Goal: Information Seeking & Learning: Check status

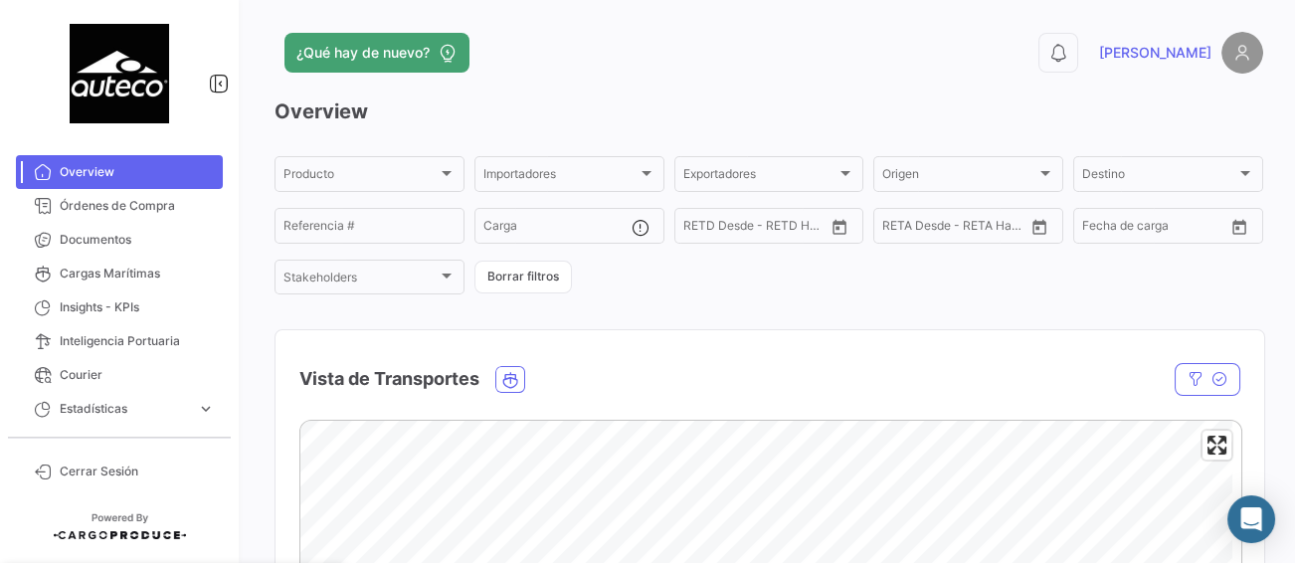
scroll to position [99, 0]
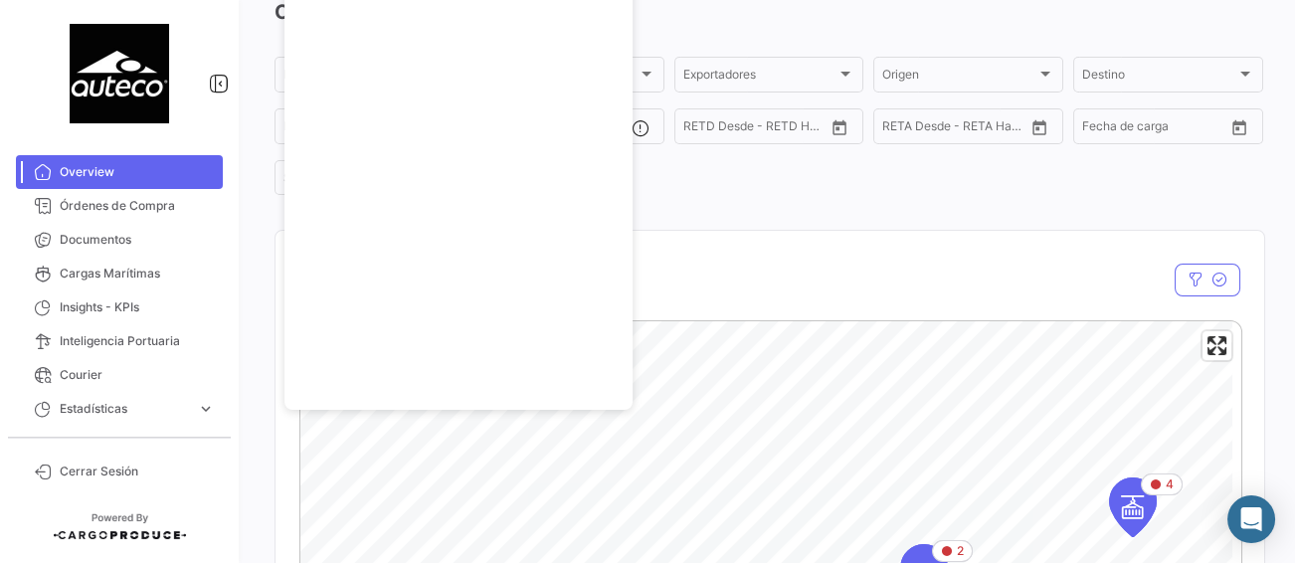
click at [821, 225] on div "Overview Producto Producto Importadores Importadores Exportadores Exportadores …" at bounding box center [768, 524] width 988 height 1053
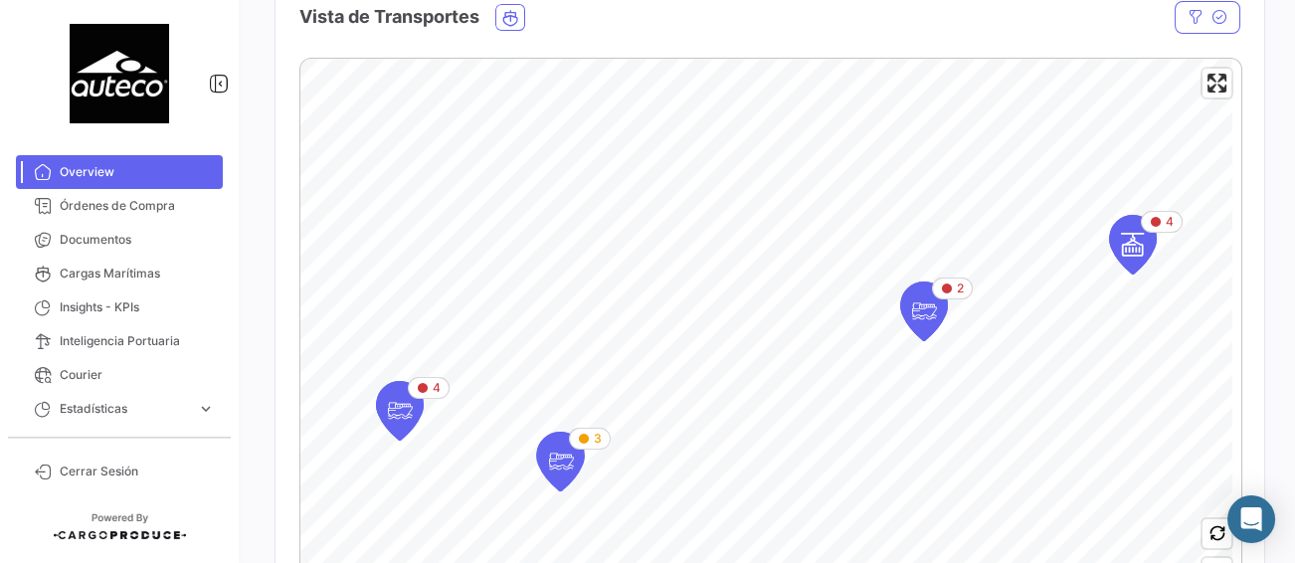
scroll to position [398, 0]
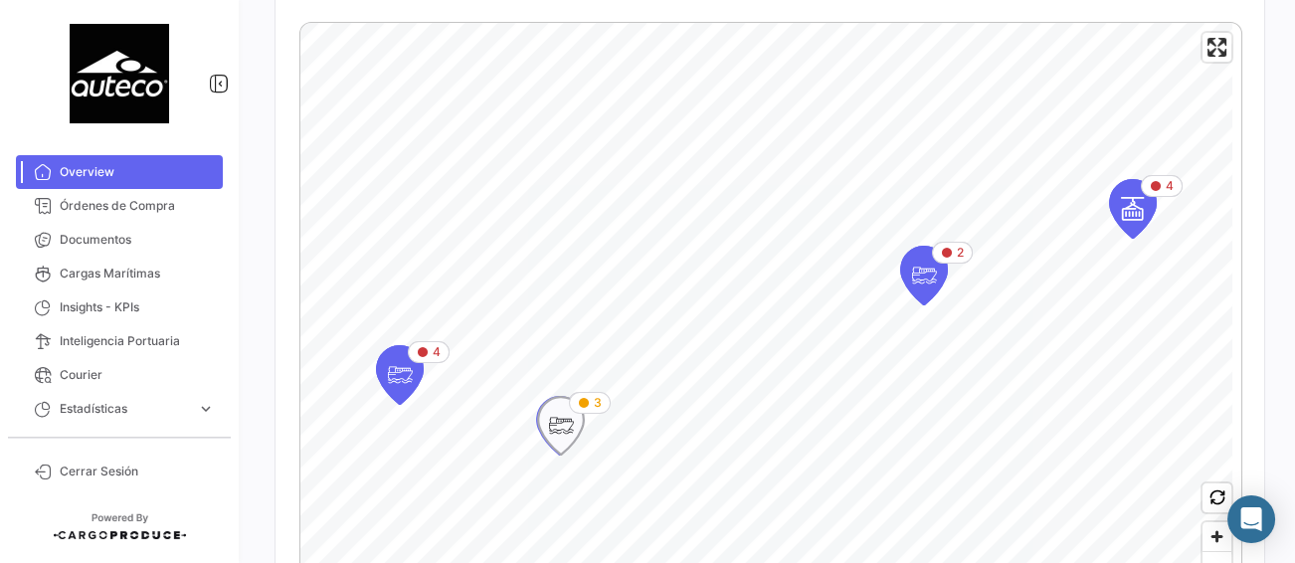
click at [556, 429] on icon "Map marker" at bounding box center [561, 426] width 28 height 42
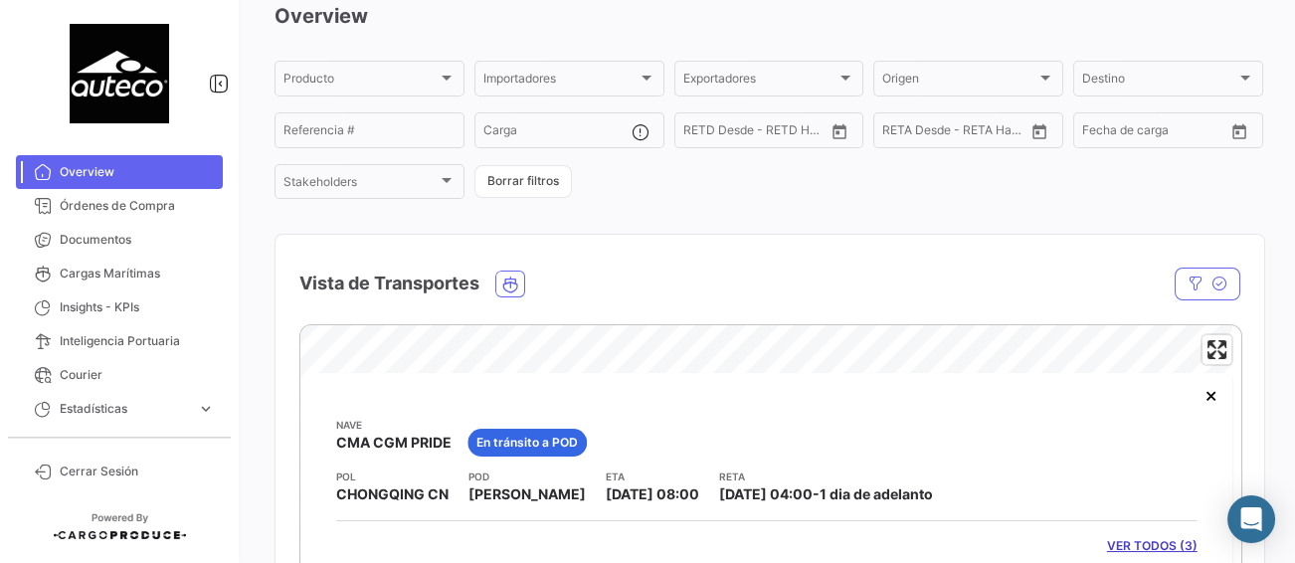
scroll to position [83, 0]
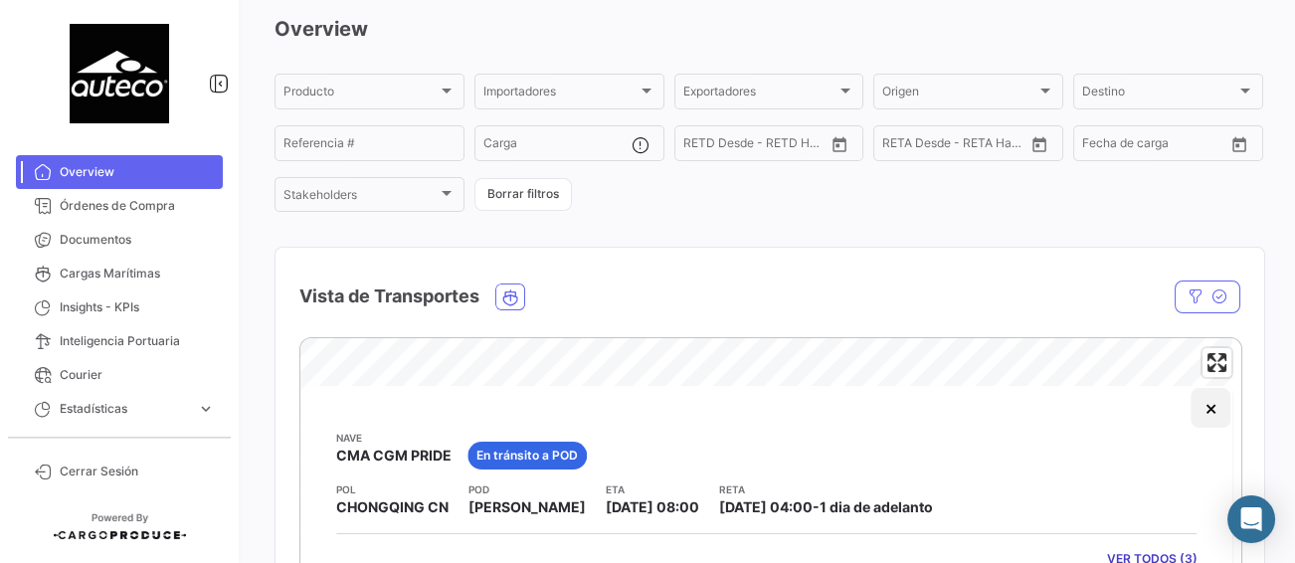
click at [1215, 406] on button "×" at bounding box center [1211, 408] width 40 height 40
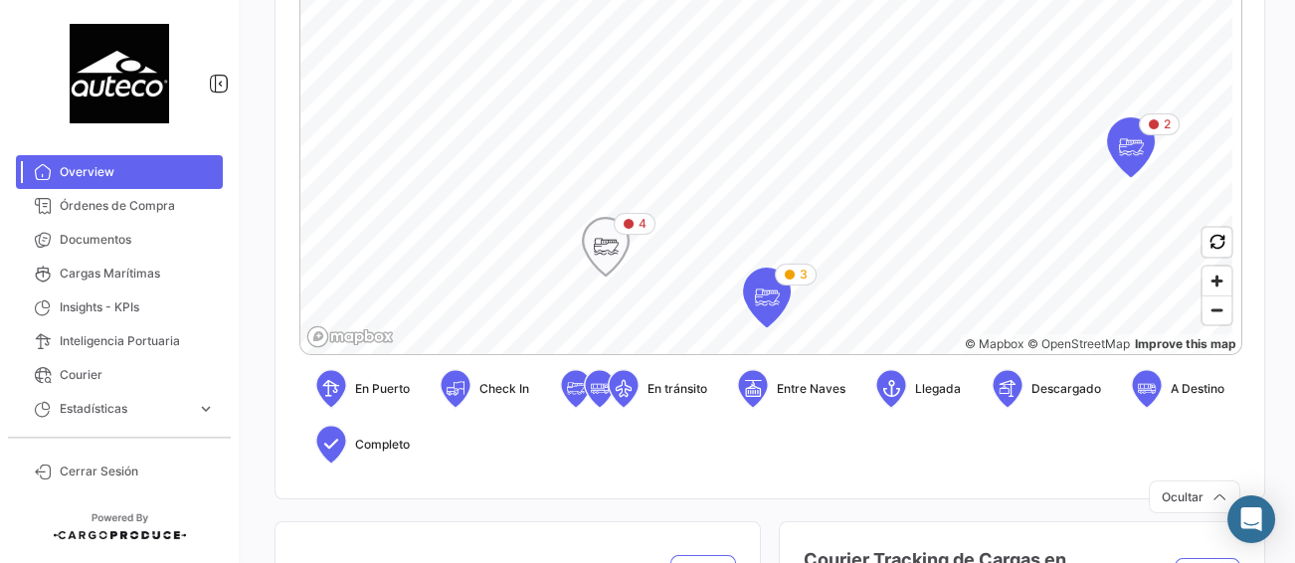
scroll to position [580, 0]
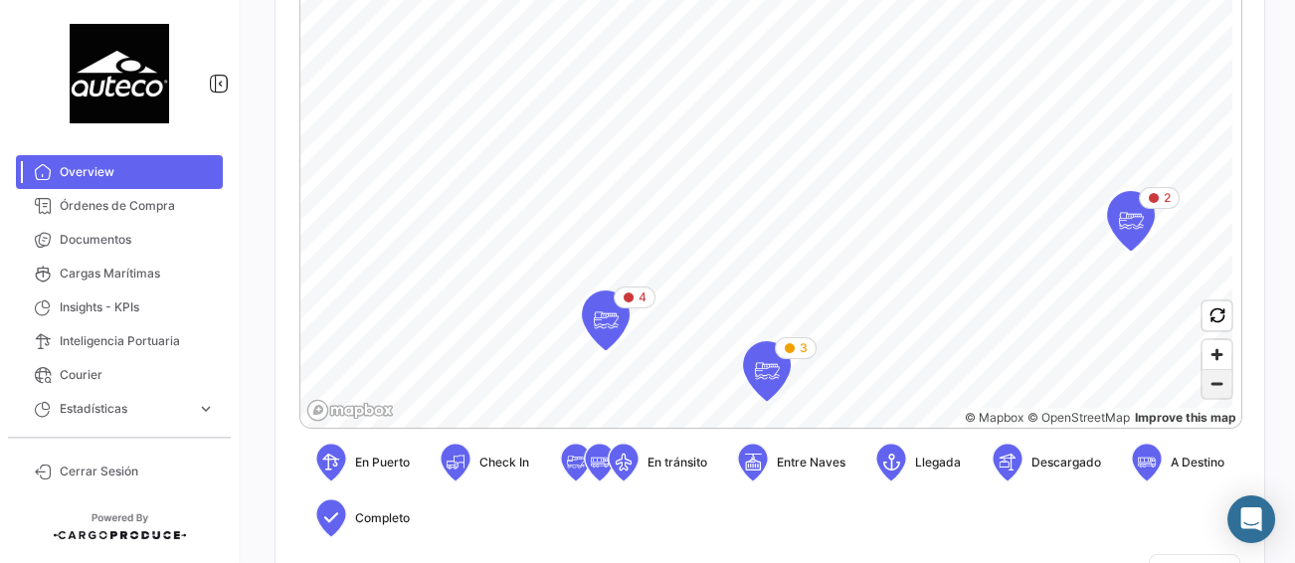
click at [1214, 391] on span "Zoom out" at bounding box center [1216, 384] width 29 height 28
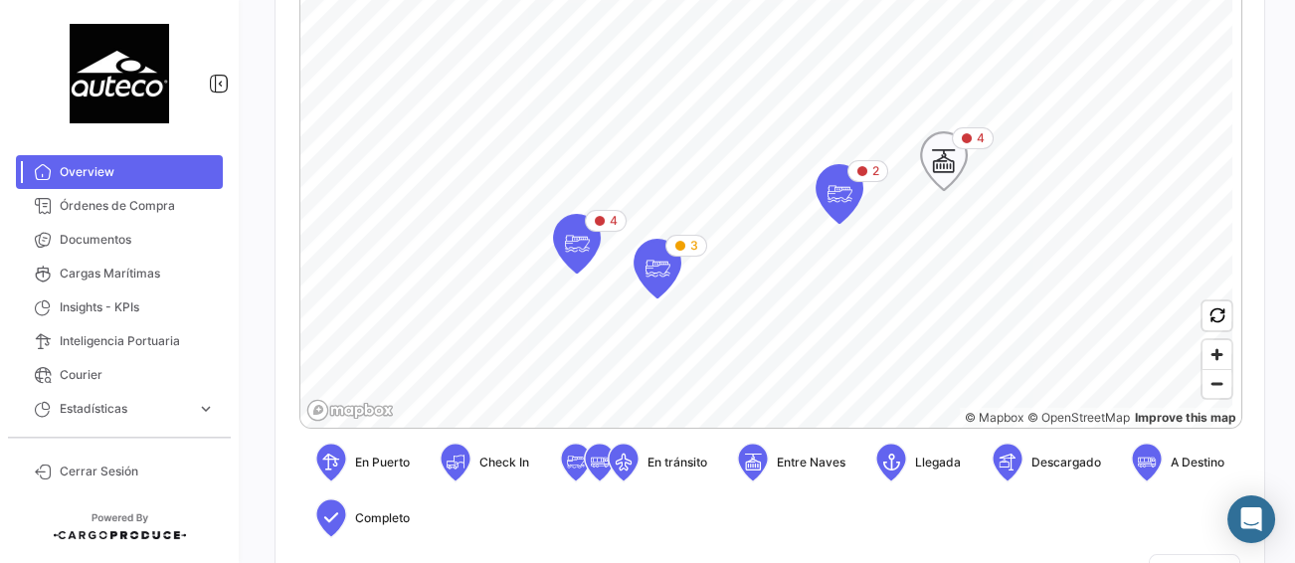
click at [950, 156] on icon "Map marker" at bounding box center [944, 161] width 28 height 42
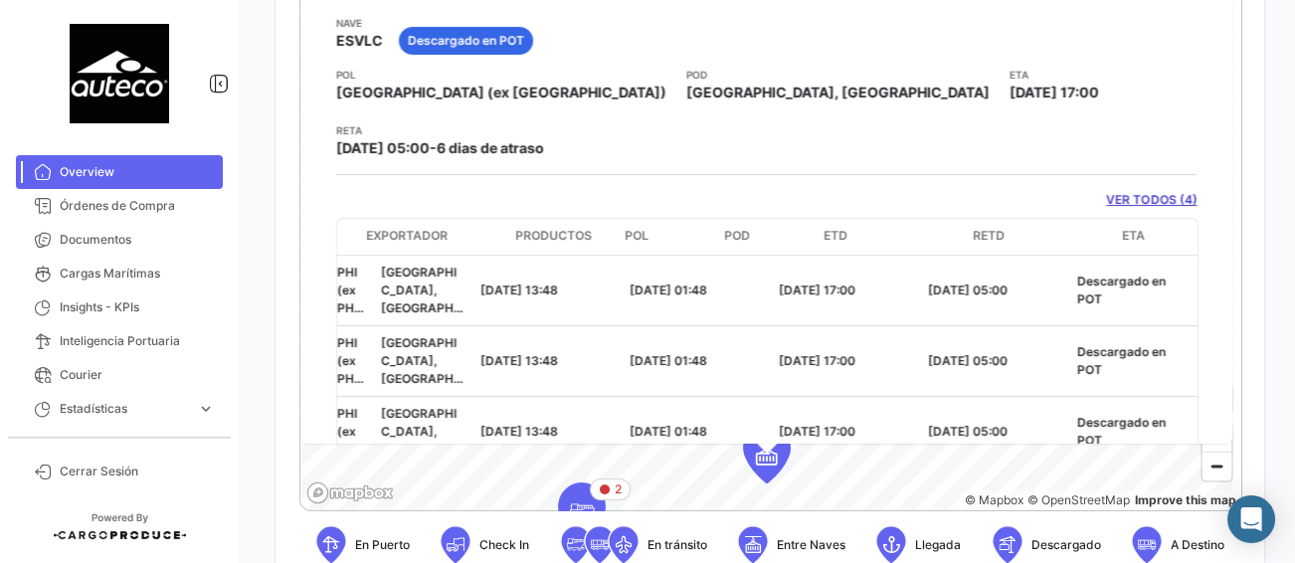
scroll to position [0, 0]
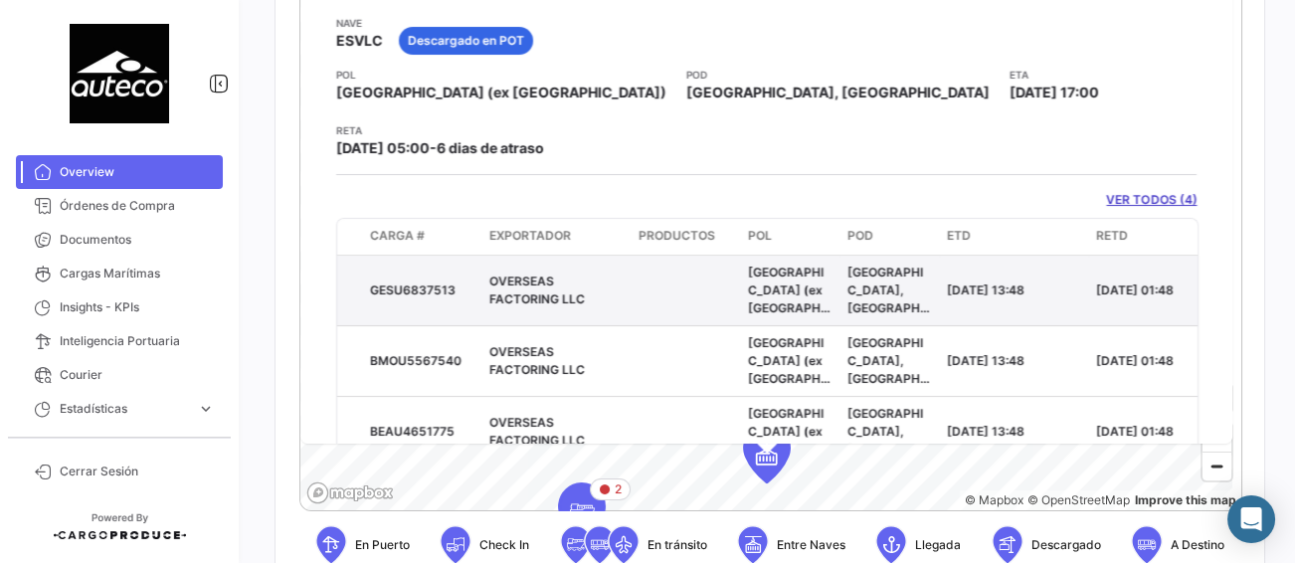
click at [409, 281] on div "GESU6837513" at bounding box center [421, 290] width 103 height 18
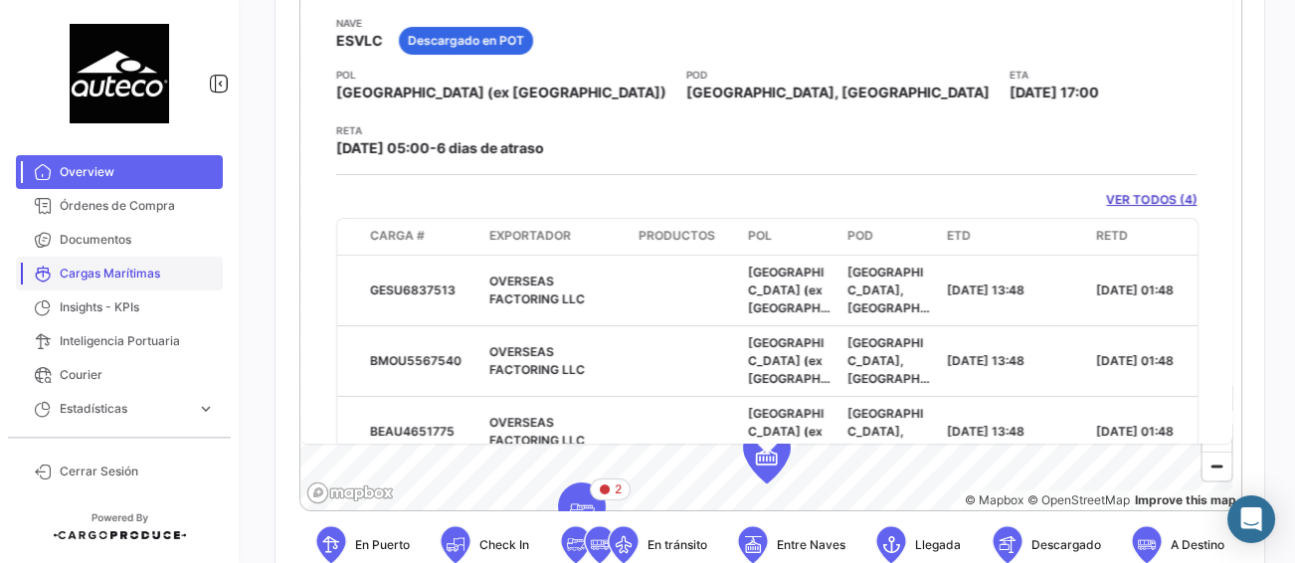
click at [104, 264] on span "Cargas Marítimas" at bounding box center [137, 273] width 155 height 18
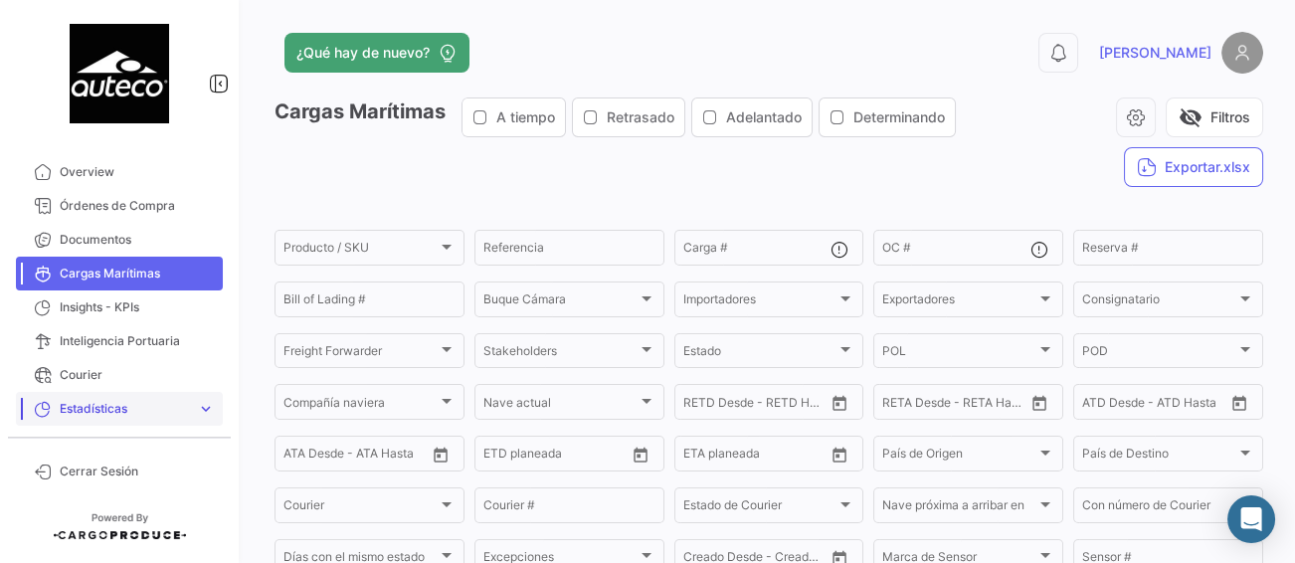
click at [209, 403] on span "expand_more" at bounding box center [206, 409] width 18 height 18
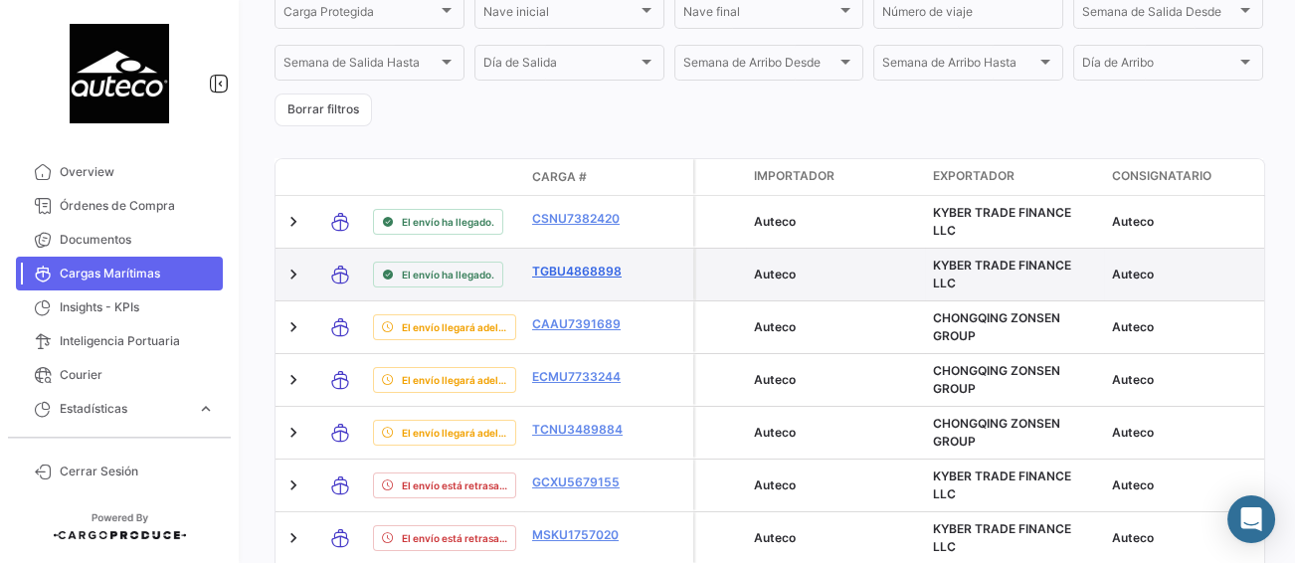
click at [588, 270] on link "TGBU4868898" at bounding box center [583, 272] width 103 height 18
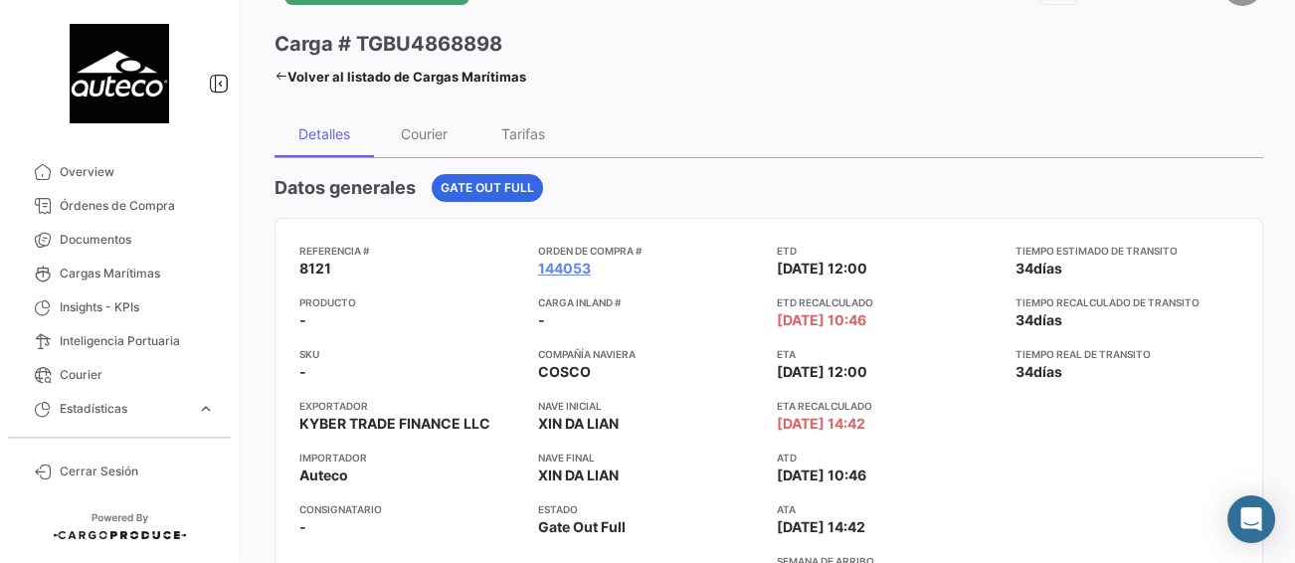
scroll to position [99, 0]
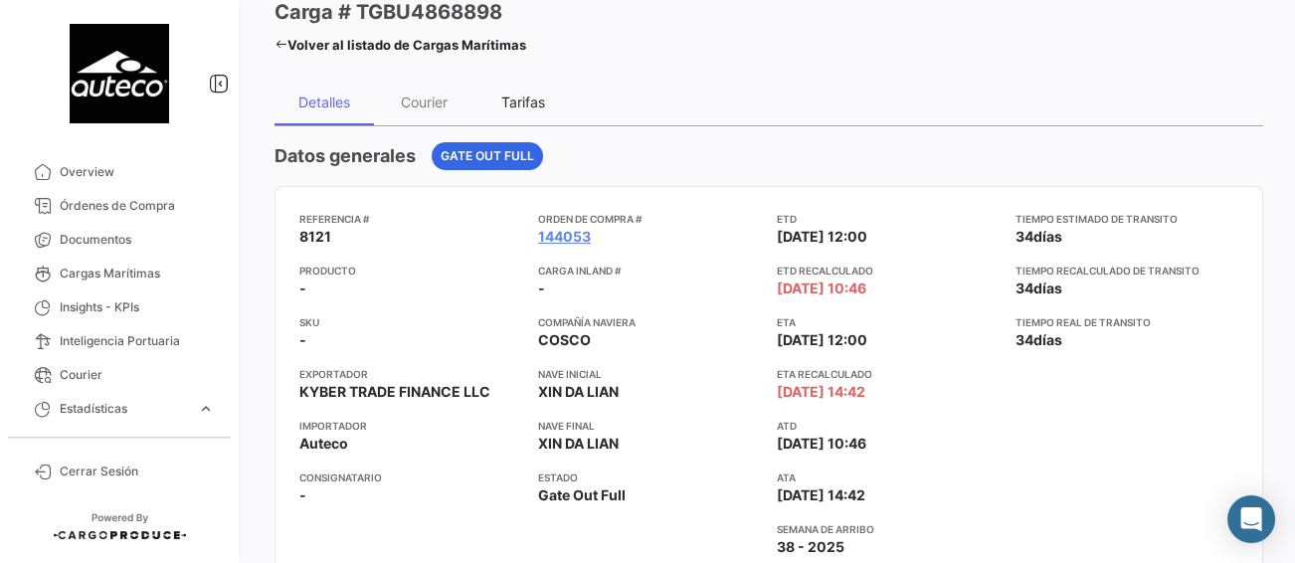
click at [517, 93] on div "Tarifas" at bounding box center [523, 101] width 44 height 17
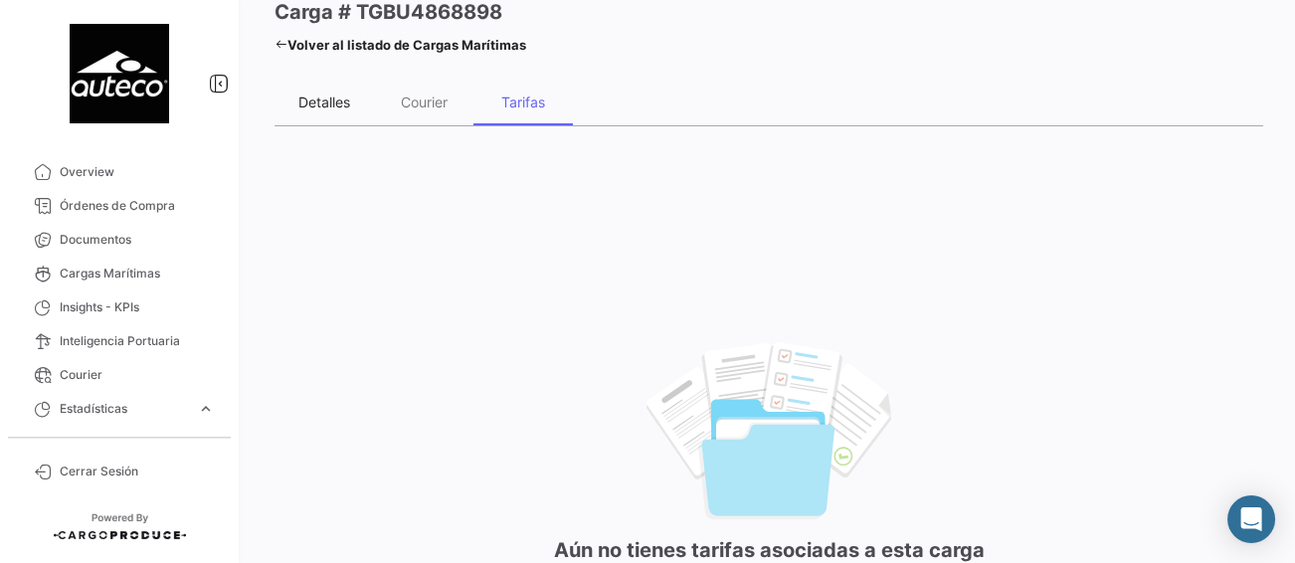
click at [307, 100] on div "Detalles" at bounding box center [324, 101] width 52 height 17
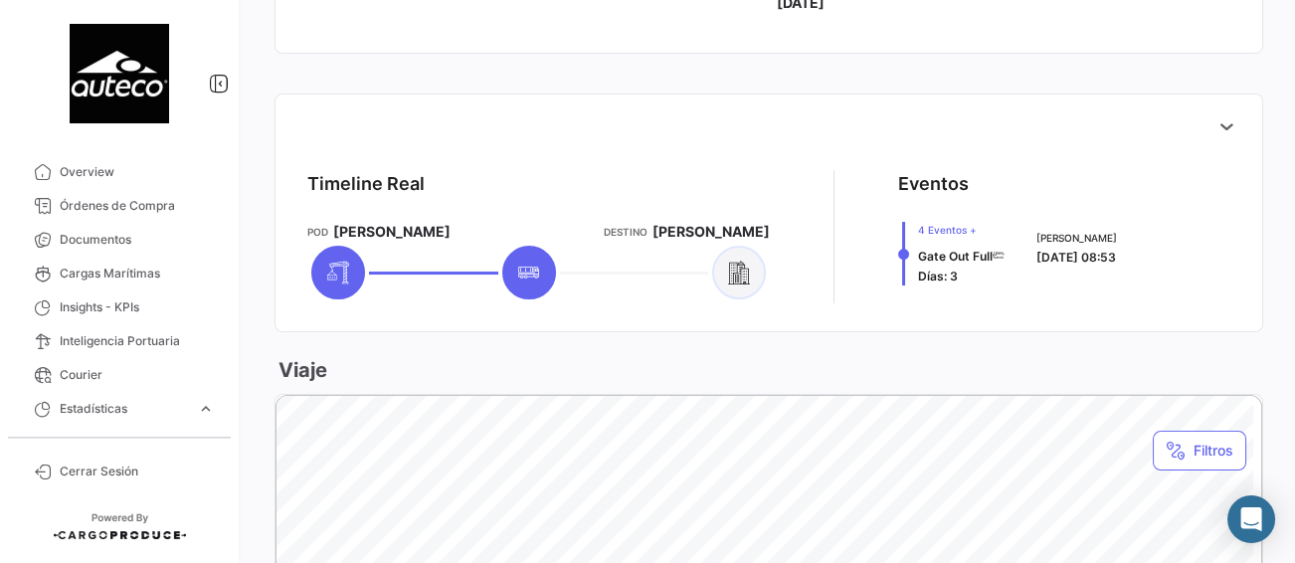
scroll to position [696, 0]
click at [1216, 127] on icon at bounding box center [1226, 125] width 20 height 20
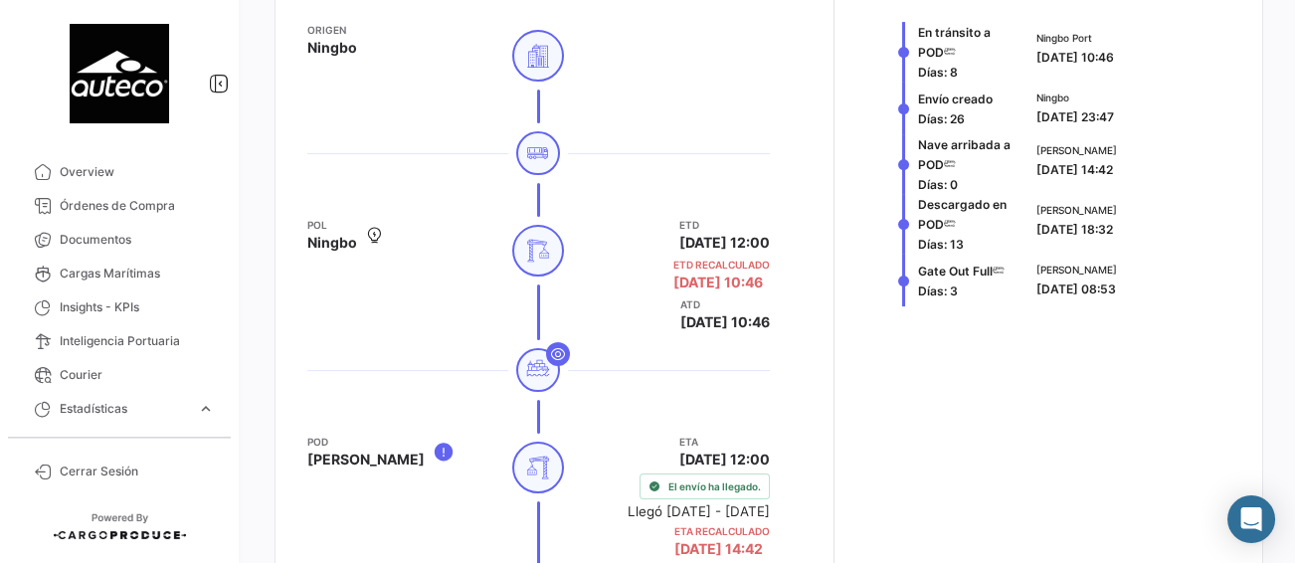
scroll to position [895, 0]
click at [553, 355] on icon at bounding box center [558, 354] width 16 height 16
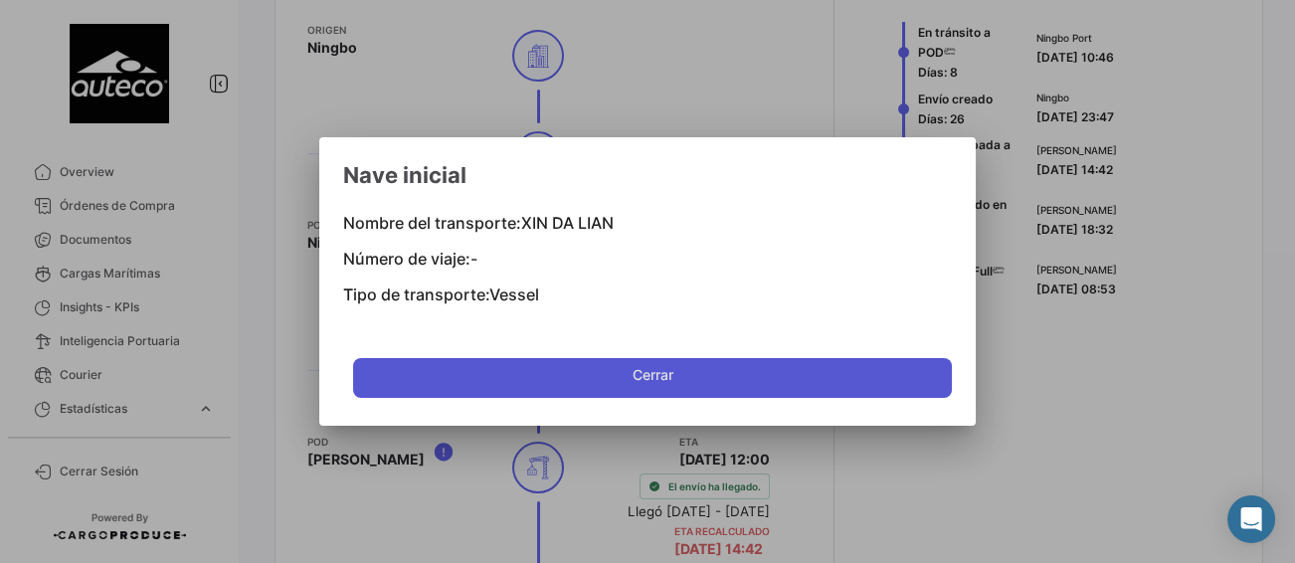
click at [648, 385] on span "Cerrar" at bounding box center [652, 379] width 41 height 40
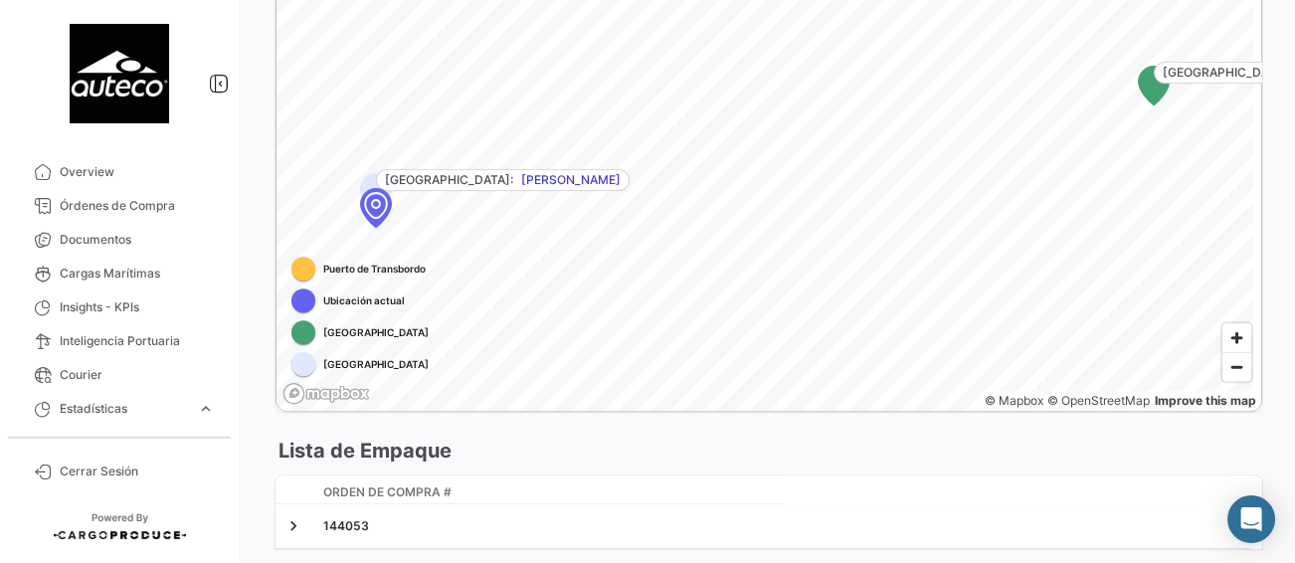
scroll to position [1962, 0]
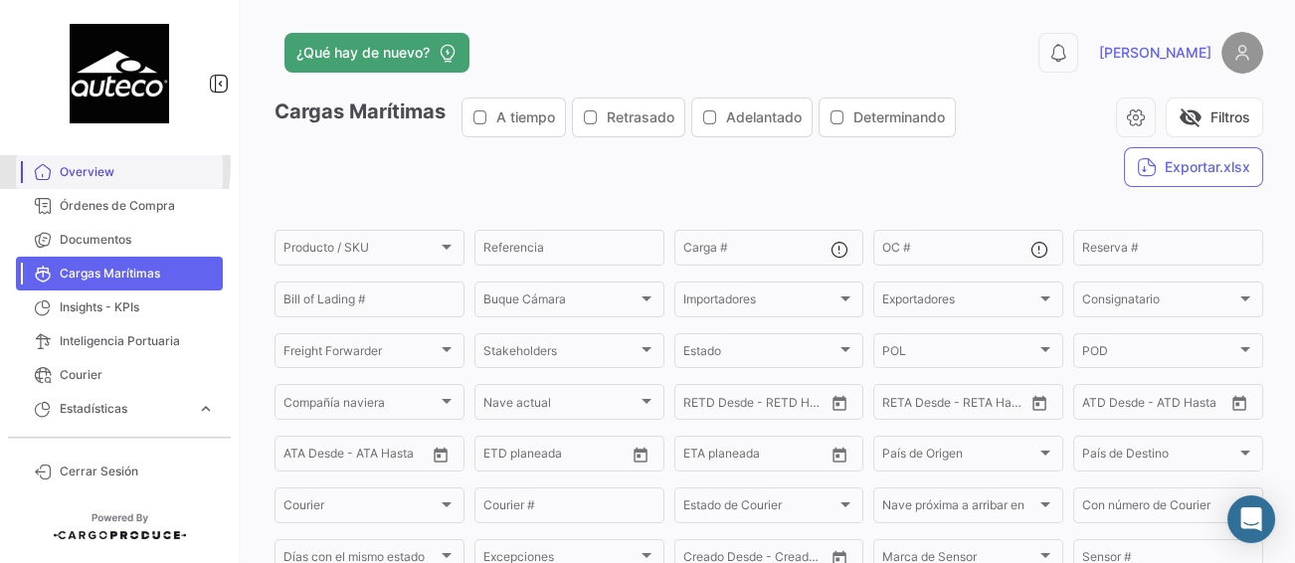
click at [99, 166] on span "Overview" at bounding box center [137, 172] width 155 height 18
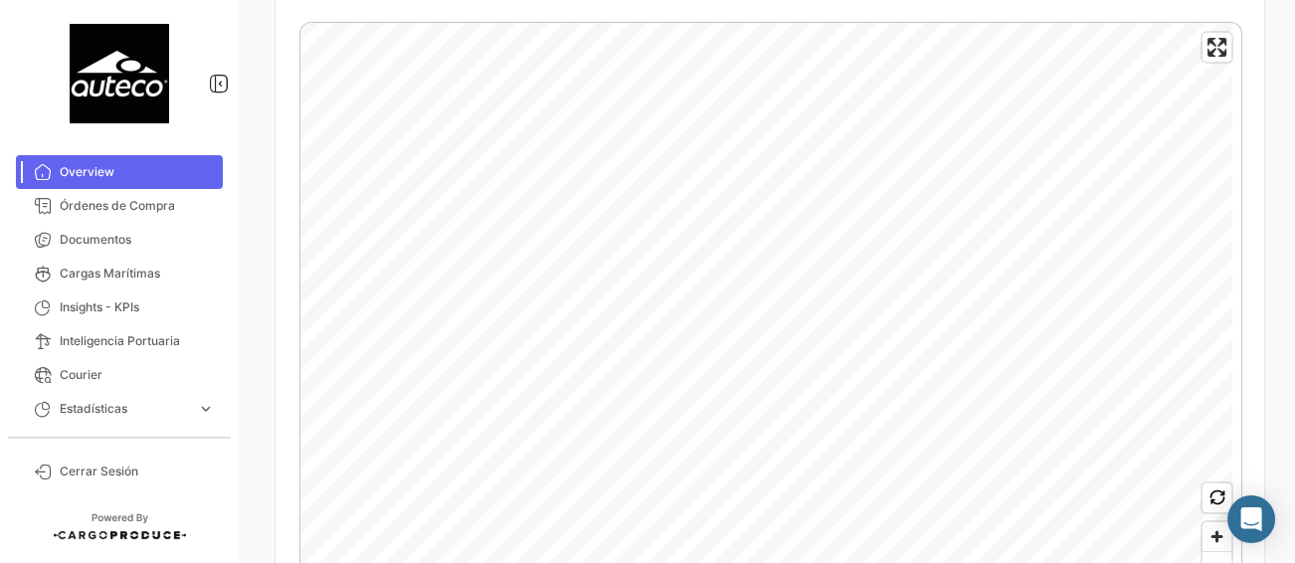
scroll to position [597, 0]
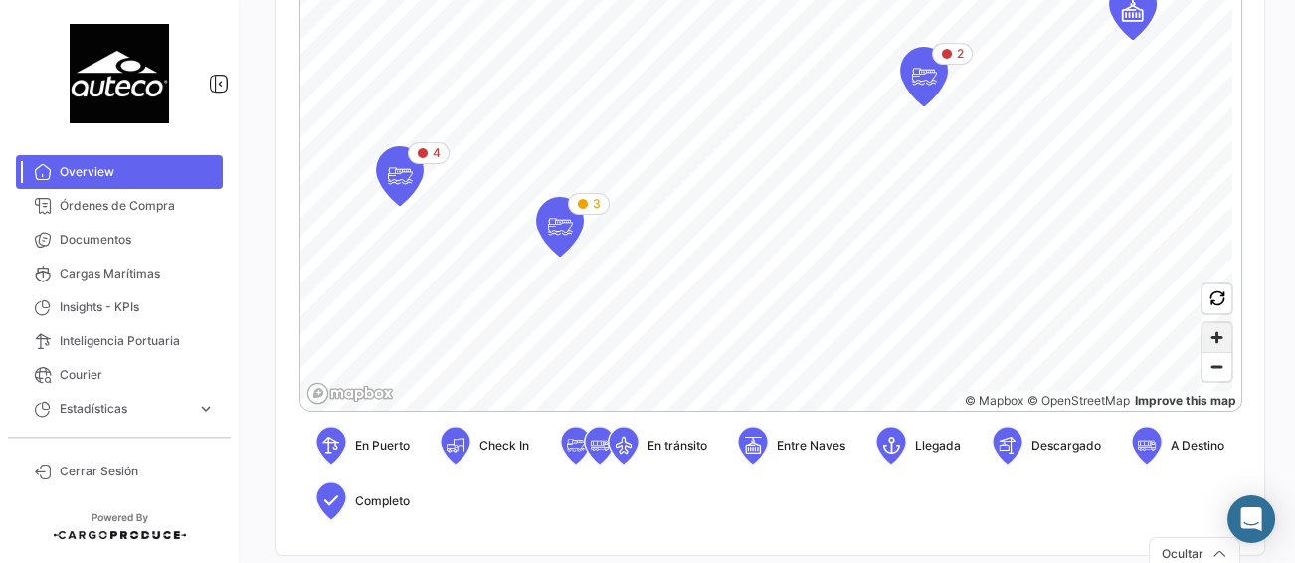
click at [1210, 336] on span "Zoom in" at bounding box center [1216, 337] width 29 height 29
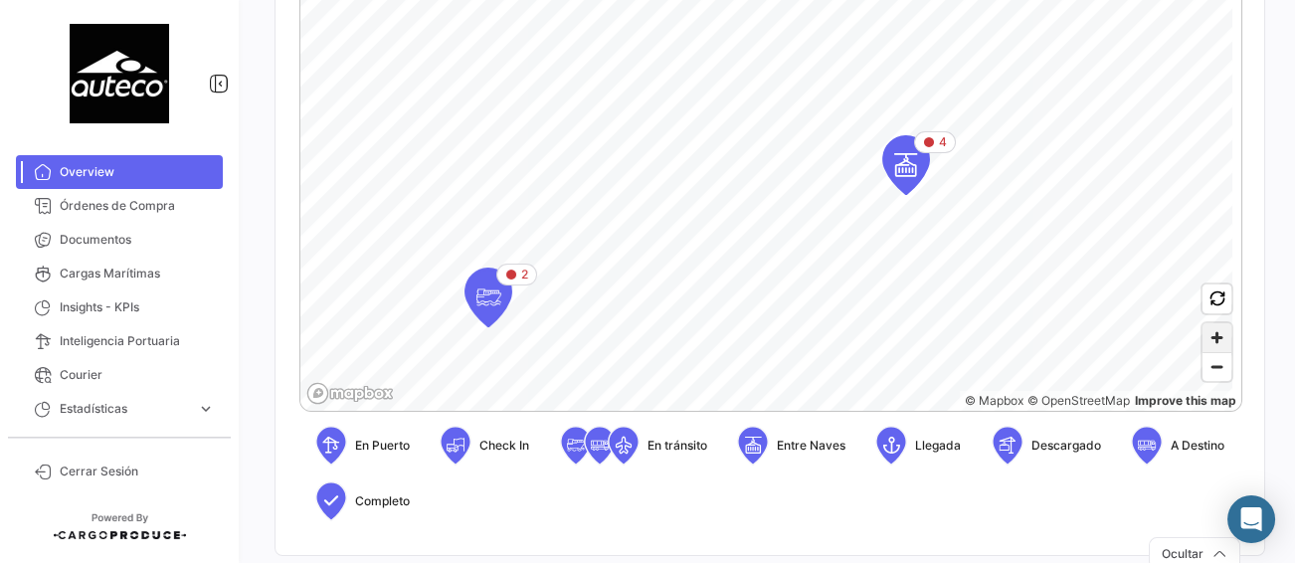
click at [1204, 330] on span "Zoom in" at bounding box center [1216, 337] width 29 height 29
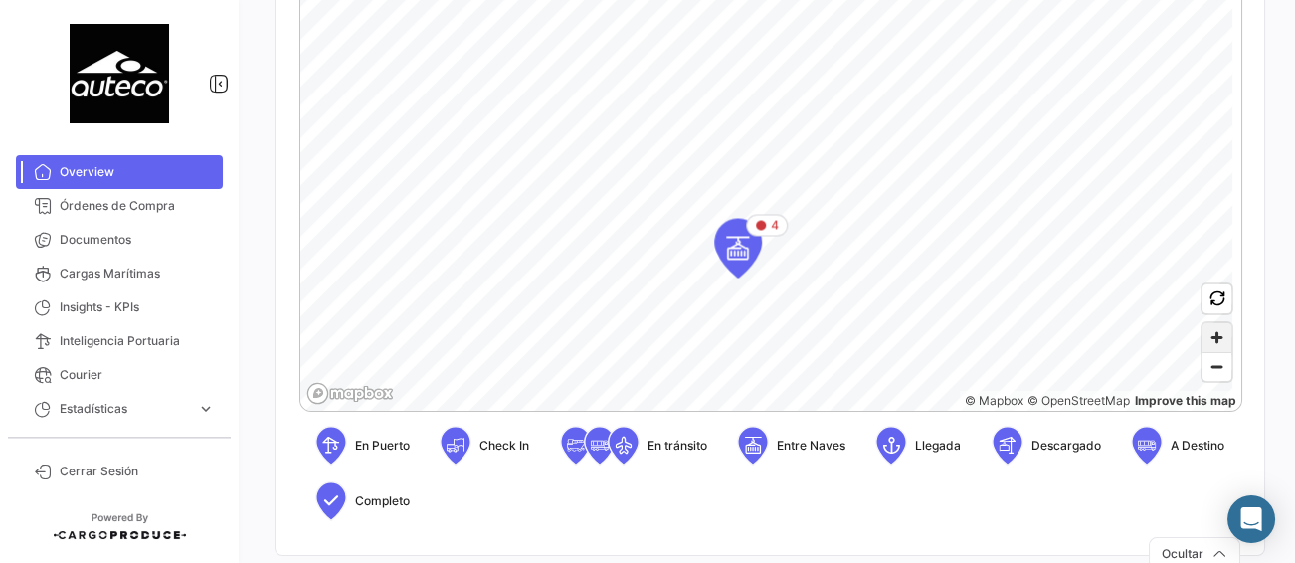
click at [1209, 342] on span "Zoom in" at bounding box center [1216, 337] width 29 height 29
click at [1209, 335] on span "Zoom in" at bounding box center [1216, 337] width 29 height 29
click at [1202, 344] on span "Zoom in" at bounding box center [1216, 337] width 29 height 29
click at [1212, 345] on span "Zoom in" at bounding box center [1216, 337] width 29 height 29
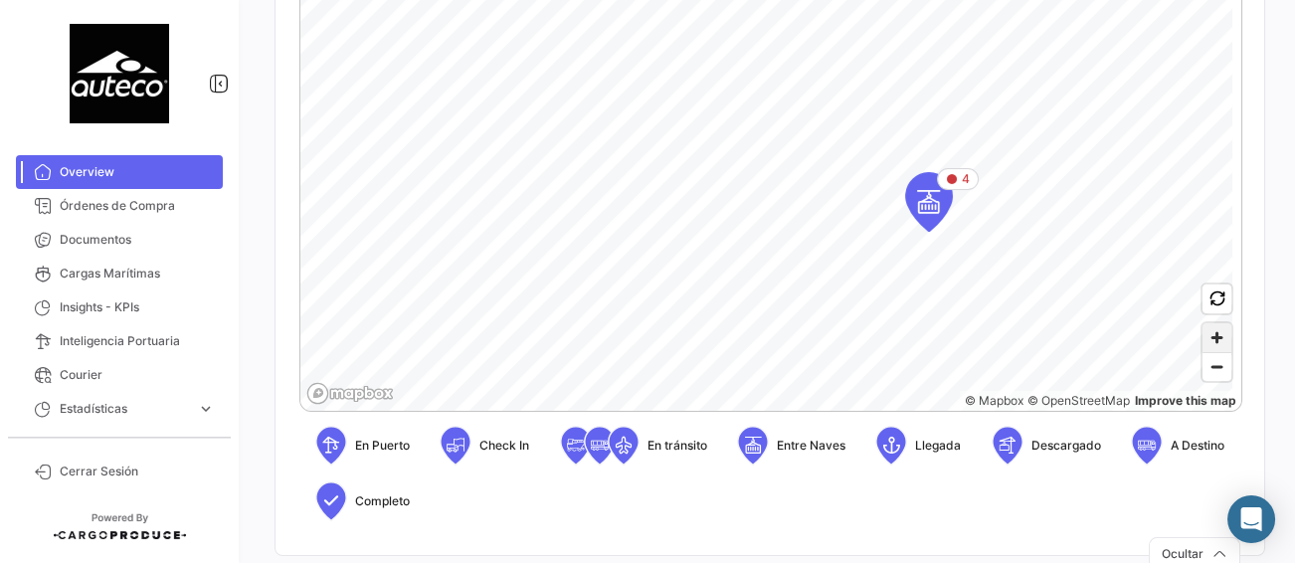
click at [1208, 334] on span "Zoom in" at bounding box center [1216, 337] width 29 height 29
click at [842, 276] on icon "Map marker" at bounding box center [840, 270] width 28 height 42
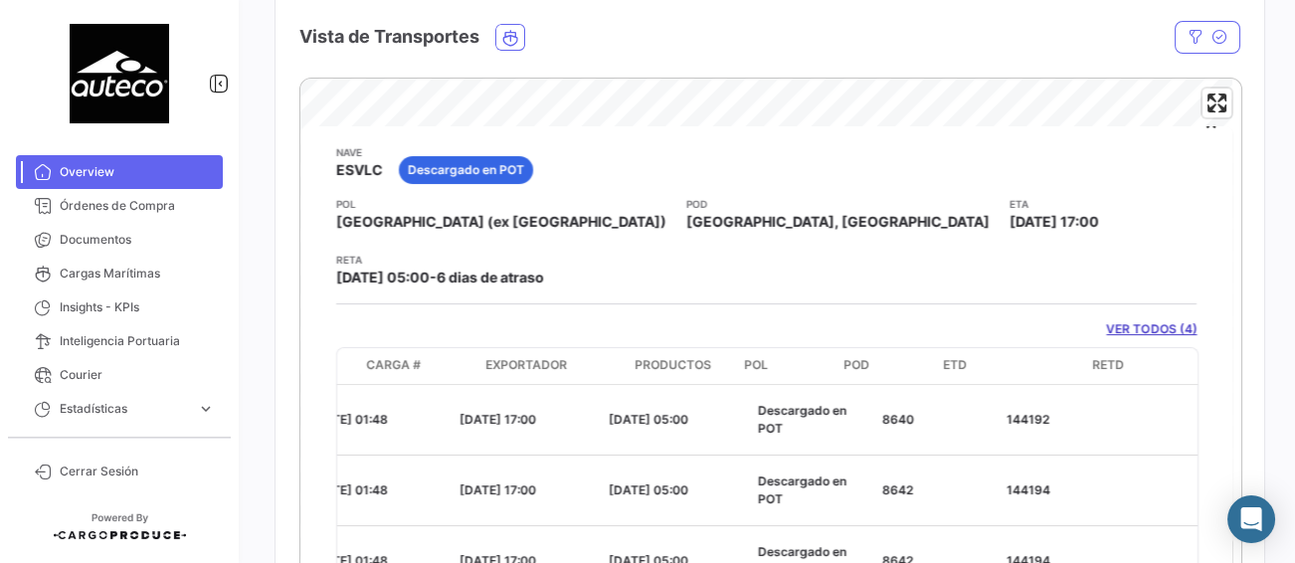
scroll to position [0, 0]
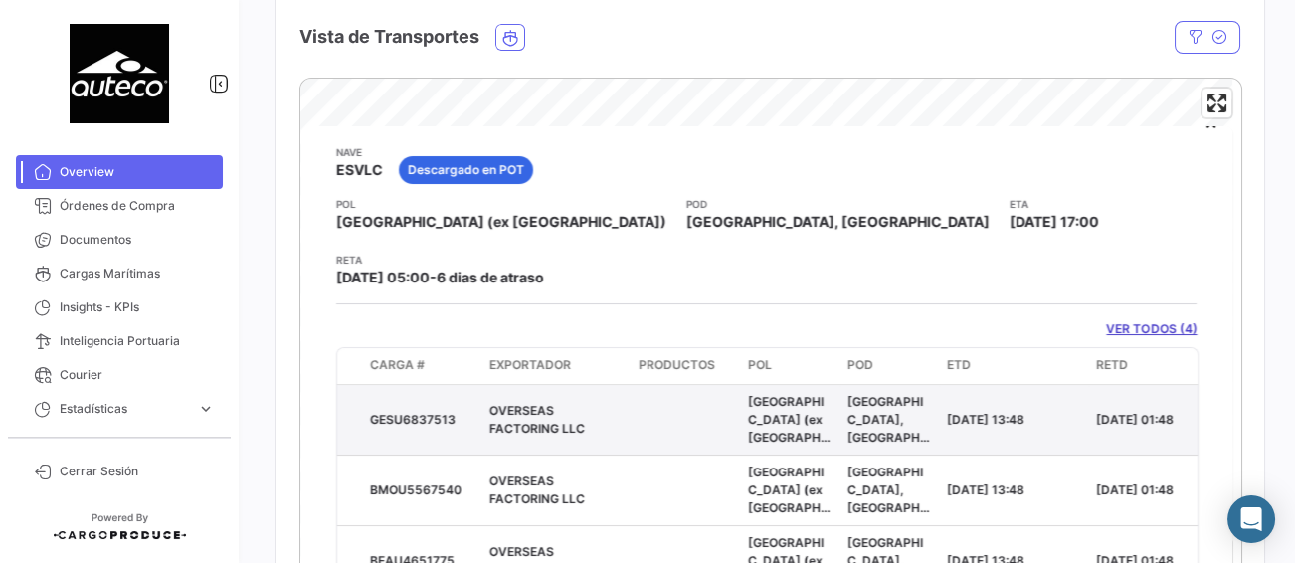
drag, startPoint x: 457, startPoint y: 348, endPoint x: 360, endPoint y: 357, distance: 97.9
click at [360, 385] on div "GESU6837513 OVERSEAS FACTORING LLC [GEOGRAPHIC_DATA] (ex [GEOGRAPHIC_DATA]) [GE…" at bounding box center [1160, 420] width 1646 height 70
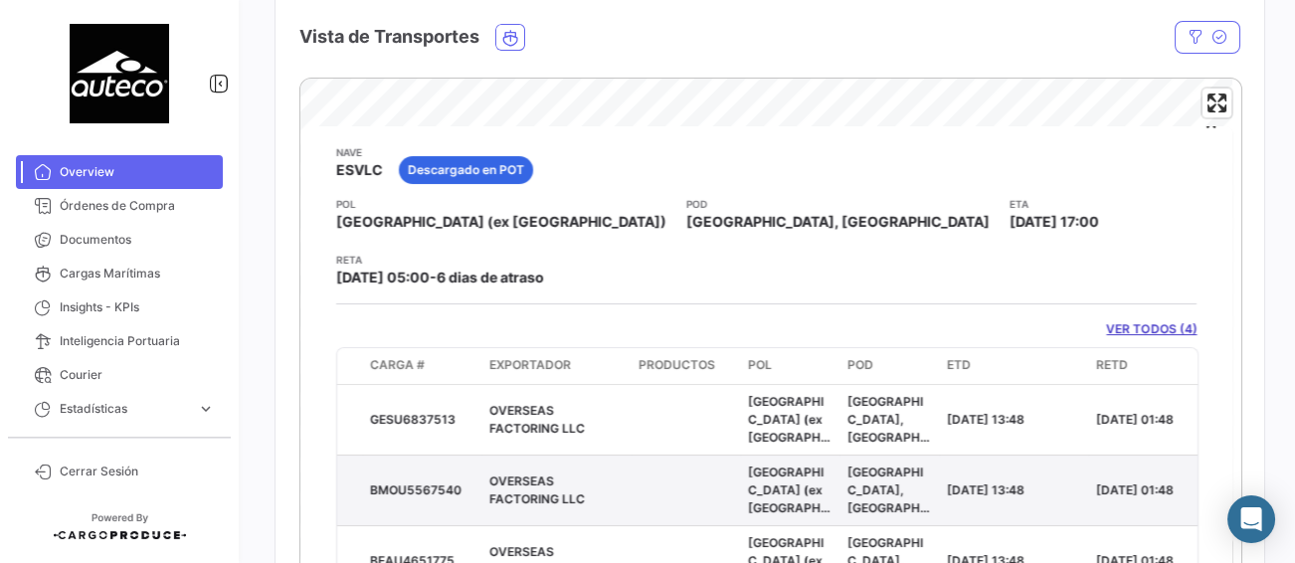
copy div "GESU6837513"
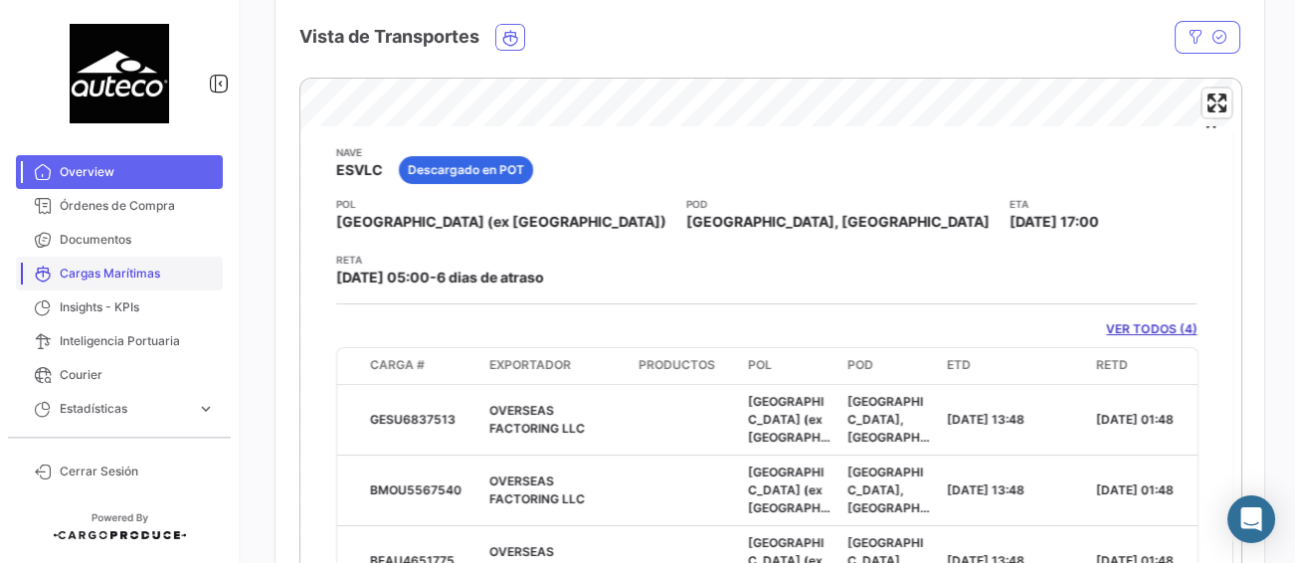
click at [126, 269] on span "Cargas Marítimas" at bounding box center [137, 273] width 155 height 18
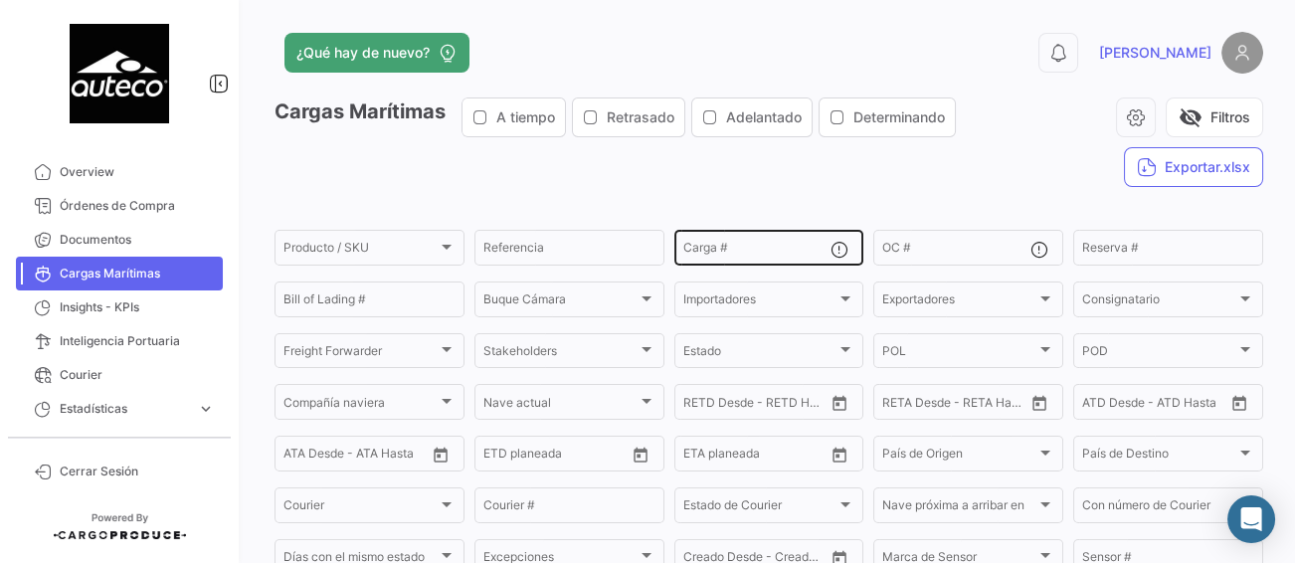
click at [756, 253] on input "Carga #" at bounding box center [757, 251] width 148 height 14
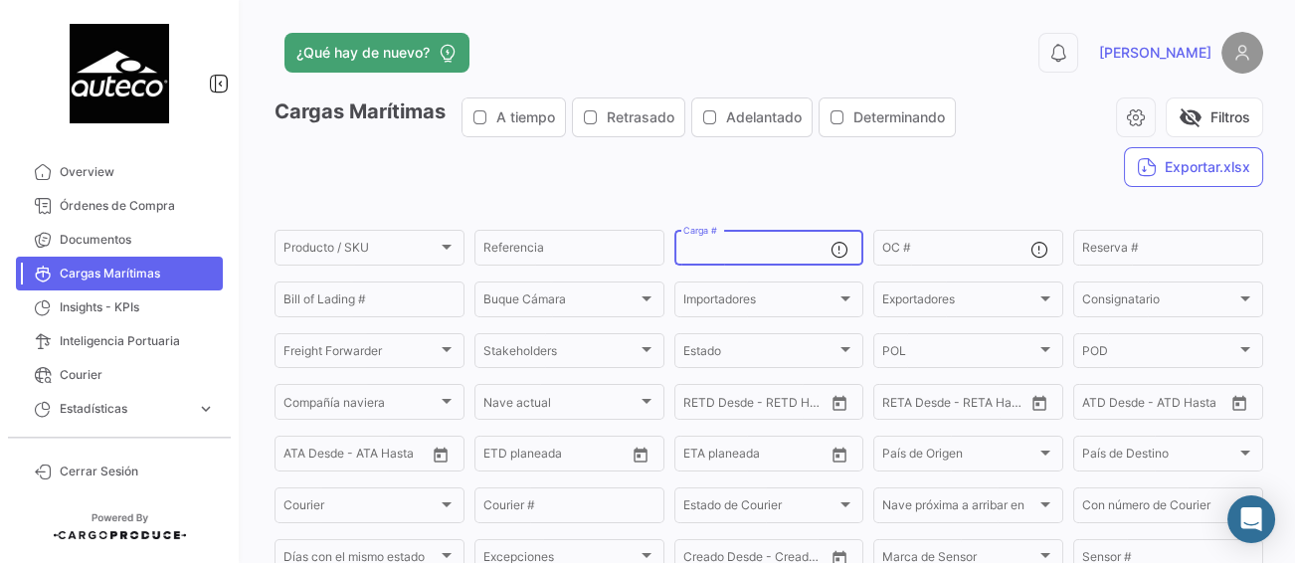
paste input "GESU6837513"
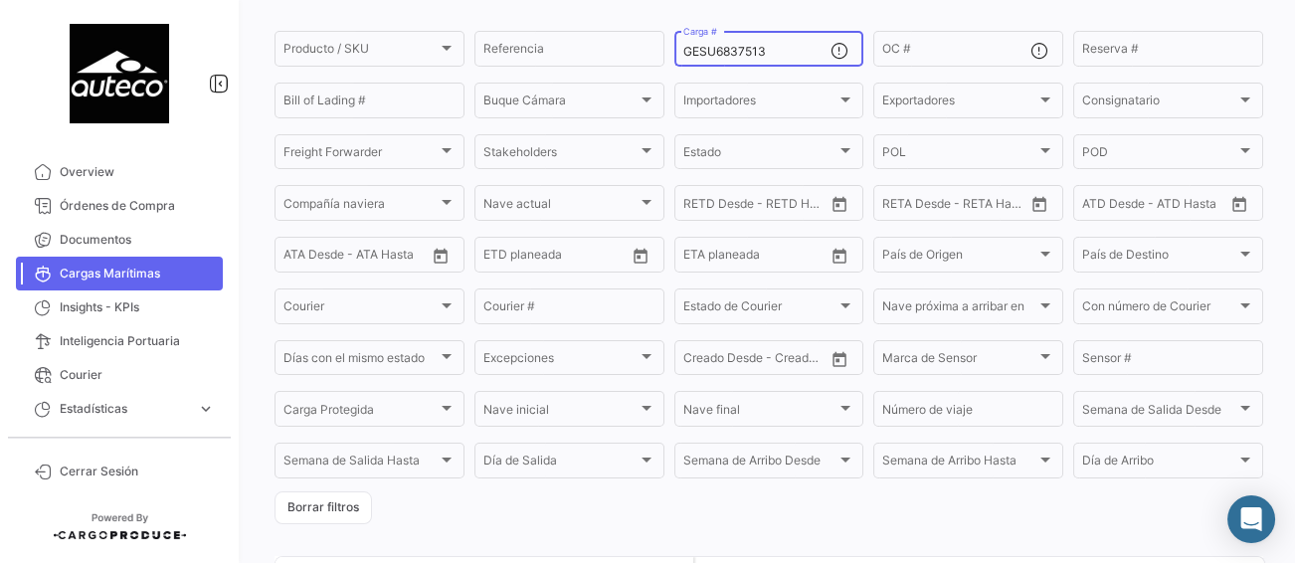
scroll to position [390, 0]
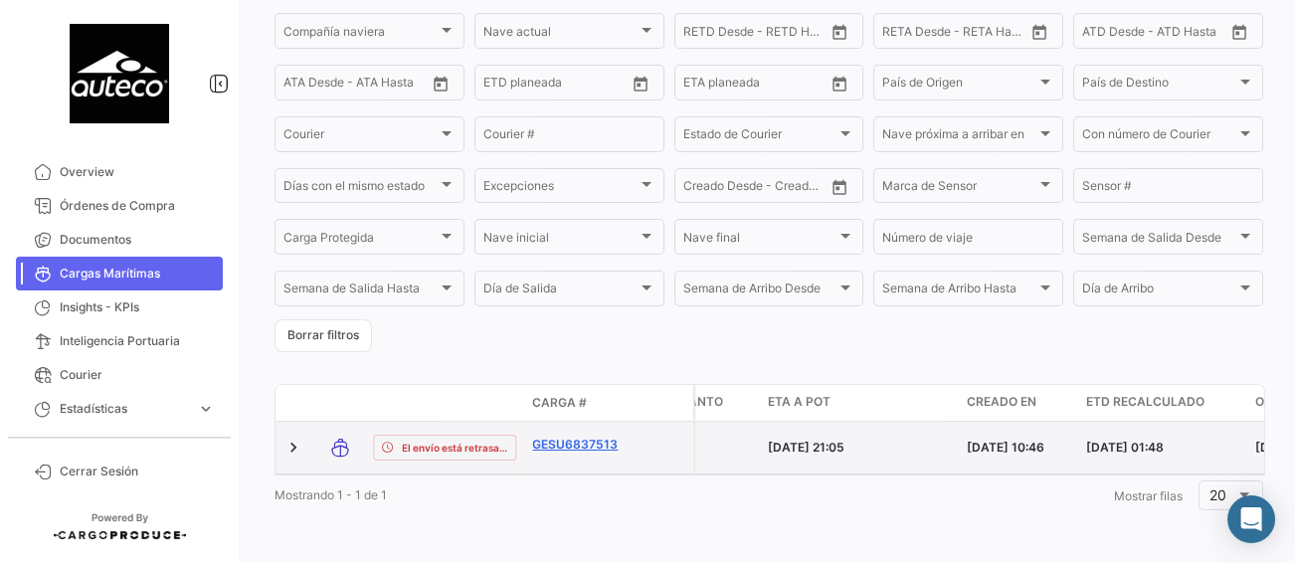
type input "GESU6837513"
click at [591, 436] on link "GESU6837513" at bounding box center [583, 445] width 103 height 18
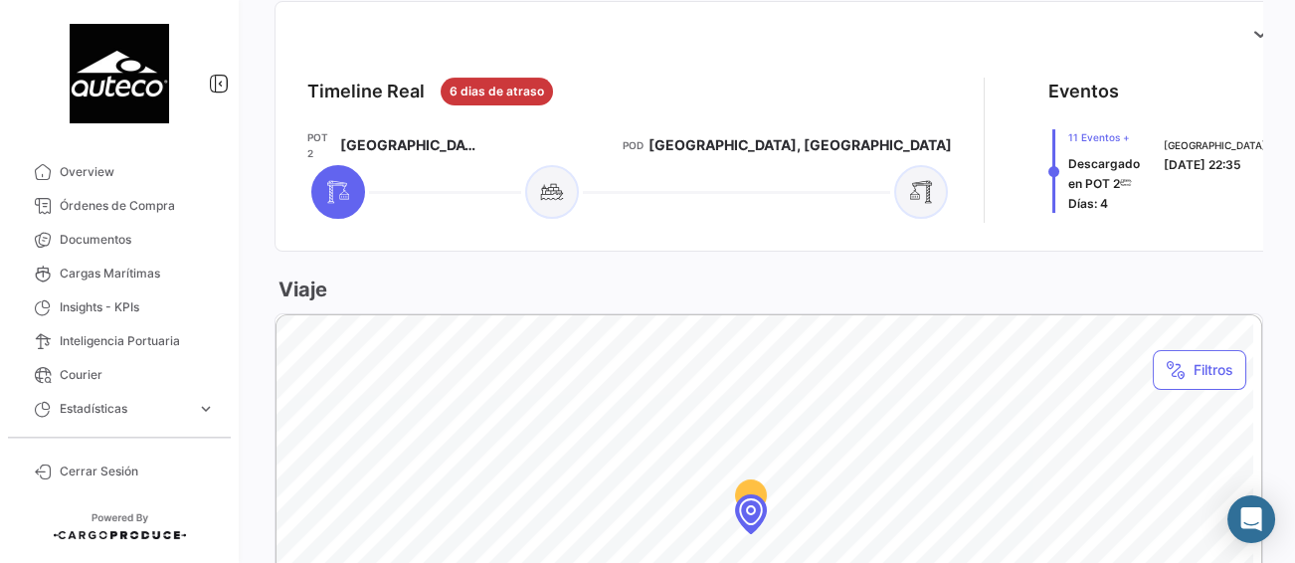
scroll to position [795, 0]
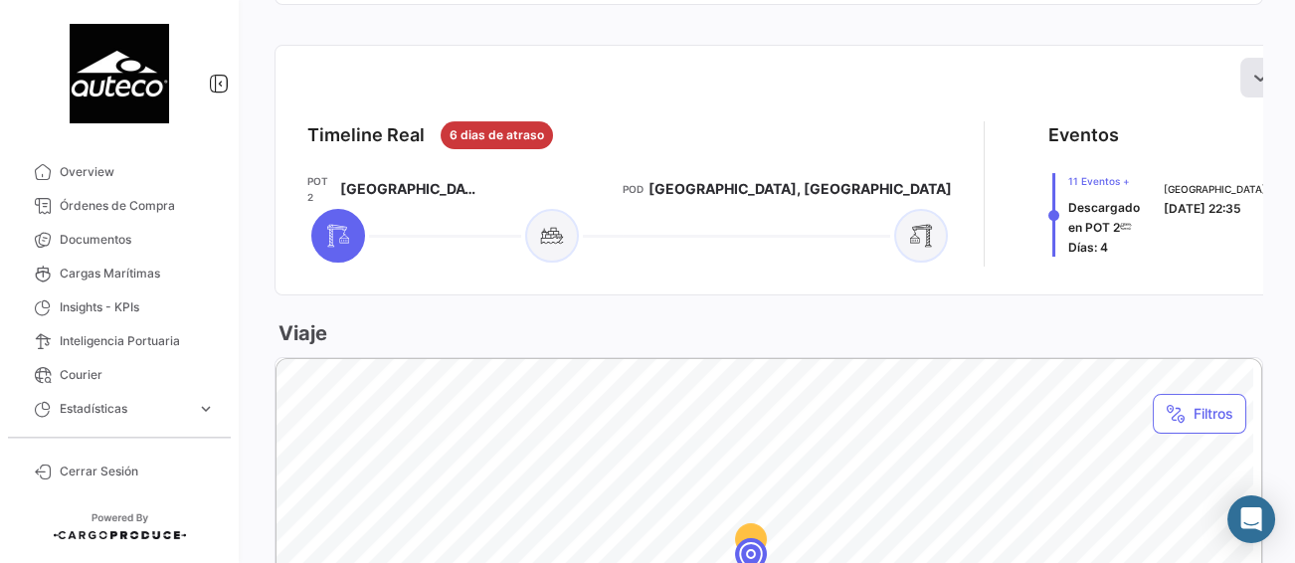
click at [1250, 77] on icon at bounding box center [1260, 78] width 20 height 20
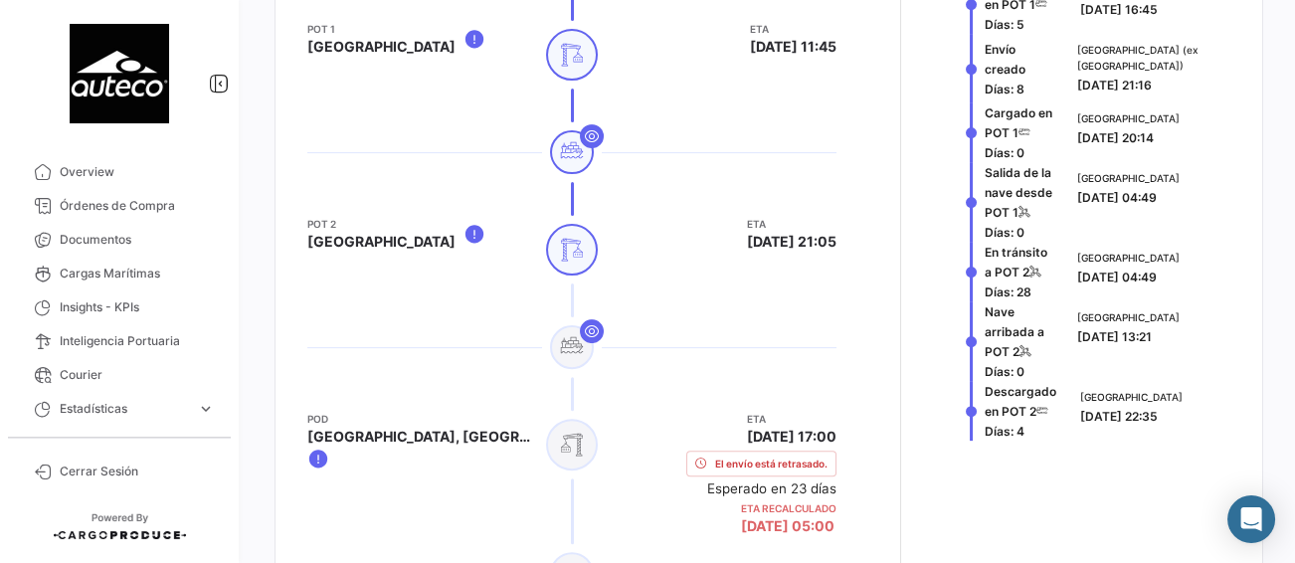
scroll to position [1392, 0]
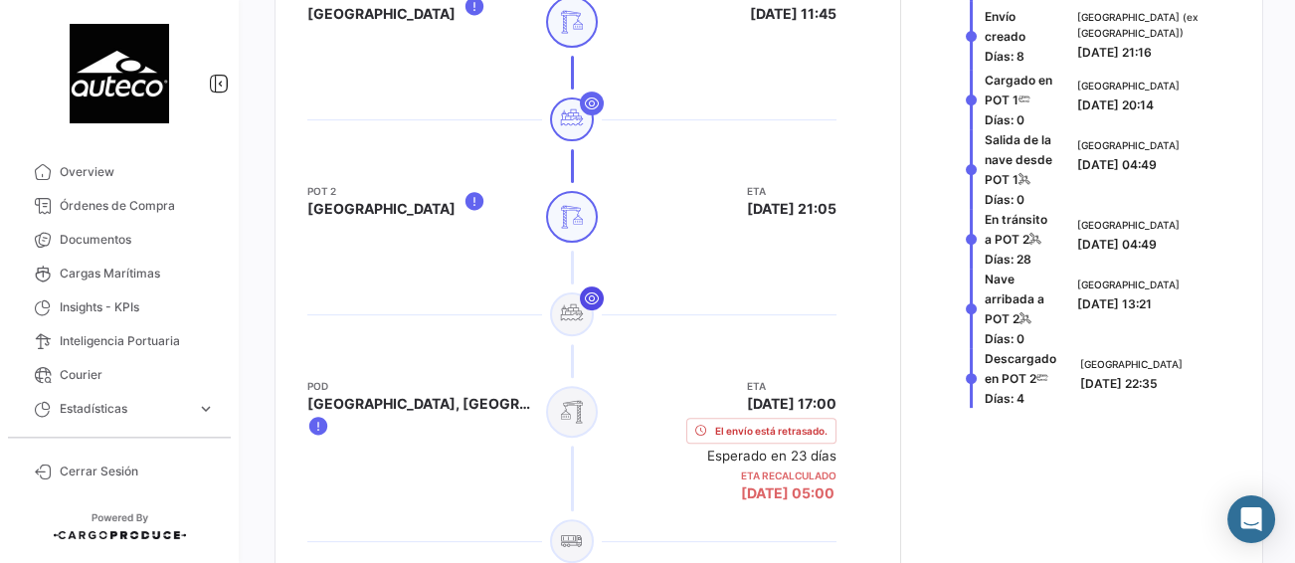
click at [584, 291] on icon at bounding box center [592, 298] width 16 height 16
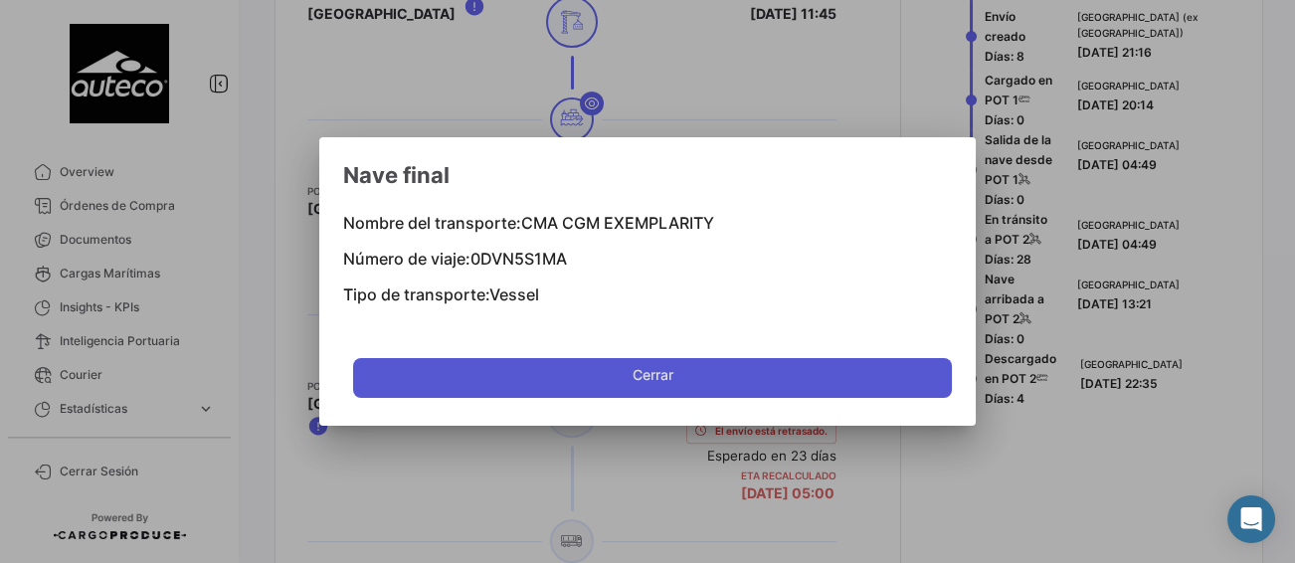
click at [636, 371] on span "Cerrar" at bounding box center [652, 379] width 41 height 40
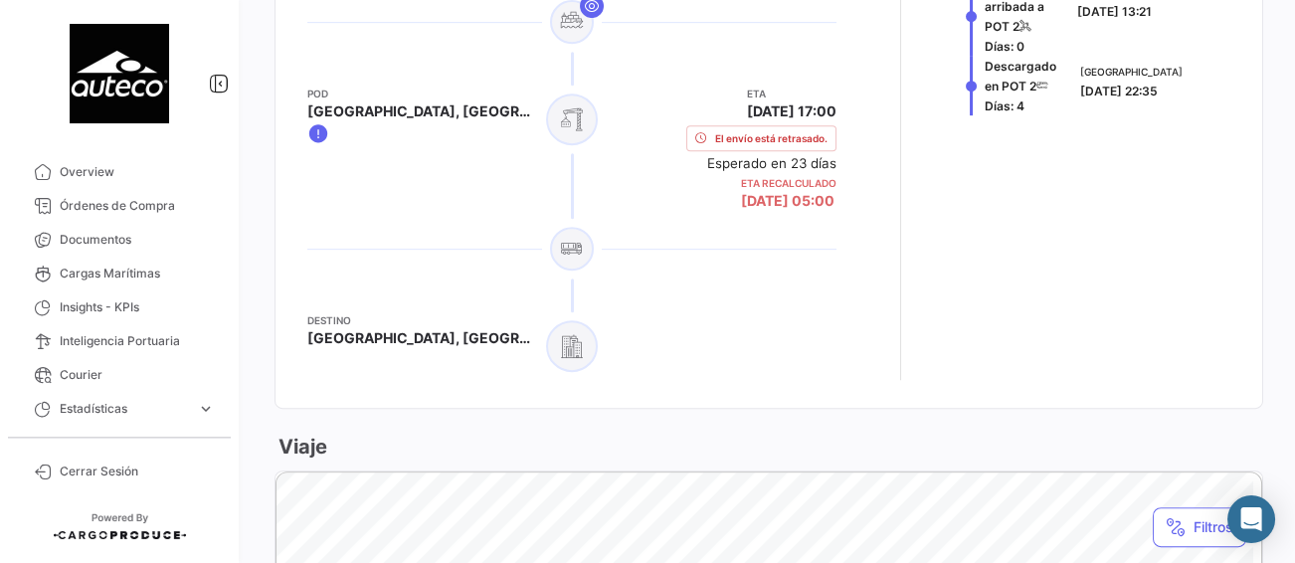
scroll to position [1690, 0]
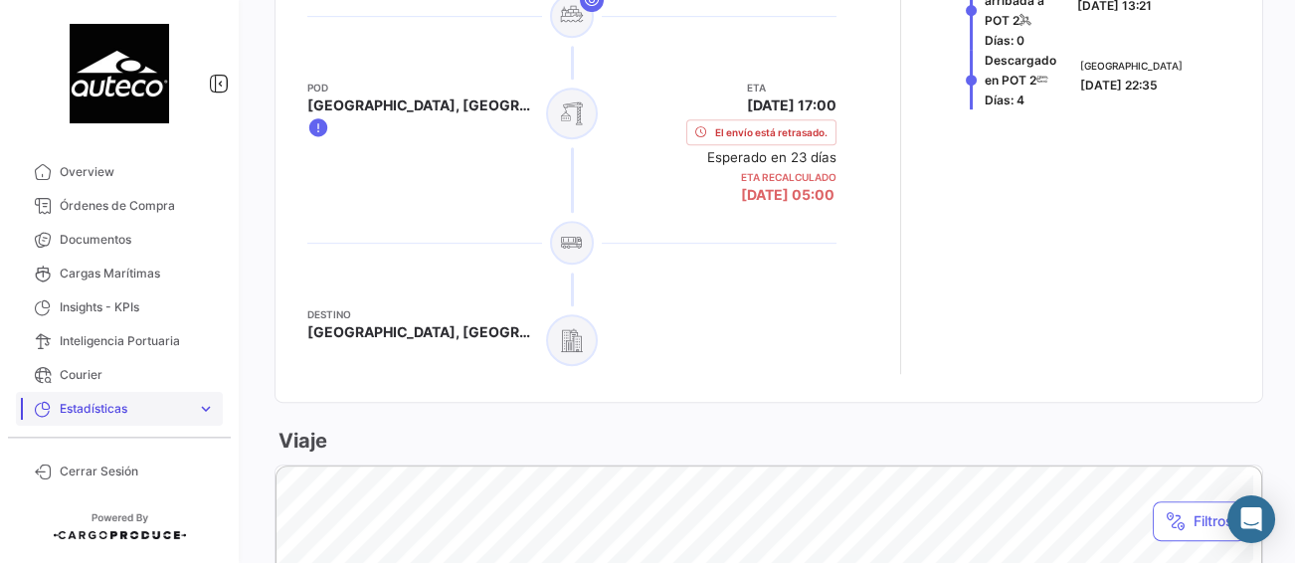
click at [200, 402] on span "expand_more" at bounding box center [206, 409] width 18 height 18
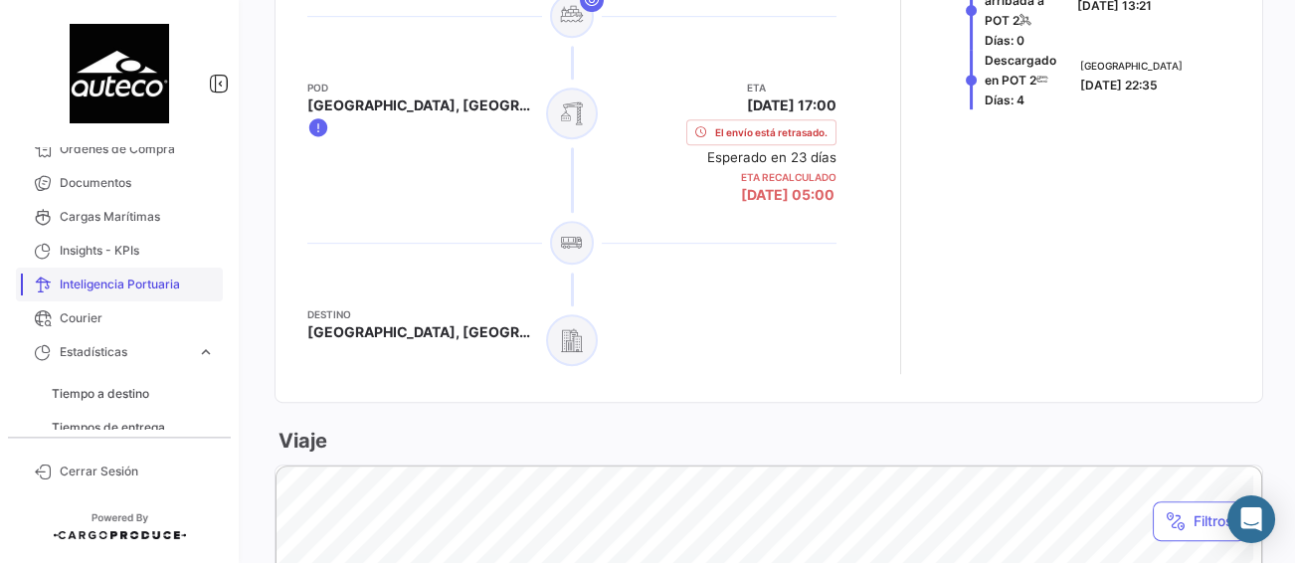
scroll to position [114, 0]
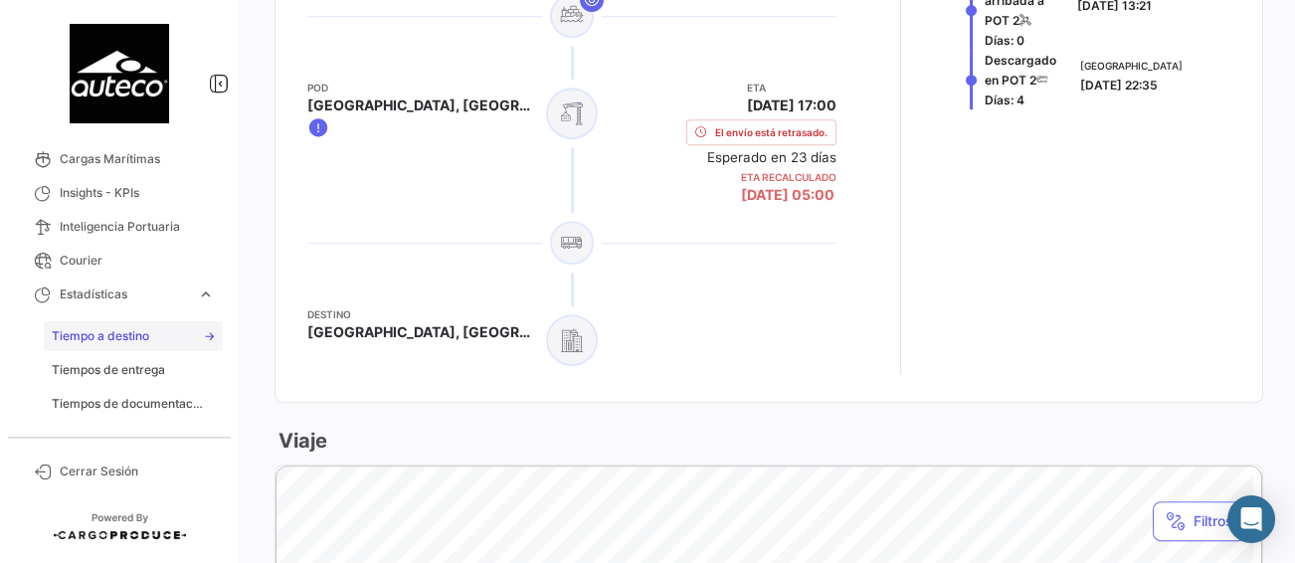
click at [127, 334] on span "Tiempo a destino" at bounding box center [100, 336] width 97 height 18
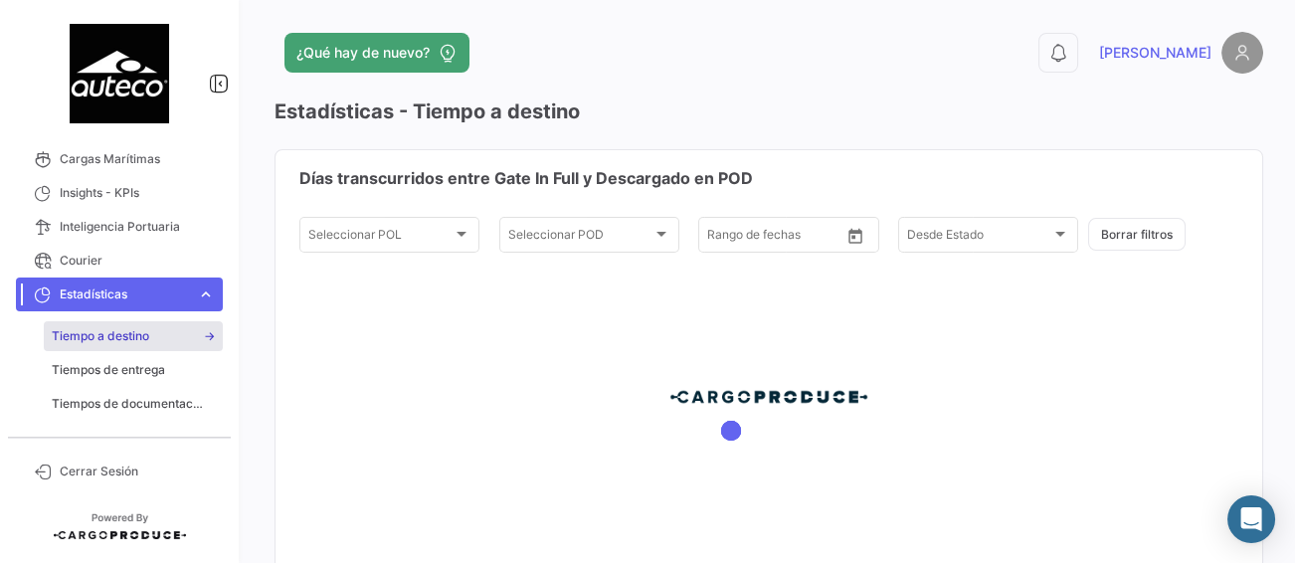
type input "[DATE]"
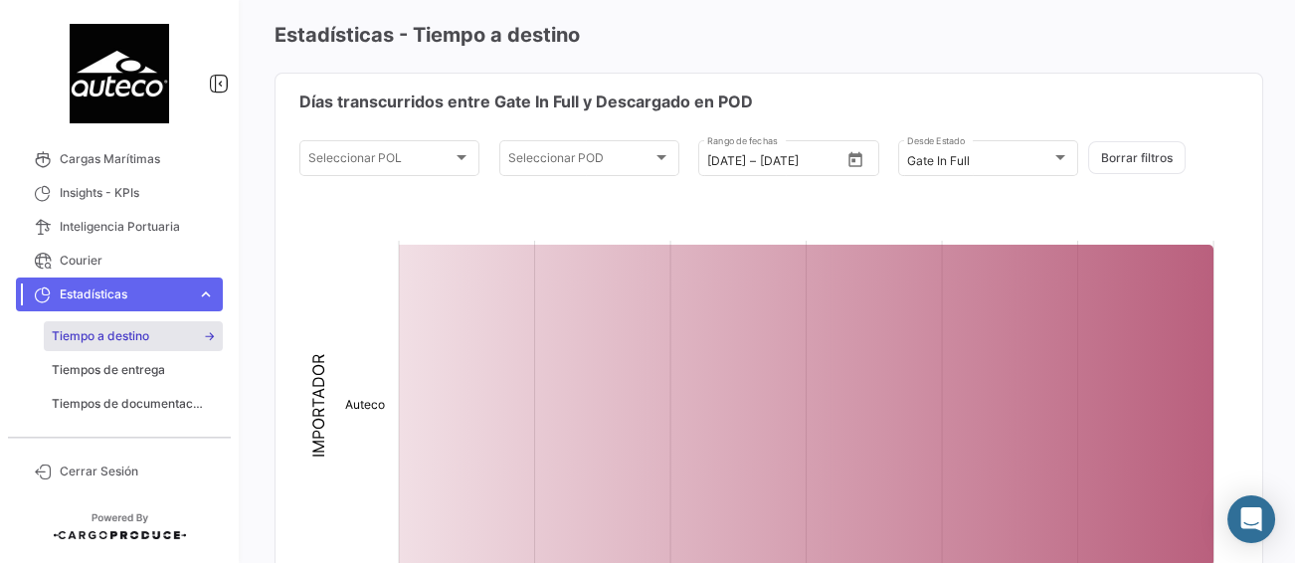
scroll to position [76, 0]
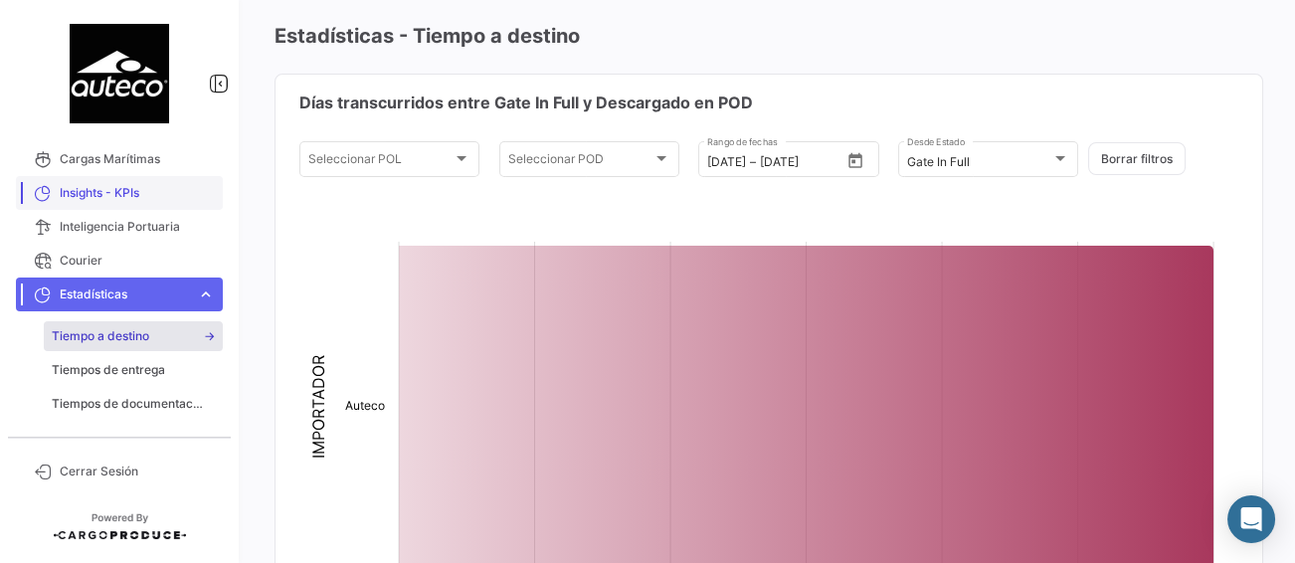
click at [119, 197] on span "Insights - KPIs" at bounding box center [137, 193] width 155 height 18
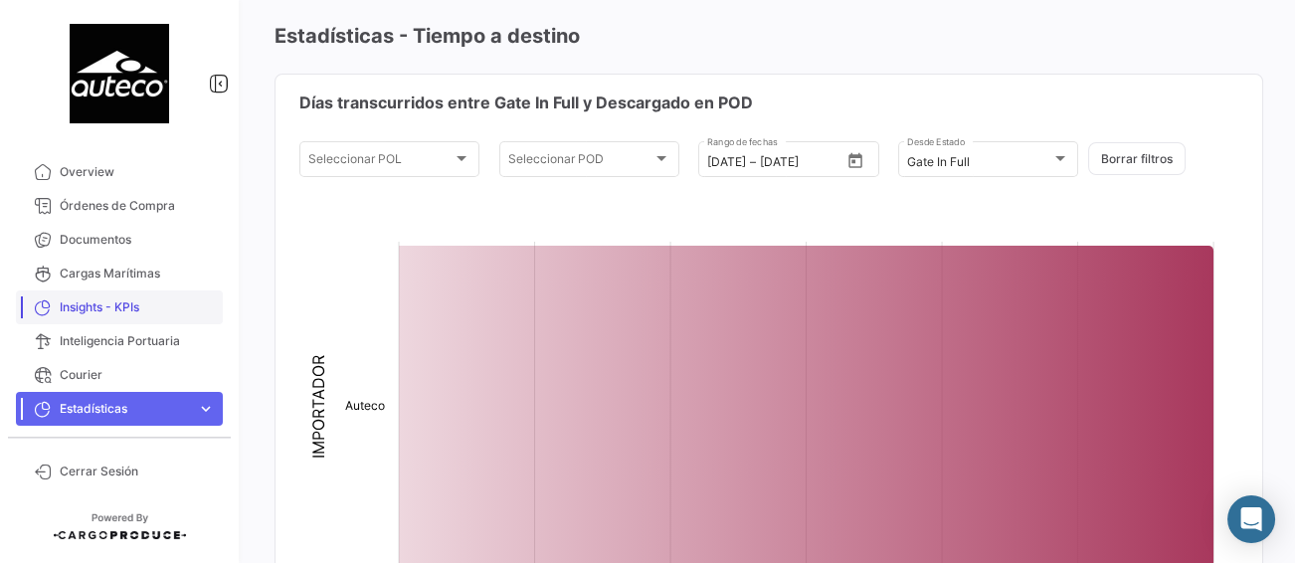
scroll to position [0, 0]
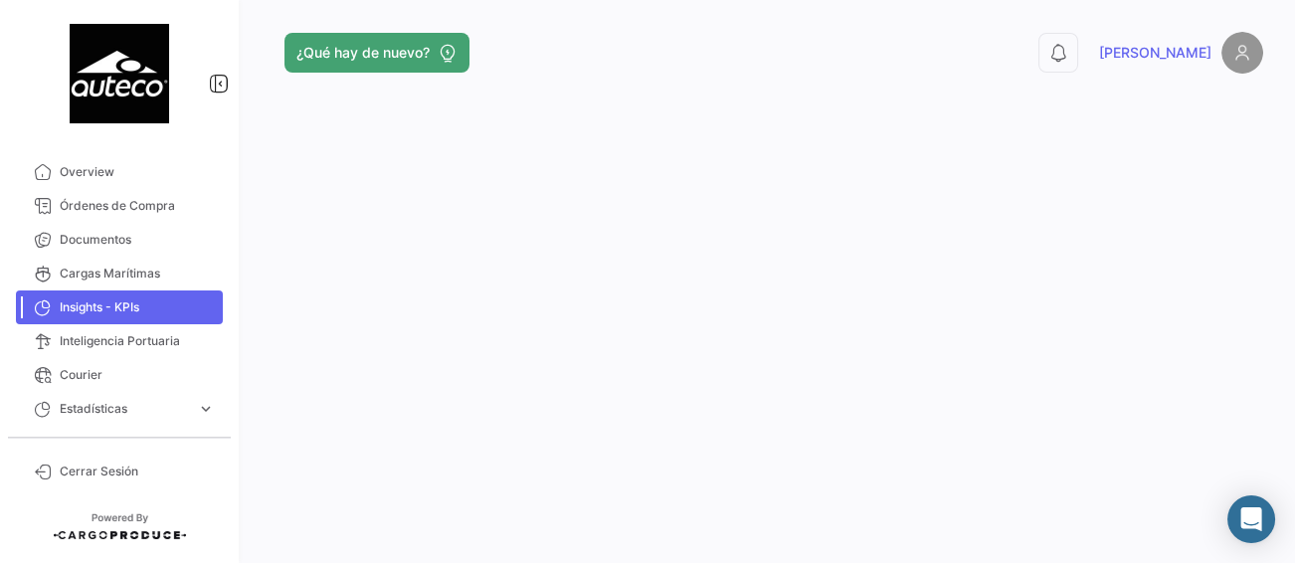
click at [87, 306] on span "Insights - KPIs" at bounding box center [137, 307] width 155 height 18
click at [91, 272] on span "Cargas Marítimas" at bounding box center [137, 273] width 155 height 18
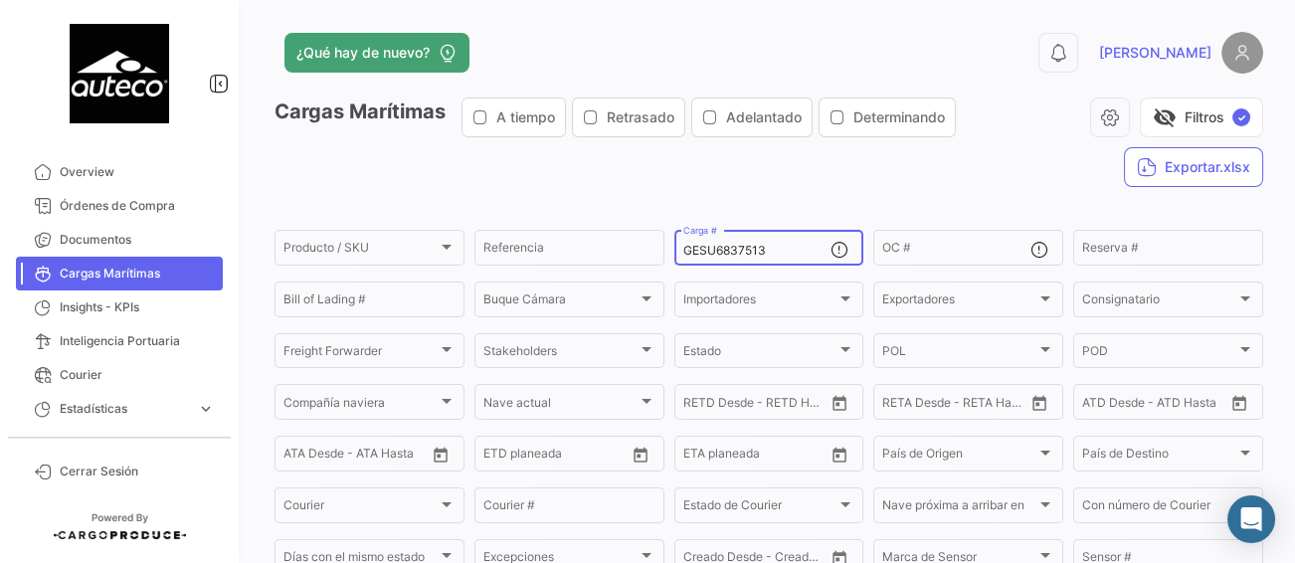
drag, startPoint x: 783, startPoint y: 252, endPoint x: 672, endPoint y: 256, distance: 110.4
click at [674, 256] on div "GESU6837513 Carga #" at bounding box center [769, 246] width 190 height 39
click at [1152, 118] on span "visibility_off" at bounding box center [1164, 117] width 24 height 24
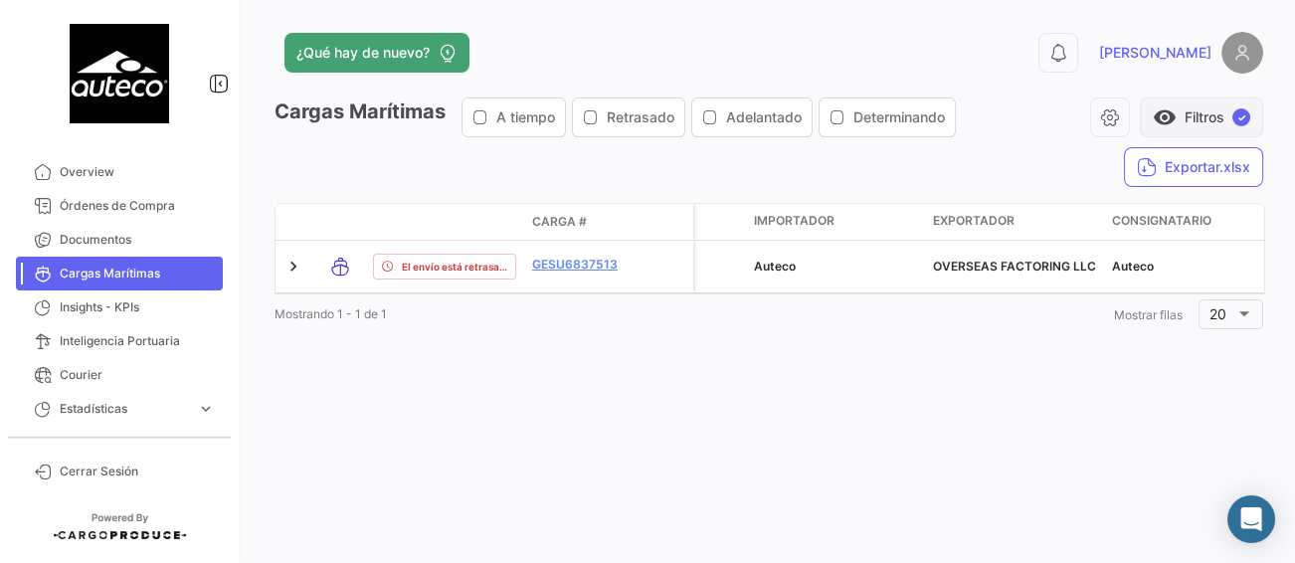
click at [1220, 109] on button "visibility Filtros ✓" at bounding box center [1201, 117] width 123 height 40
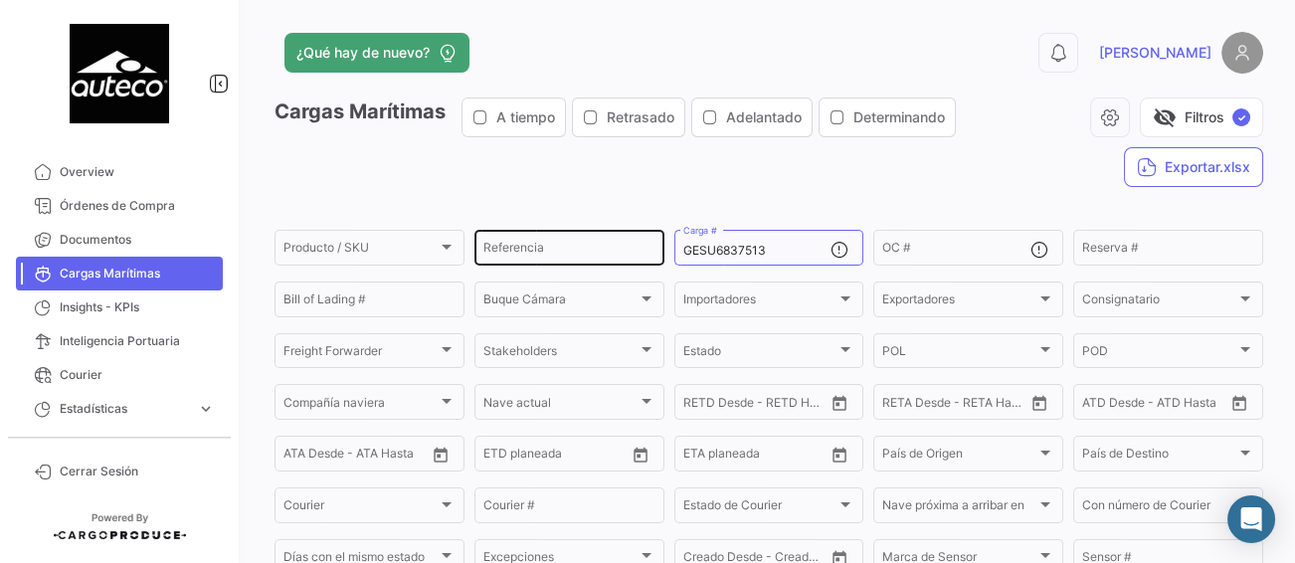
drag, startPoint x: 761, startPoint y: 242, endPoint x: 639, endPoint y: 246, distance: 121.4
click at [0, 0] on div "Producto / SKU Producto / SKU Referencia GESU6837513 Carga # OC # Reserva # Bil…" at bounding box center [0, 0] width 0 height 0
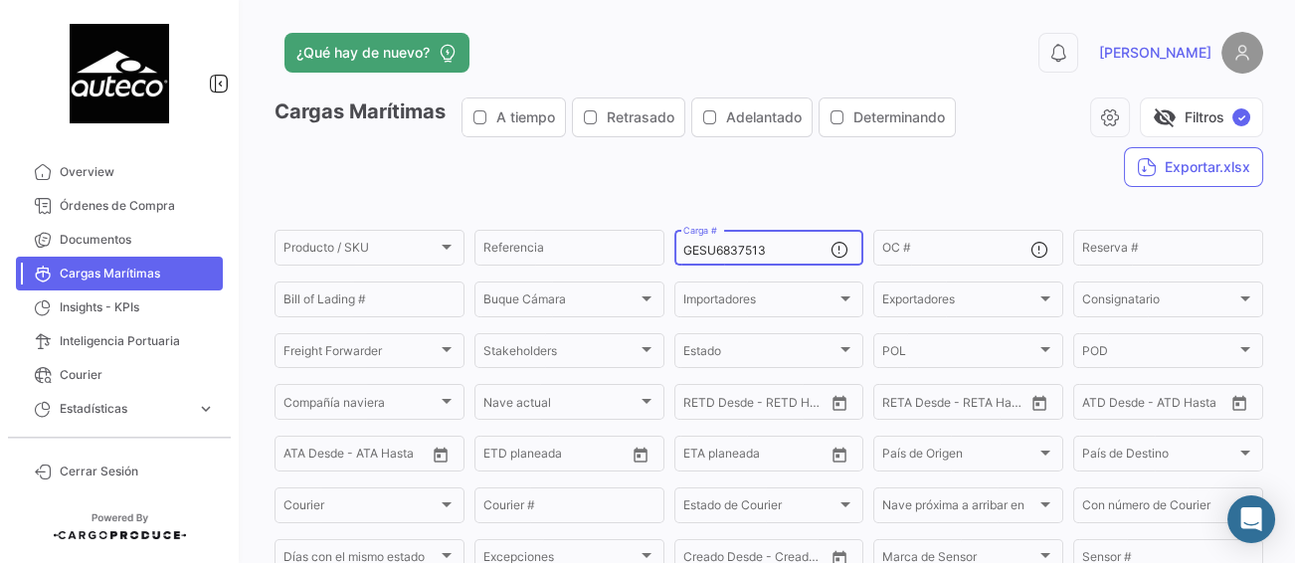
drag, startPoint x: 767, startPoint y: 249, endPoint x: 662, endPoint y: 249, distance: 104.4
click at [662, 249] on form "Producto / SKU Producto / SKU Referencia GESU6837513 Carga # OC # Reserva # Bil…" at bounding box center [768, 475] width 988 height 496
click at [767, 189] on div "Cargas Marítimas A tiempo Retrasado Adelantado Determinando visibility_off Filt…" at bounding box center [768, 149] width 988 height 105
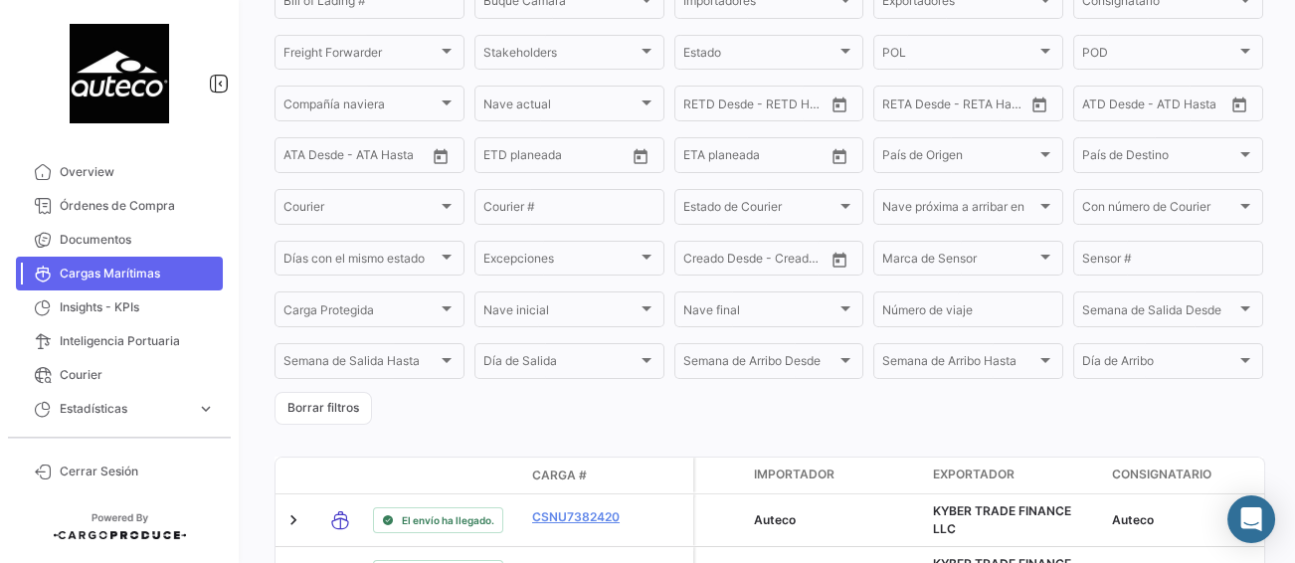
scroll to position [199, 0]
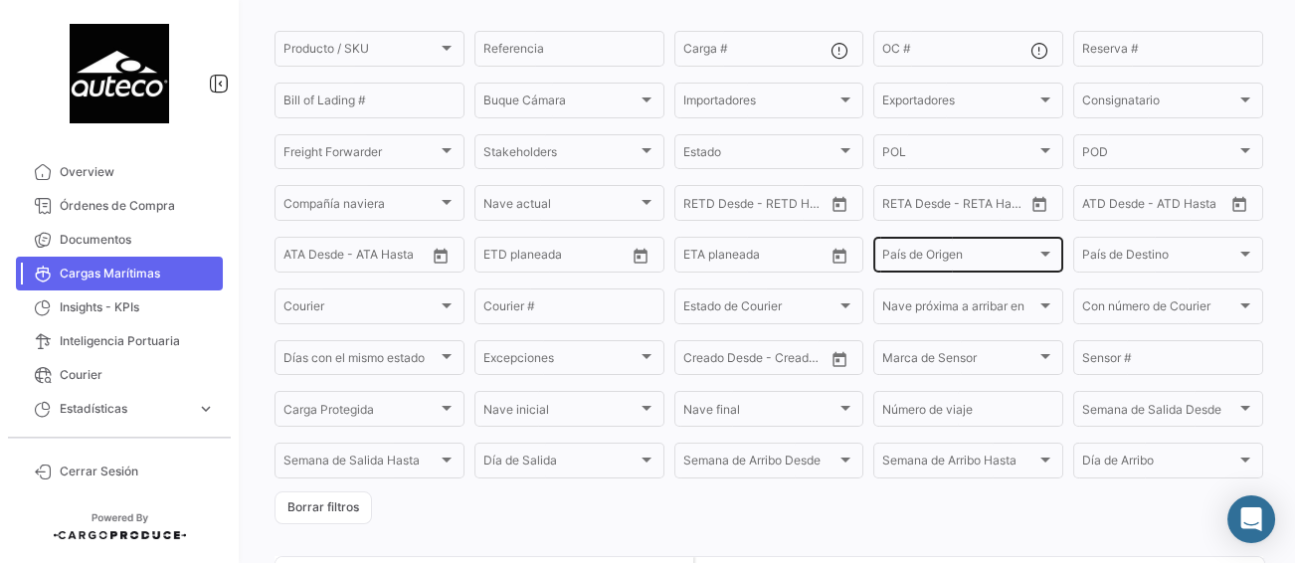
click at [1036, 252] on div at bounding box center [1045, 254] width 18 height 16
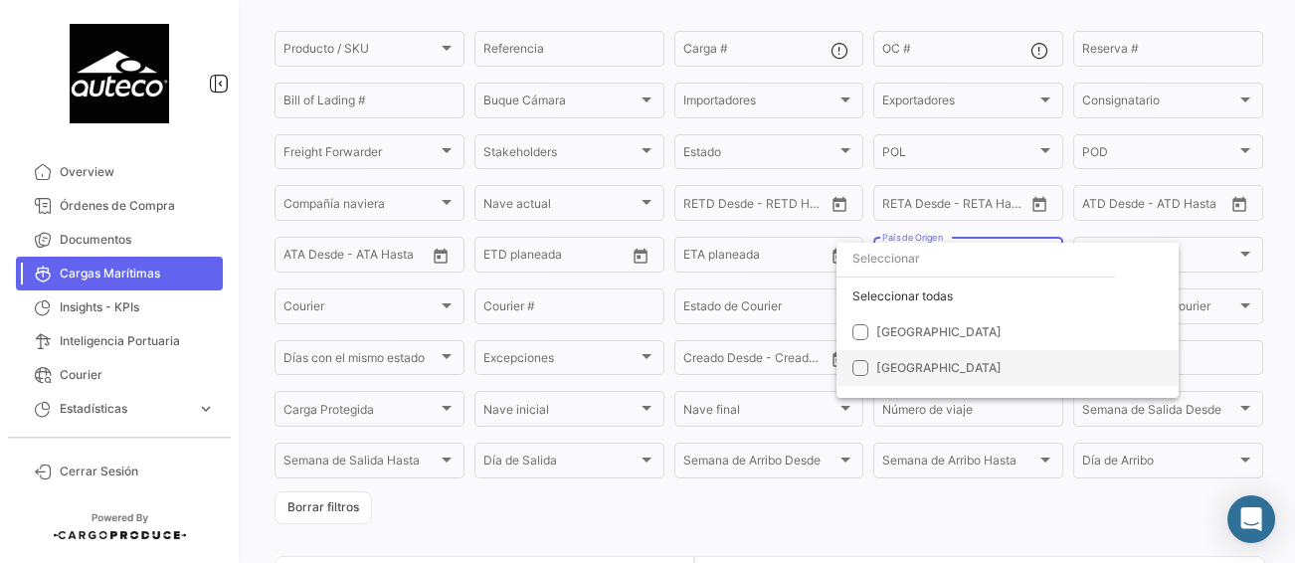
click at [858, 369] on mat-pseudo-checkbox at bounding box center [860, 368] width 16 height 16
click at [1024, 233] on div at bounding box center [647, 281] width 1295 height 563
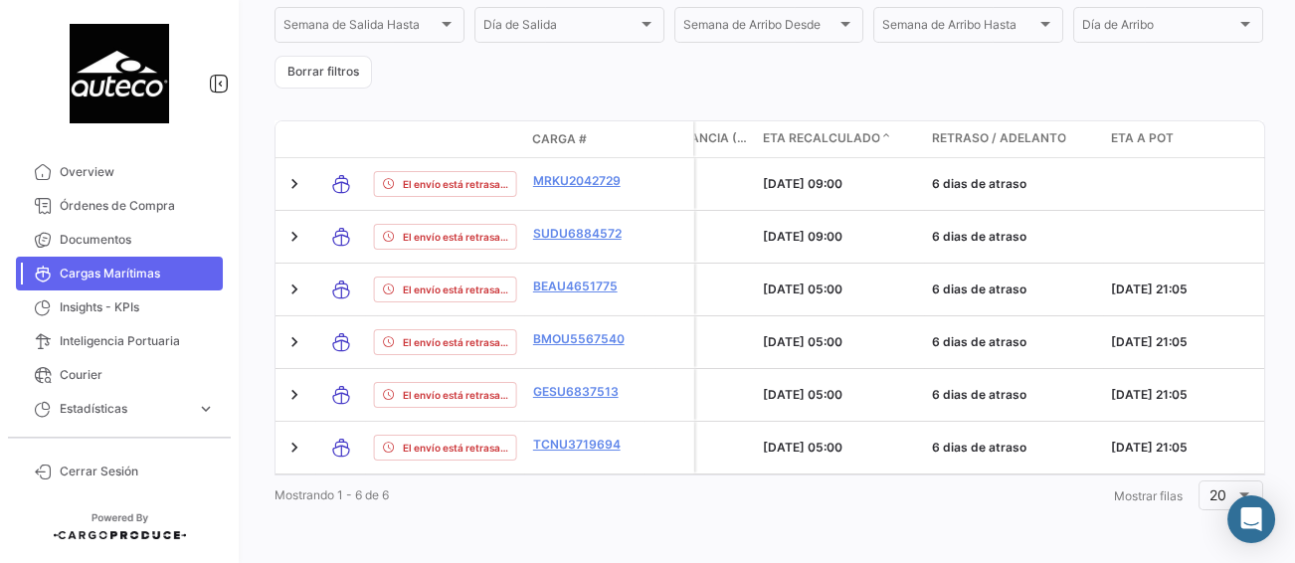
scroll to position [0, 1931]
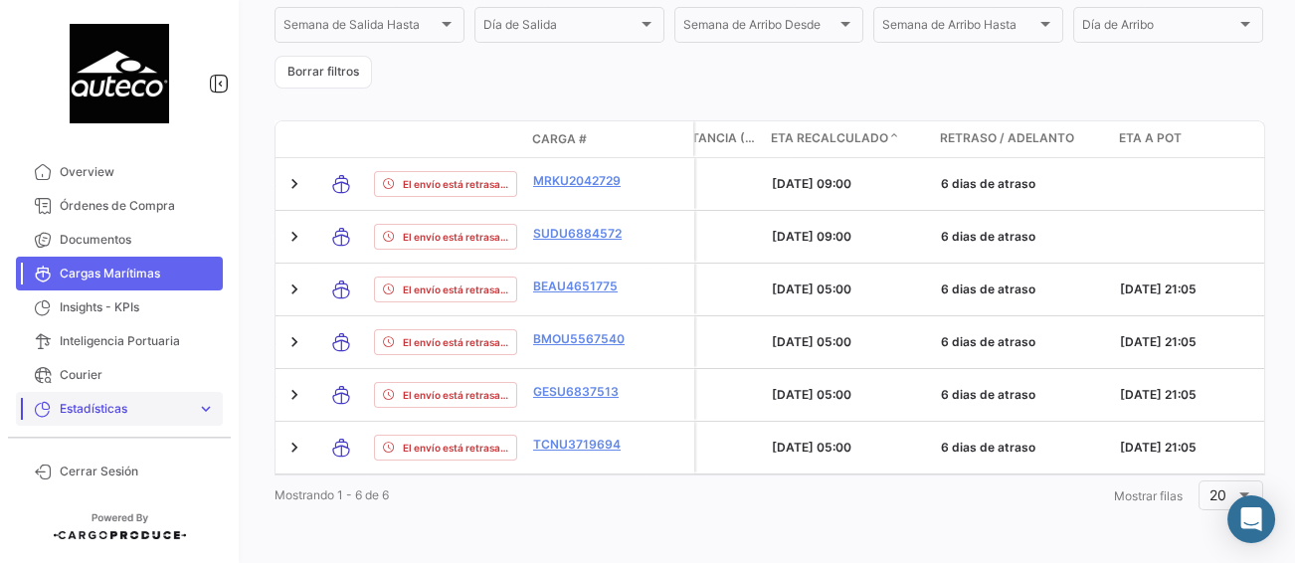
click at [209, 402] on span "expand_more" at bounding box center [206, 409] width 18 height 18
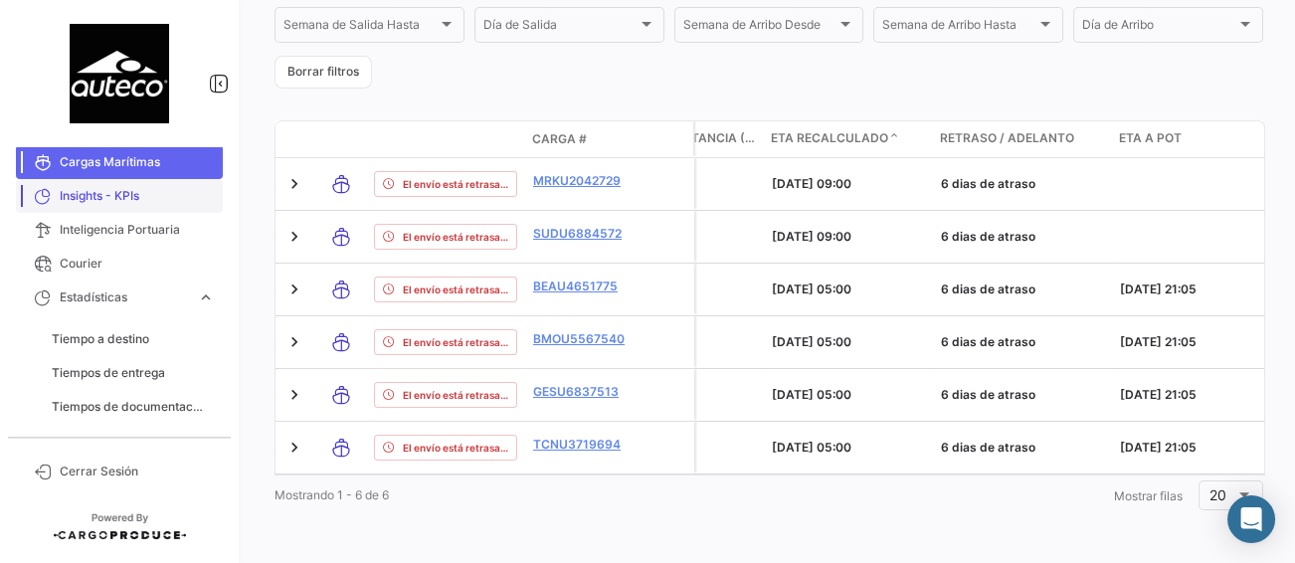
scroll to position [114, 0]
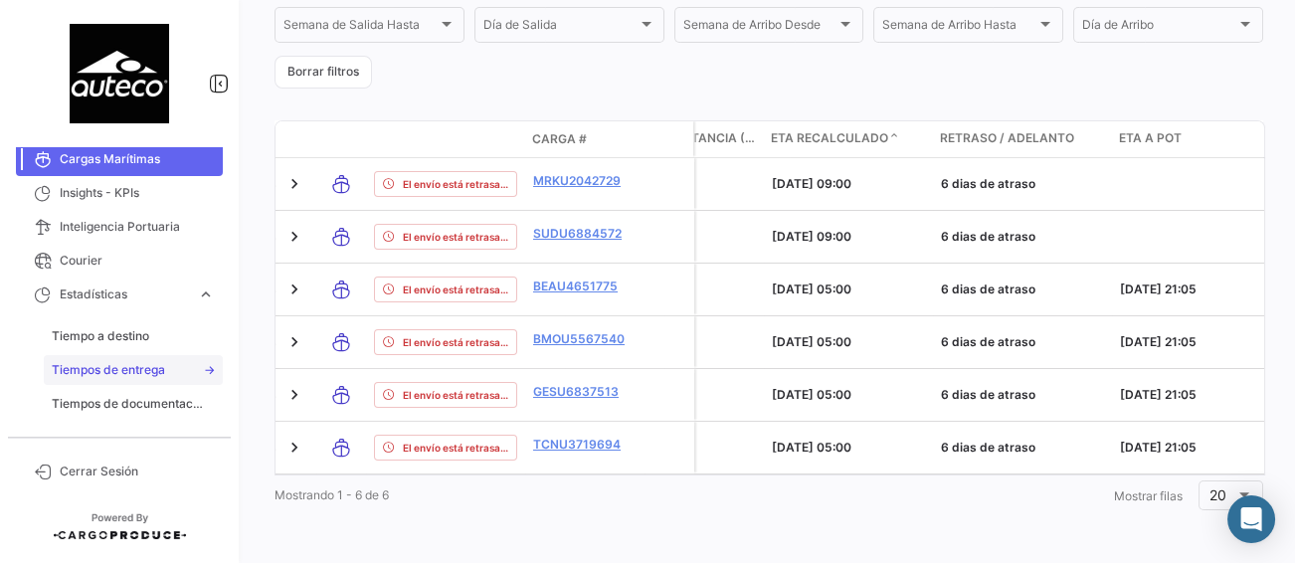
click at [148, 373] on span "Tiempos de entrega" at bounding box center [108, 370] width 113 height 18
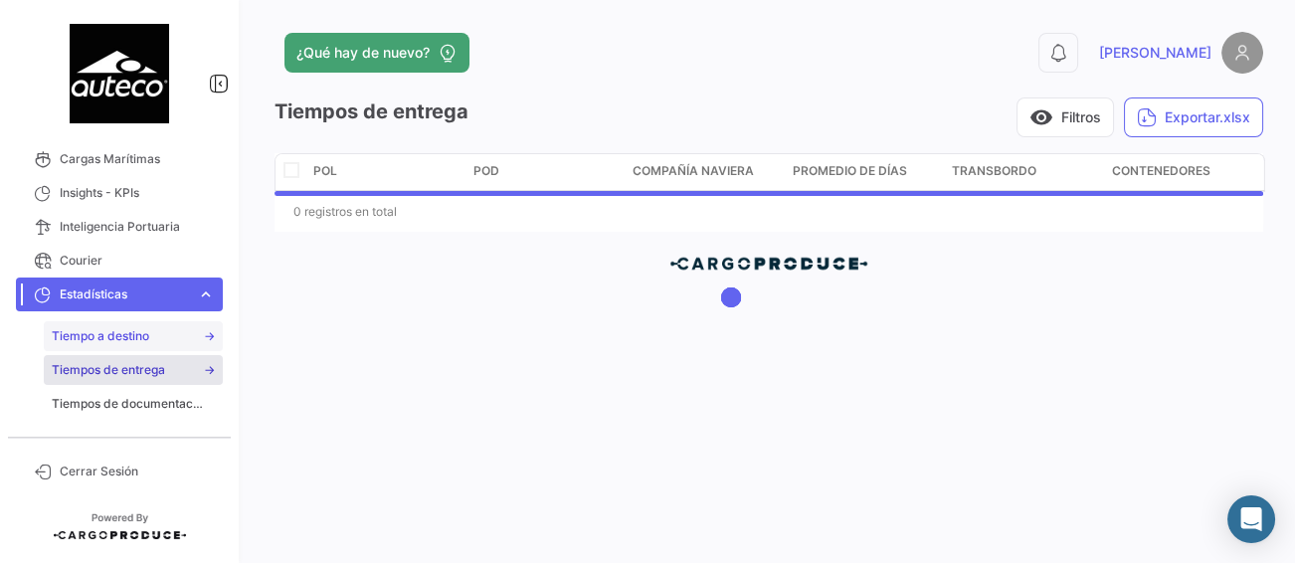
click at [133, 335] on span "Tiempo a destino" at bounding box center [100, 336] width 97 height 18
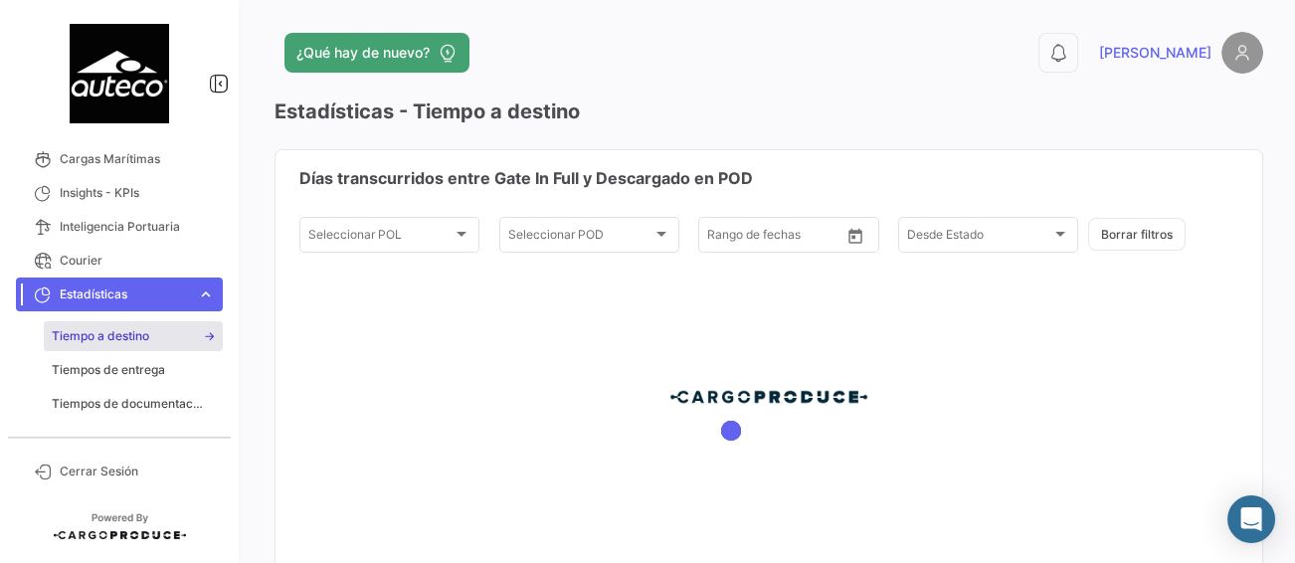
type input "[DATE]"
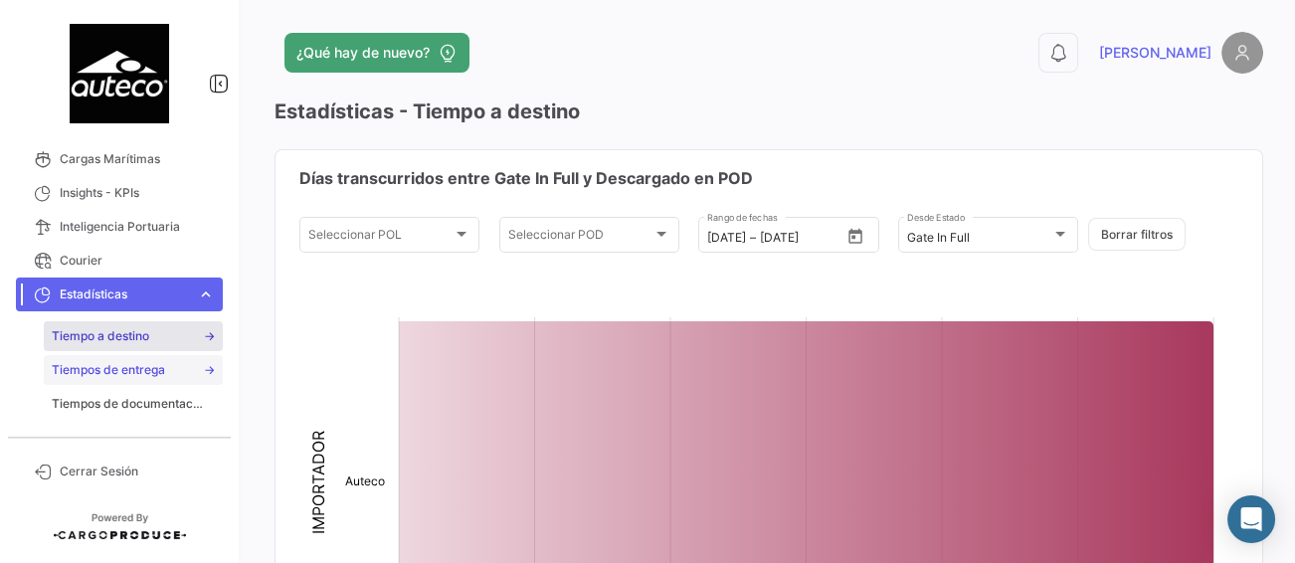
click at [135, 358] on link "Tiempos de entrega" at bounding box center [133, 370] width 179 height 30
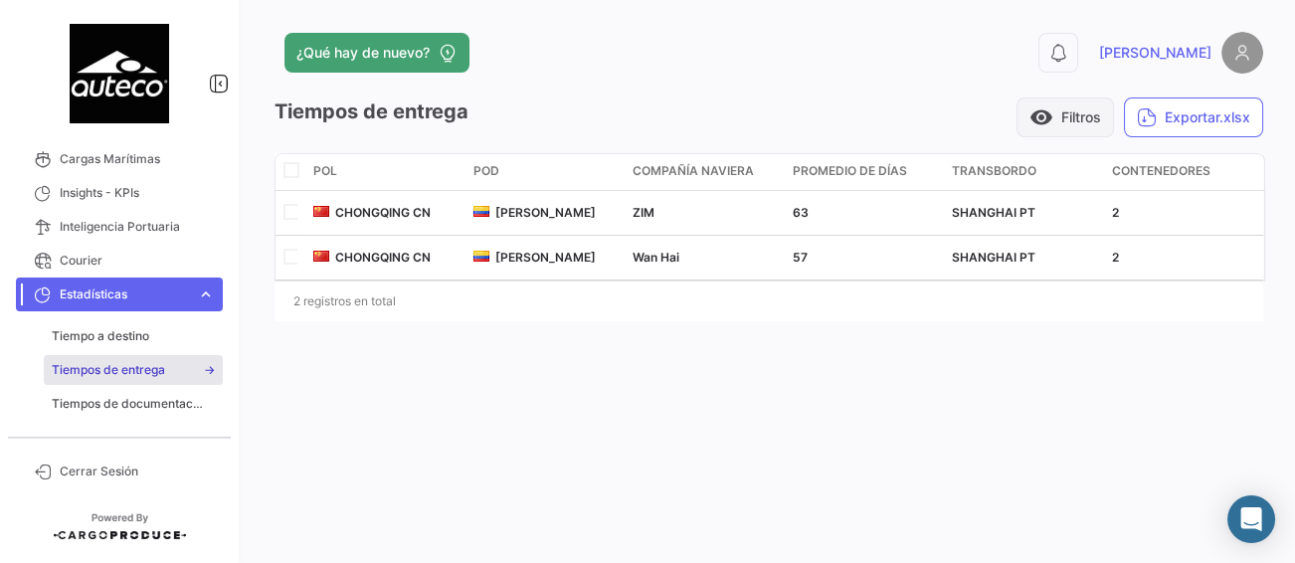
click at [1080, 121] on button "visibility Filtros" at bounding box center [1064, 117] width 97 height 40
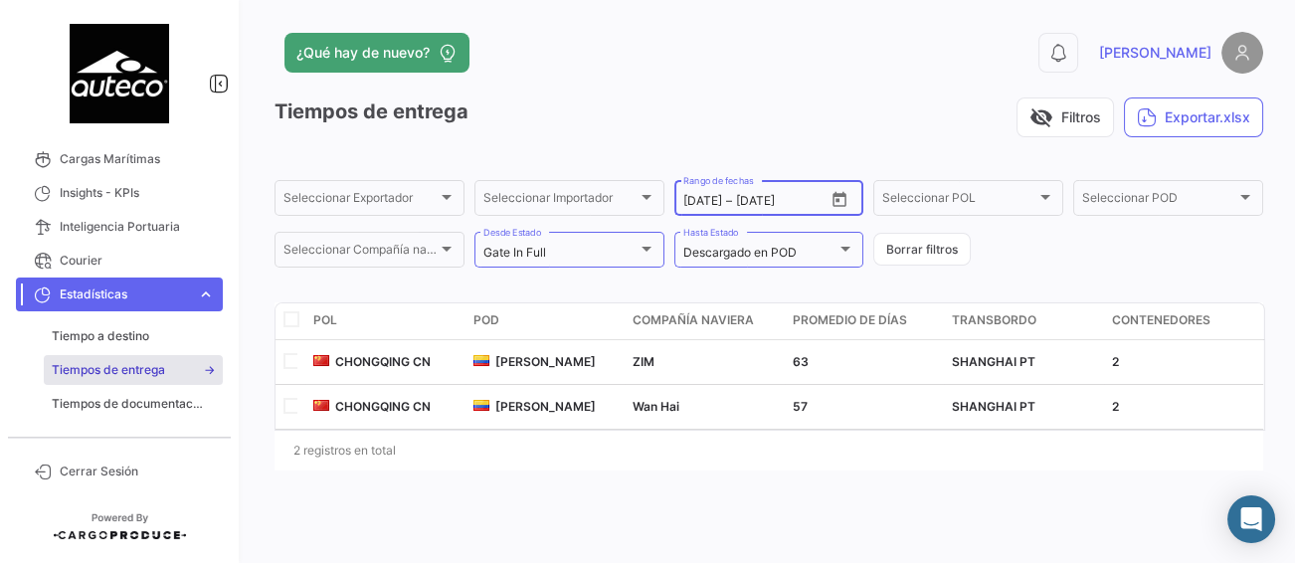
click at [838, 195] on icon "Open calendar" at bounding box center [840, 199] width 14 height 15
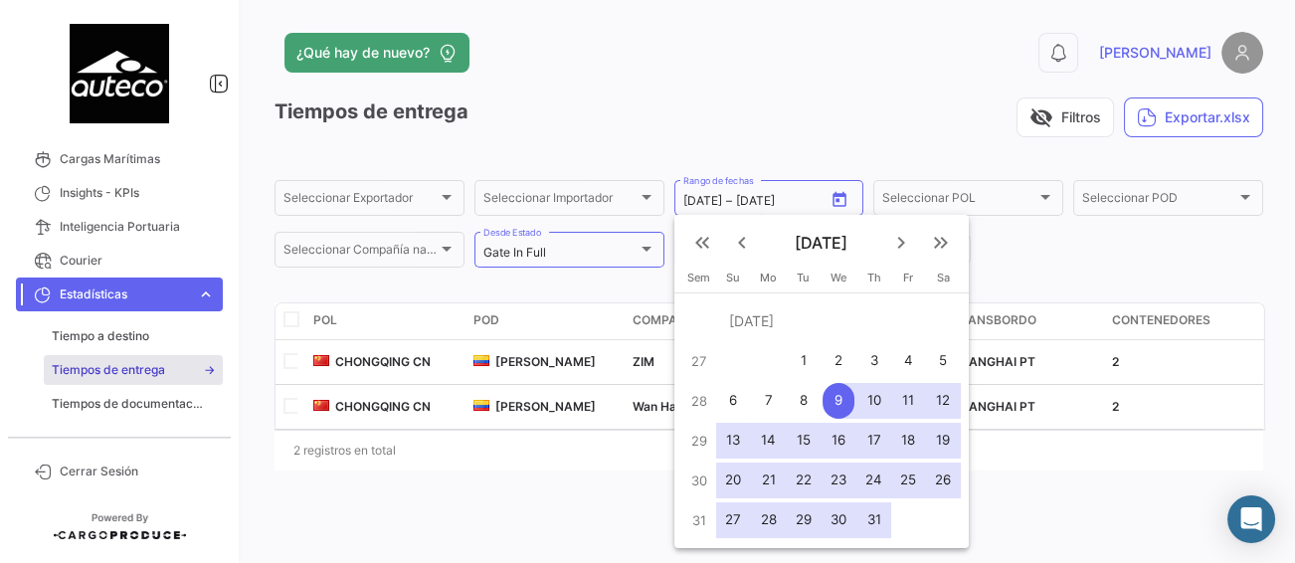
click at [802, 355] on div "1" at bounding box center [803, 361] width 31 height 36
type input "[DATE]"
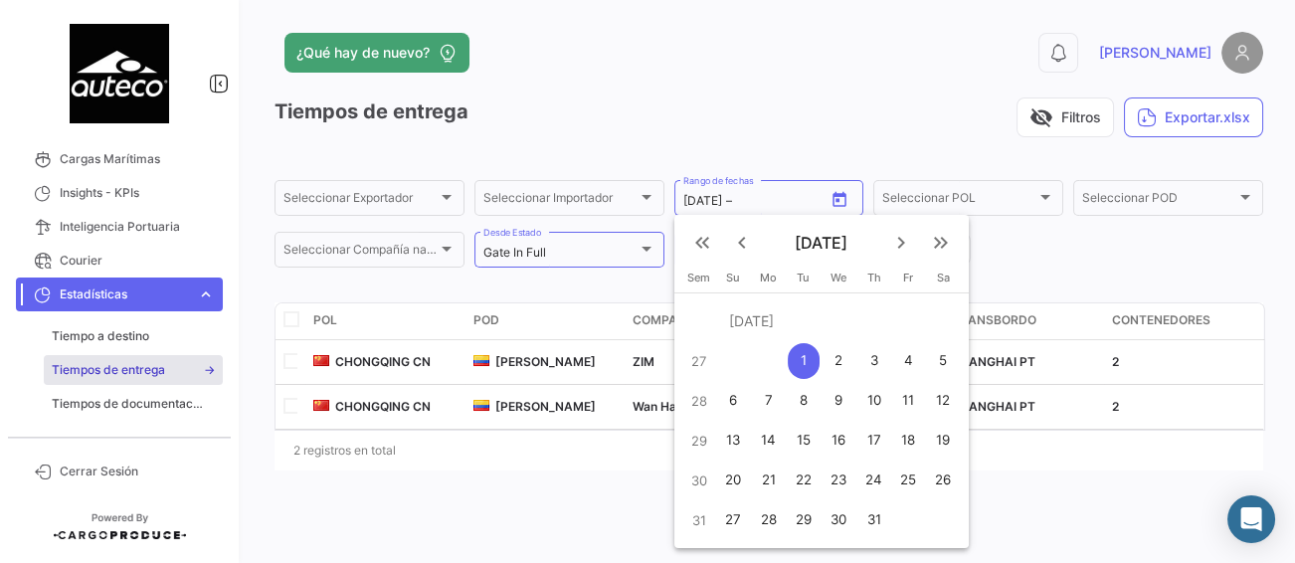
click at [936, 237] on mat-icon "keyboard_double_arrow_right" at bounding box center [941, 243] width 24 height 24
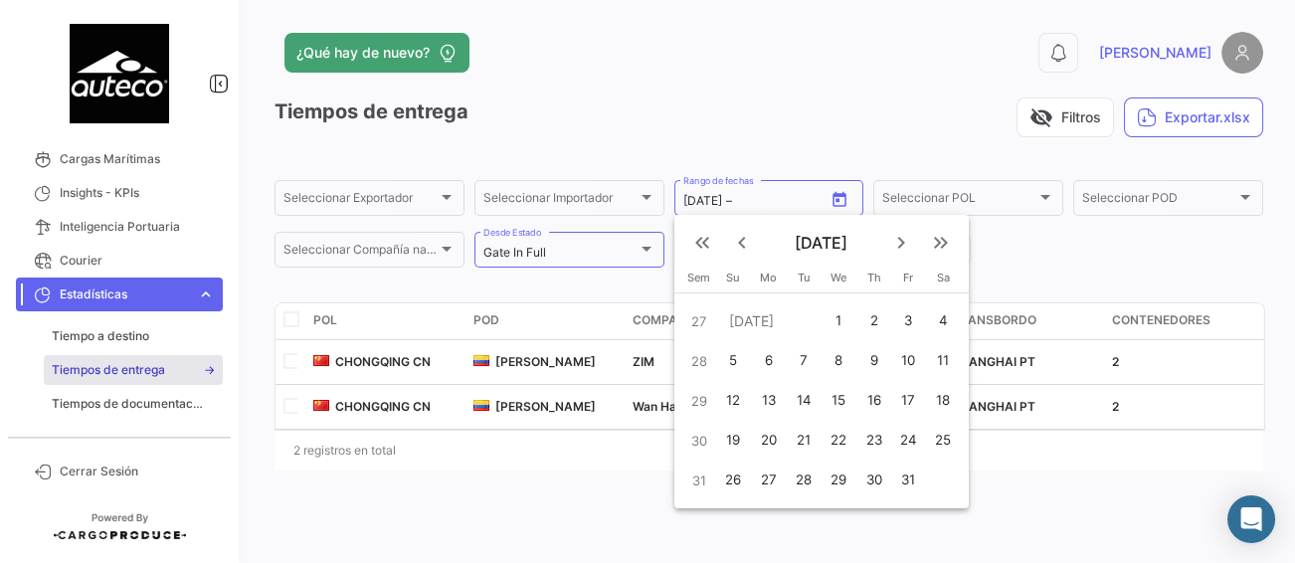
click at [936, 237] on mat-icon "keyboard_double_arrow_right" at bounding box center [941, 243] width 24 height 24
click at [700, 241] on mat-icon "keyboard_double_arrow_left" at bounding box center [702, 243] width 24 height 24
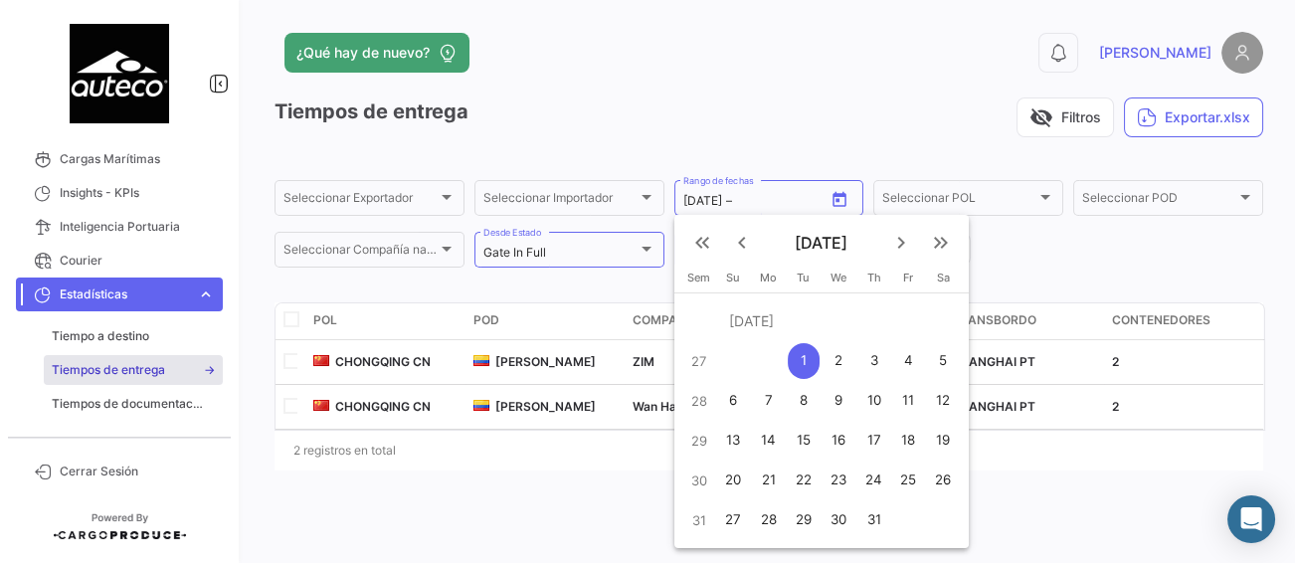
click at [906, 245] on mat-icon "keyboard_arrow_right" at bounding box center [901, 243] width 24 height 24
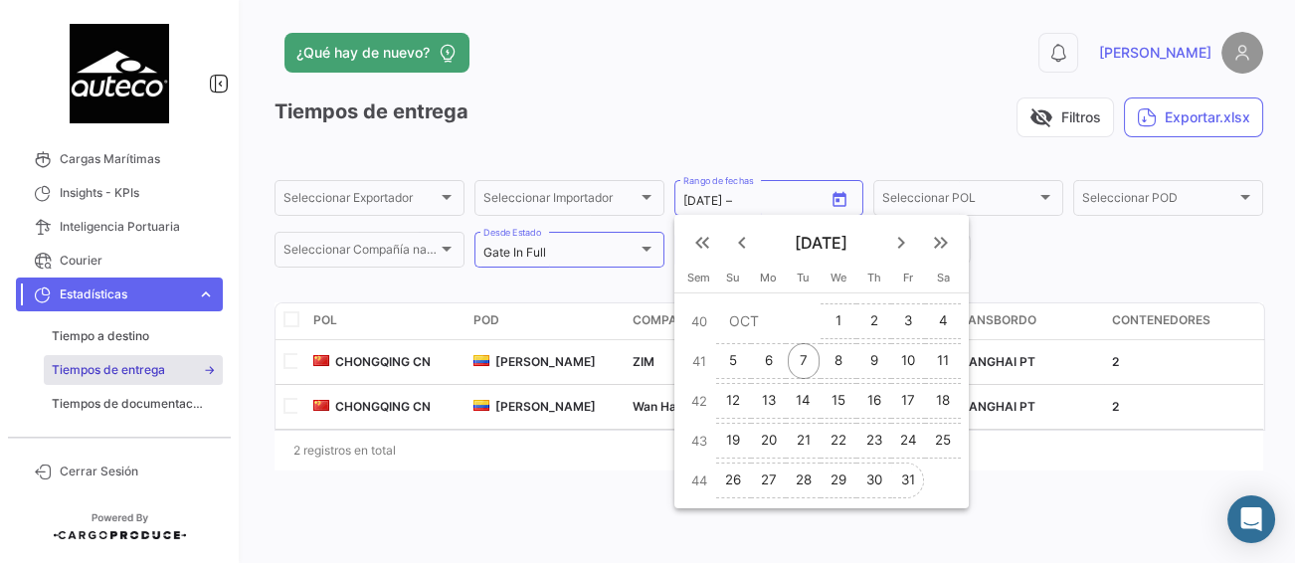
click at [902, 471] on div "31" at bounding box center [908, 480] width 31 height 36
type input "[DATE]"
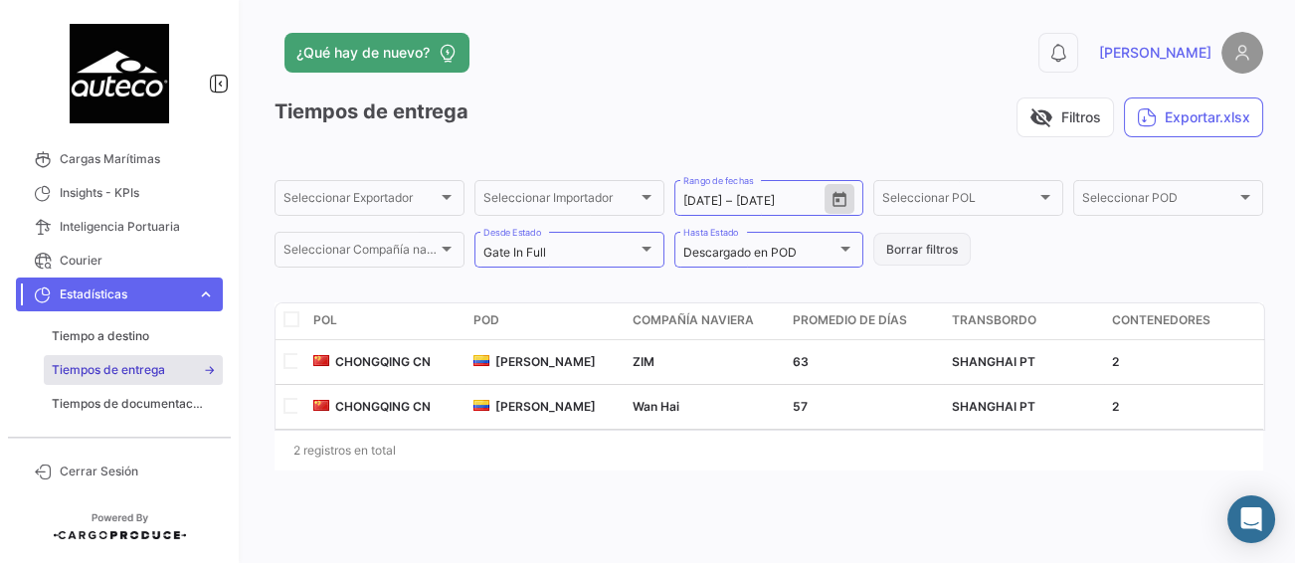
click at [927, 253] on button "Borrar filtros" at bounding box center [921, 249] width 97 height 33
click at [924, 244] on button "Borrar filtros" at bounding box center [921, 249] width 97 height 33
click at [903, 259] on button "Borrar filtros" at bounding box center [921, 249] width 97 height 33
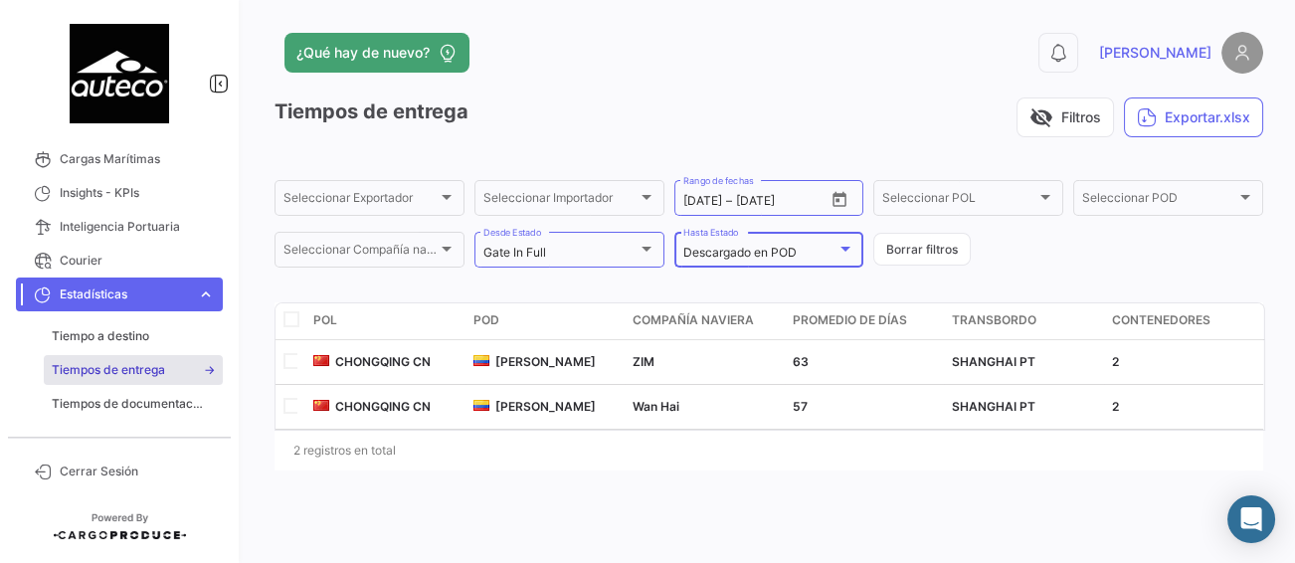
click at [843, 254] on div at bounding box center [845, 249] width 18 height 16
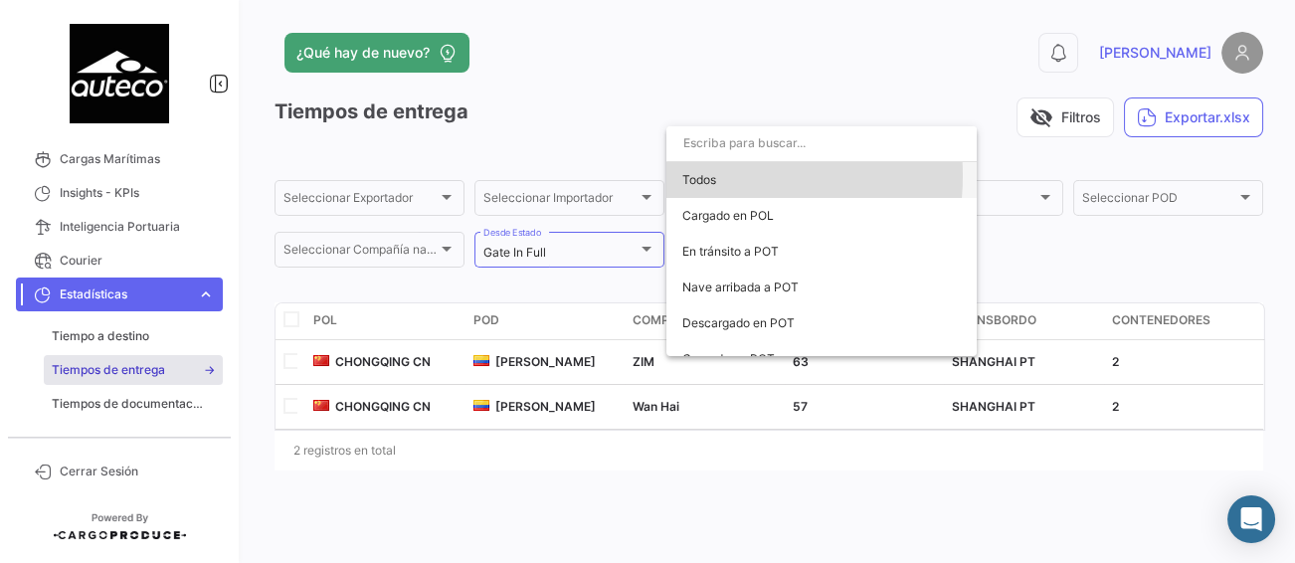
click at [713, 176] on span "Todos" at bounding box center [821, 180] width 278 height 36
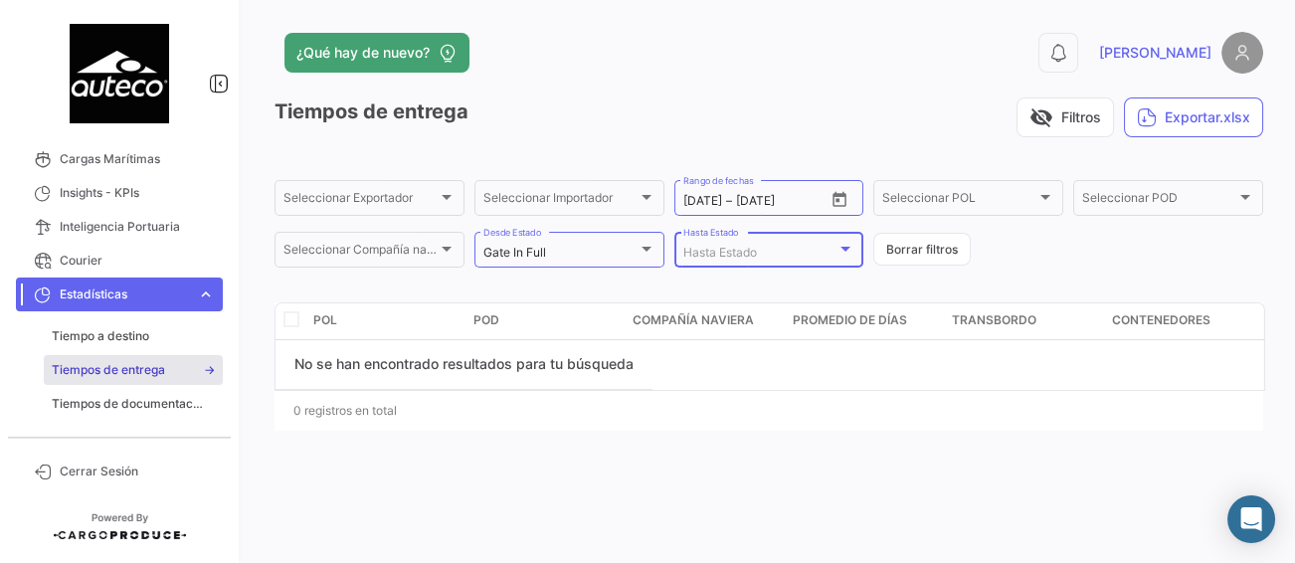
click at [854, 249] on div at bounding box center [845, 249] width 18 height 16
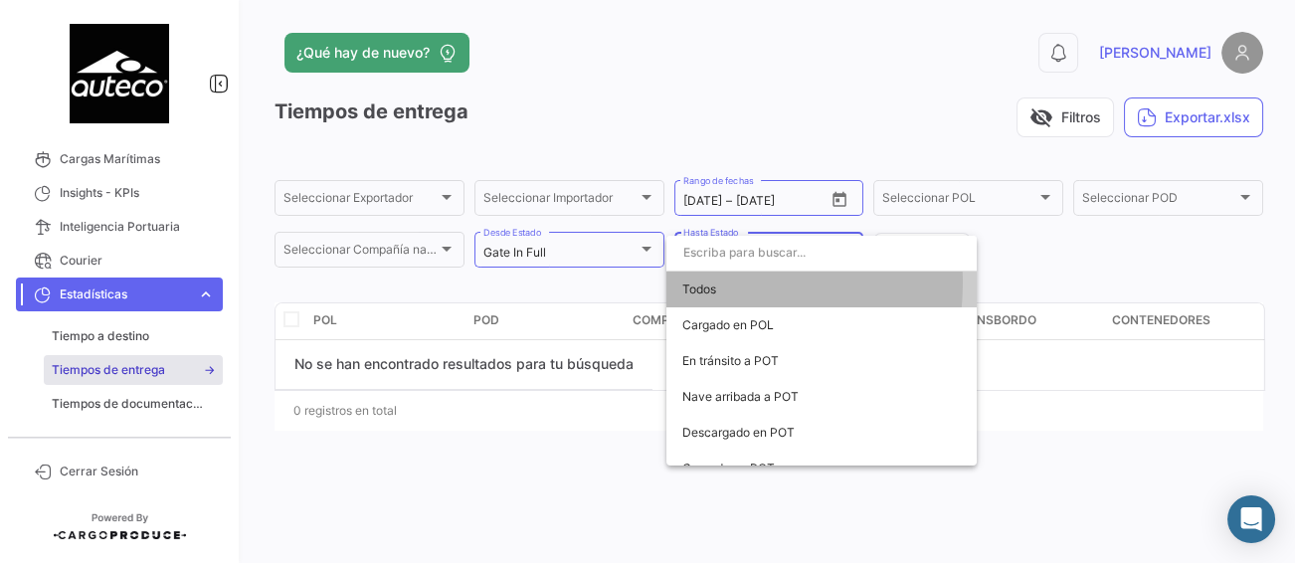
click at [705, 282] on span "Todos" at bounding box center [821, 289] width 278 height 36
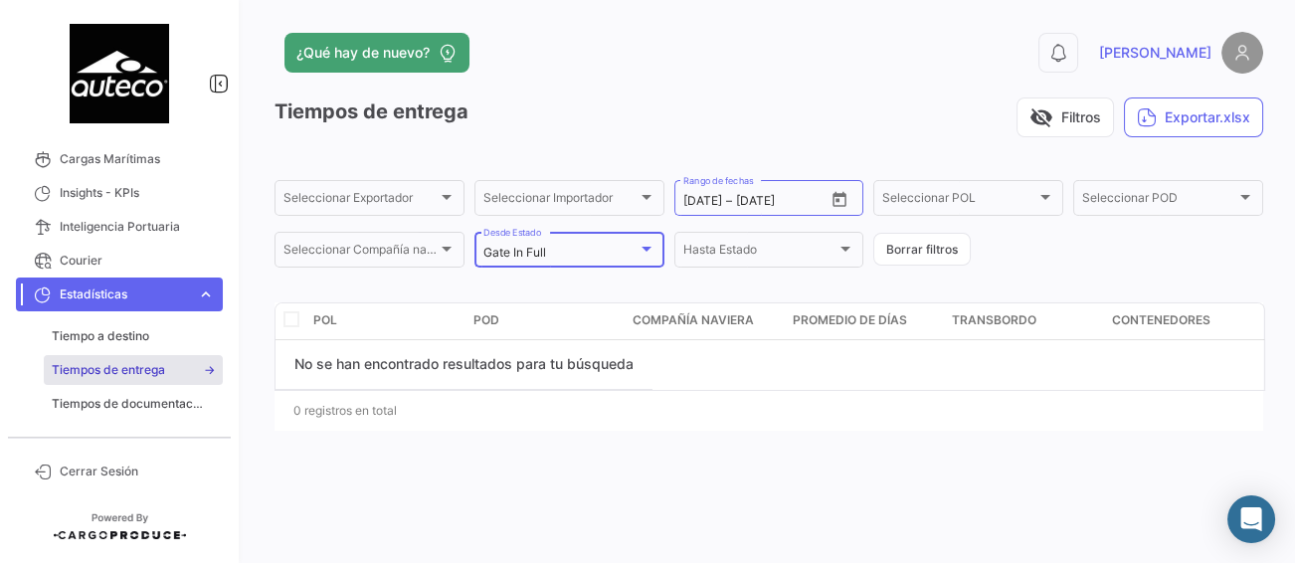
click at [644, 248] on div at bounding box center [646, 249] width 10 height 5
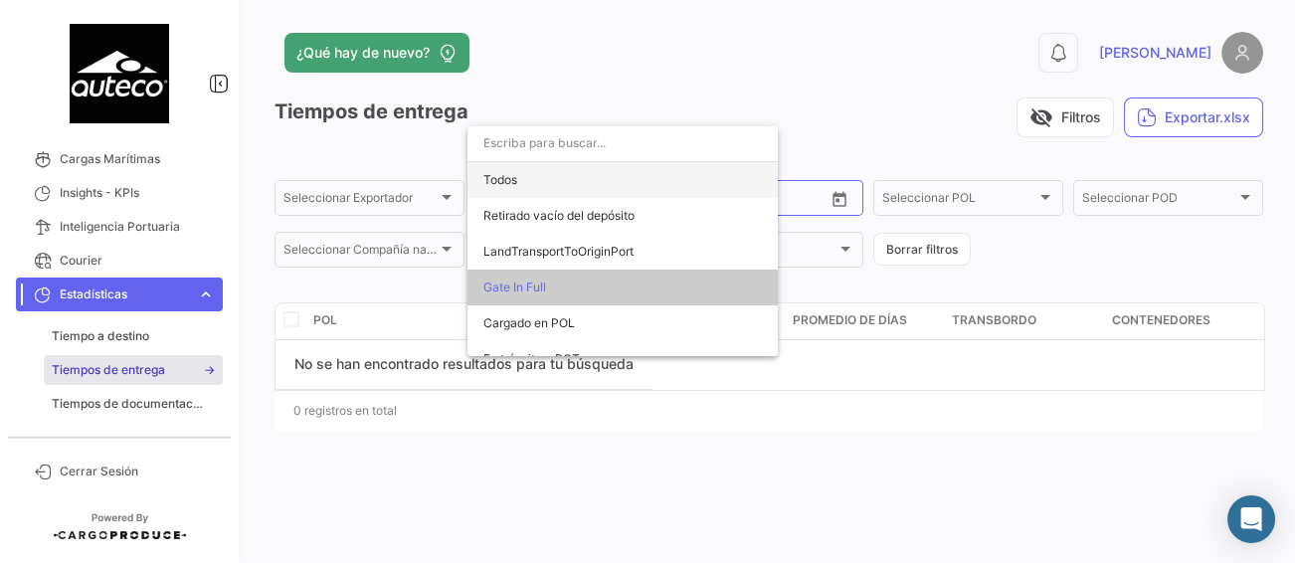
click at [514, 181] on span "Todos" at bounding box center [622, 180] width 278 height 36
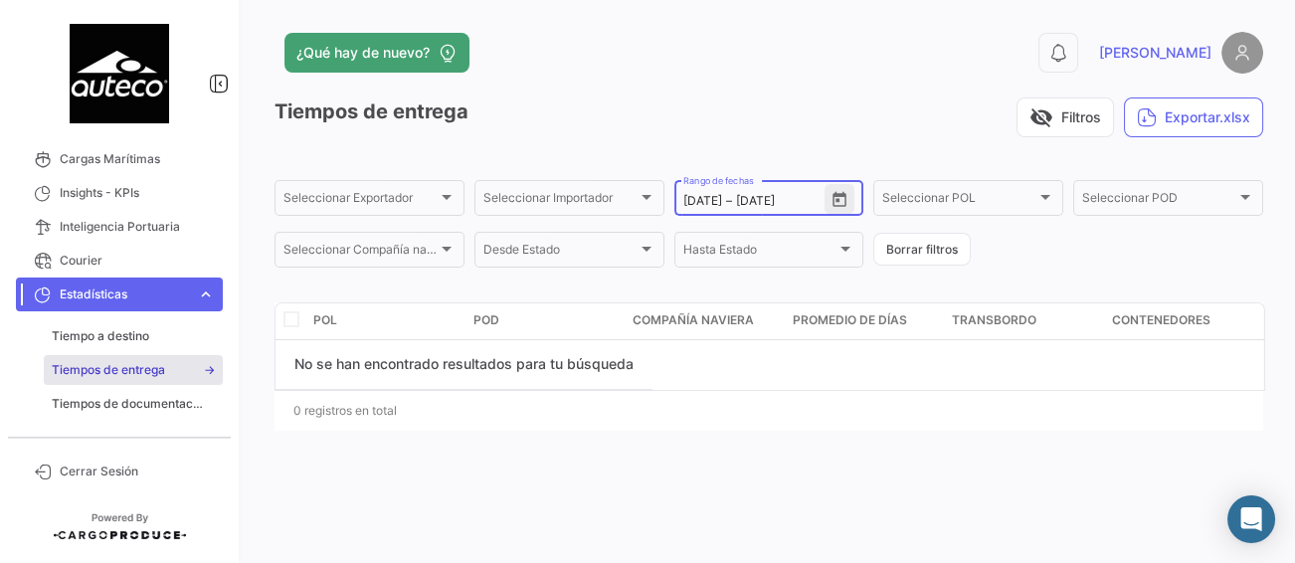
click at [842, 205] on icon "Open calendar" at bounding box center [839, 200] width 18 height 18
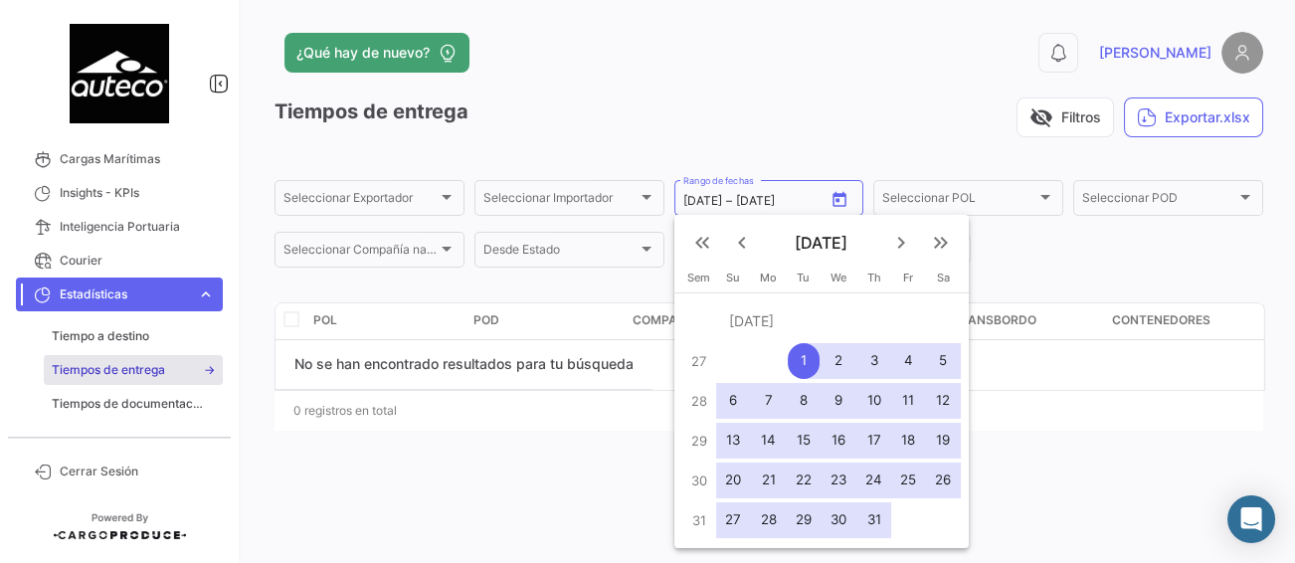
click at [701, 243] on mat-icon "keyboard_double_arrow_left" at bounding box center [702, 243] width 24 height 24
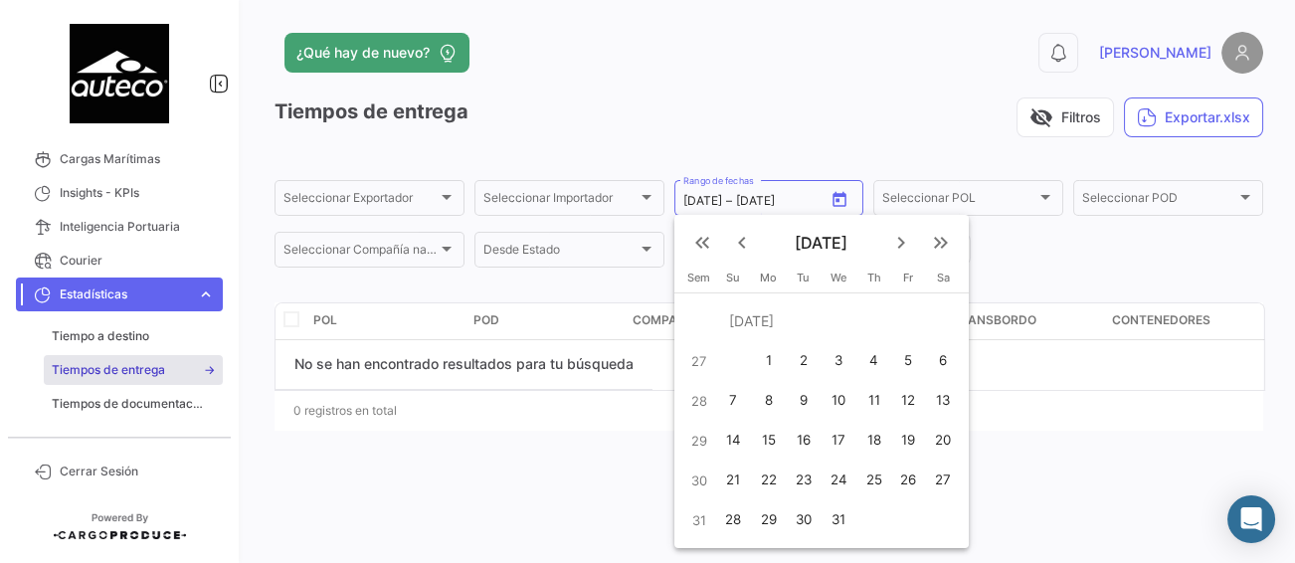
click at [907, 237] on mat-icon "keyboard_arrow_right" at bounding box center [901, 243] width 24 height 24
click at [932, 359] on div "7" at bounding box center [943, 361] width 32 height 36
type input "[DATE]"
click at [943, 242] on mat-icon "keyboard_double_arrow_right" at bounding box center [941, 243] width 24 height 24
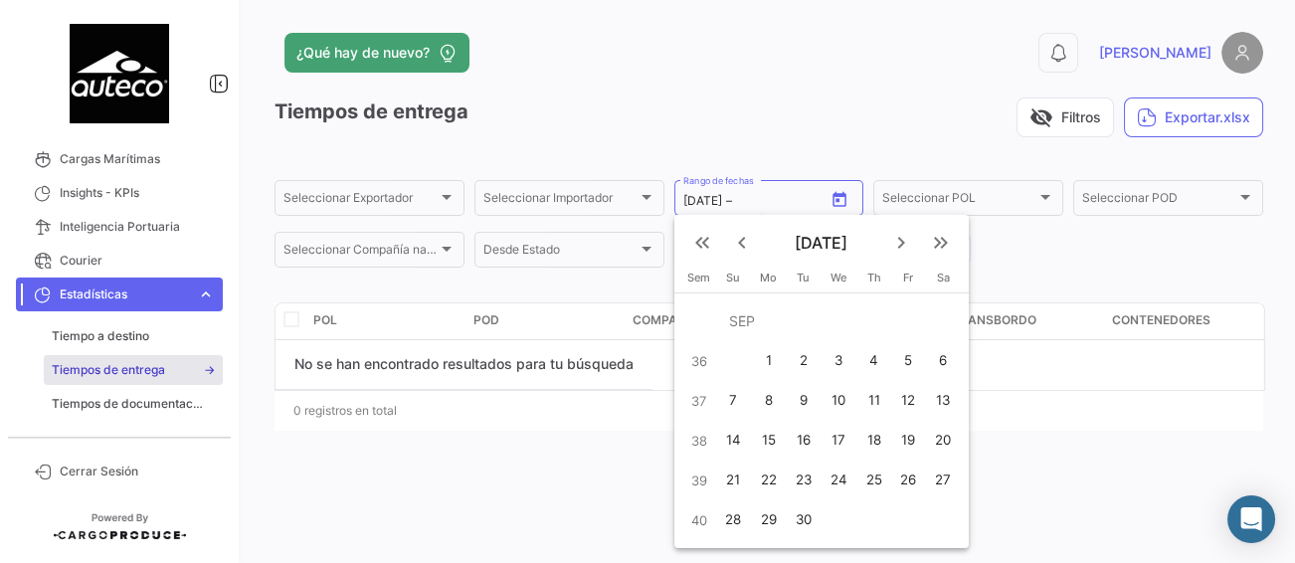
click at [742, 242] on mat-icon "keyboard_arrow_left" at bounding box center [742, 243] width 24 height 24
click at [873, 397] on div "10" at bounding box center [874, 401] width 32 height 36
type input "[DATE]"
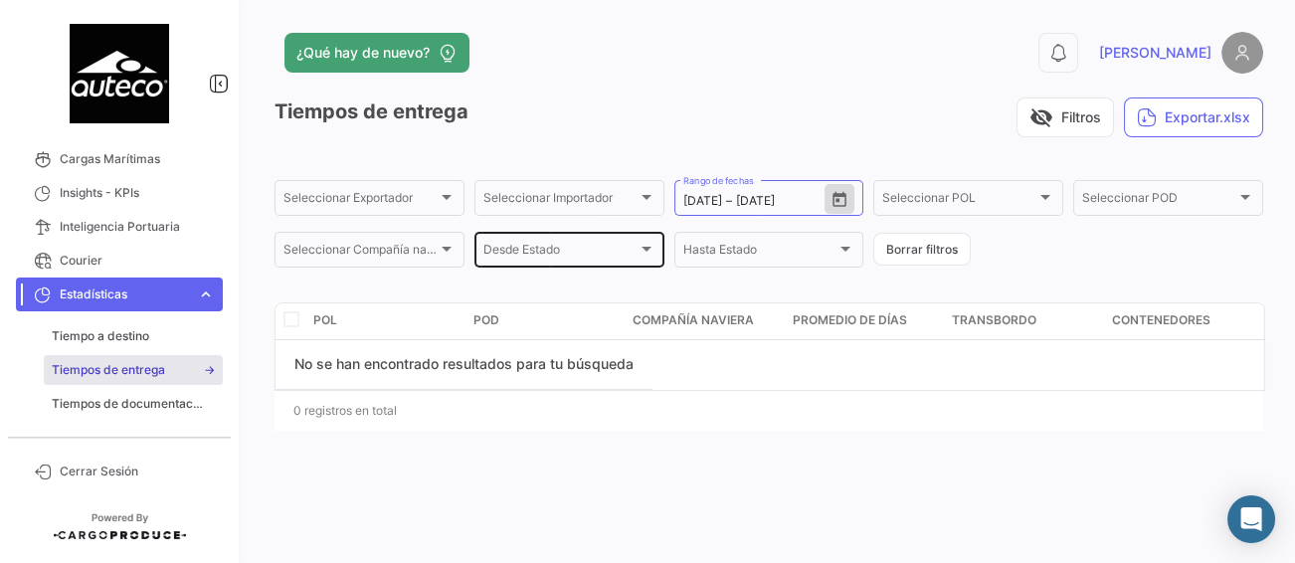
click at [648, 248] on div at bounding box center [646, 249] width 10 height 5
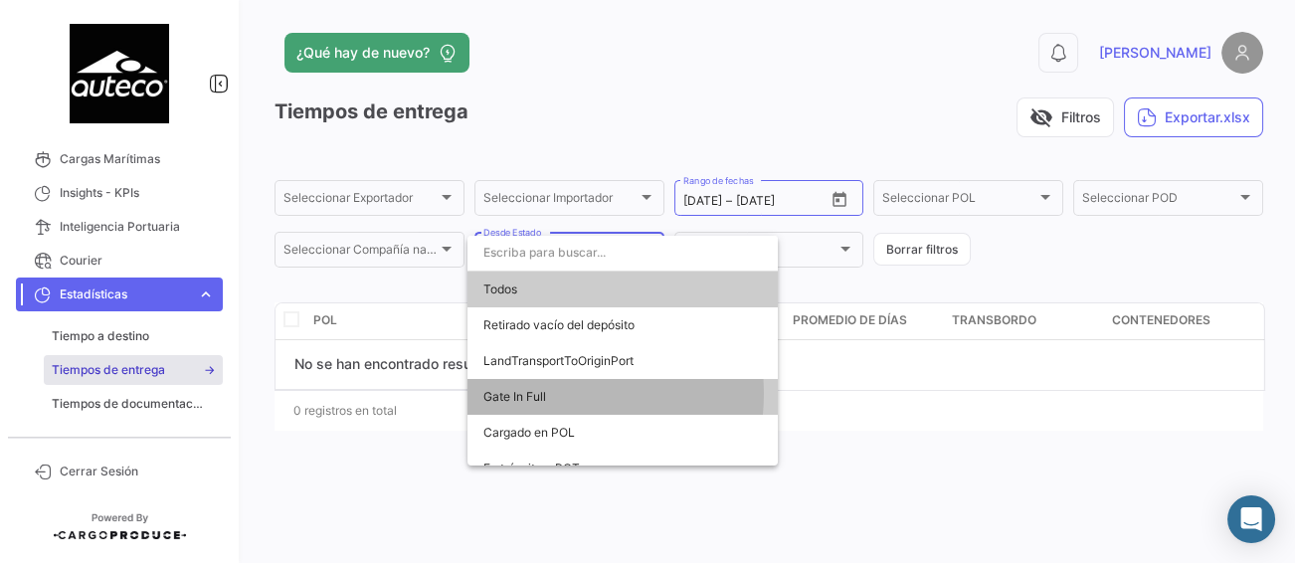
click at [547, 393] on span "Gate In Full" at bounding box center [622, 397] width 278 height 36
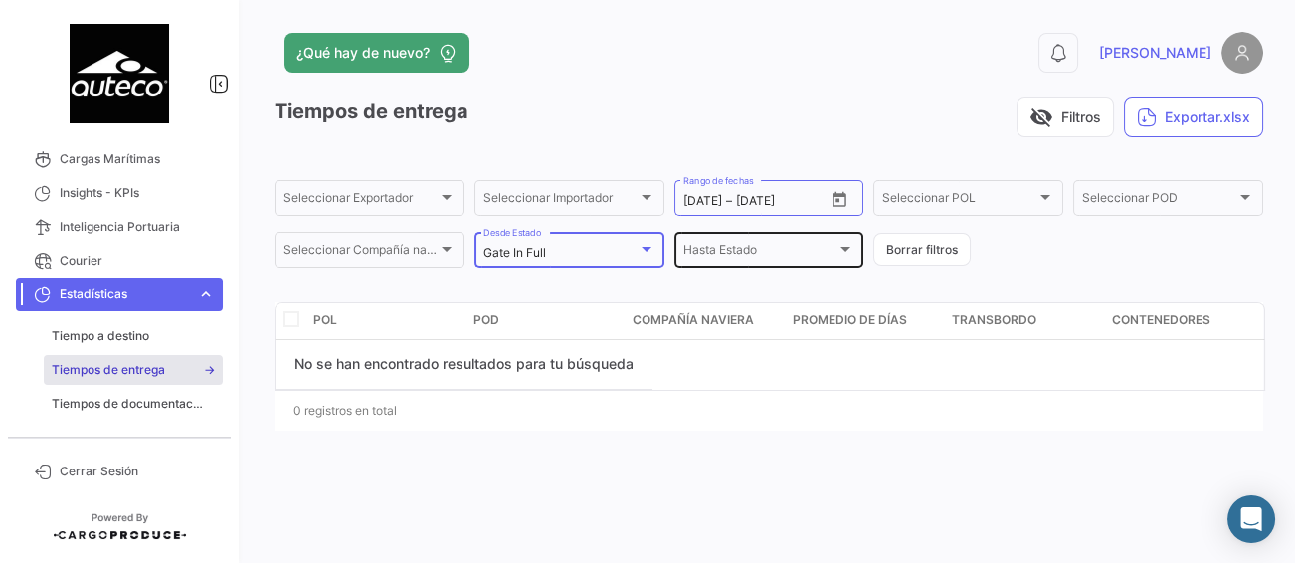
click at [845, 244] on div at bounding box center [845, 249] width 18 height 16
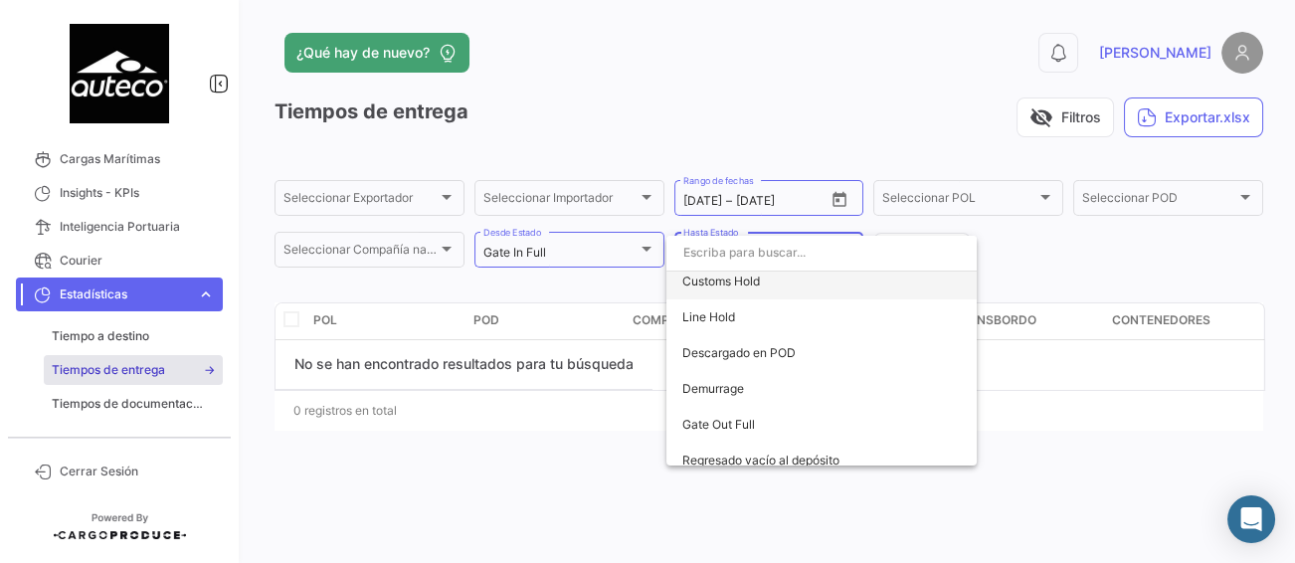
scroll to position [348, 0]
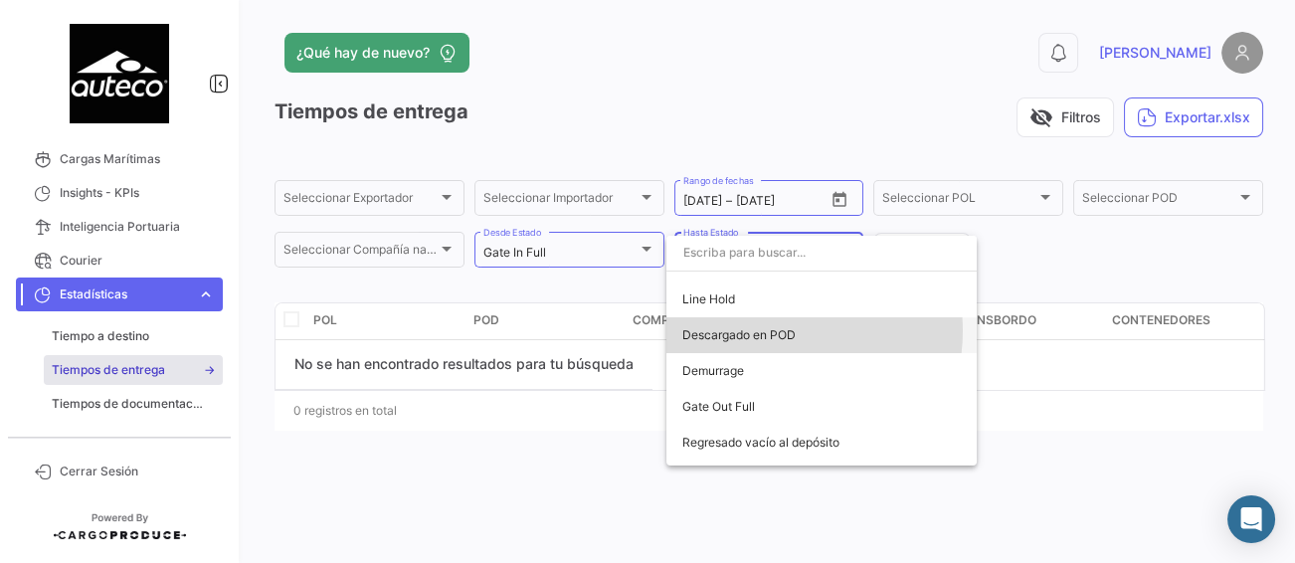
click at [772, 330] on span "Descargado en POD" at bounding box center [738, 334] width 113 height 15
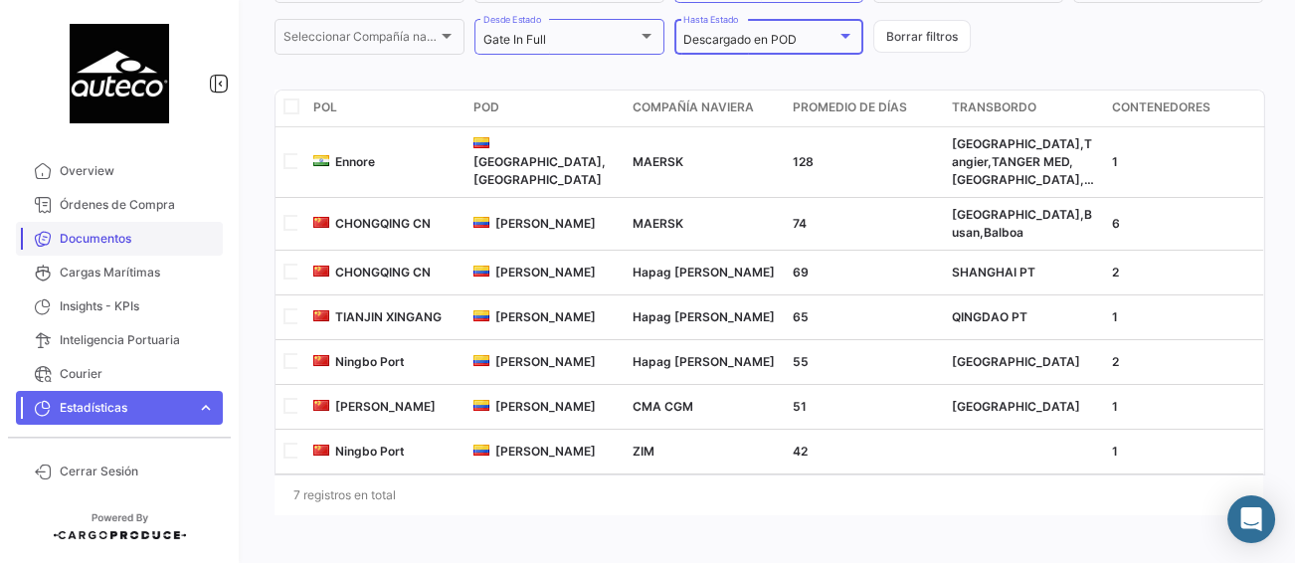
scroll to position [0, 0]
click at [112, 263] on link "Cargas Marítimas" at bounding box center [119, 274] width 207 height 34
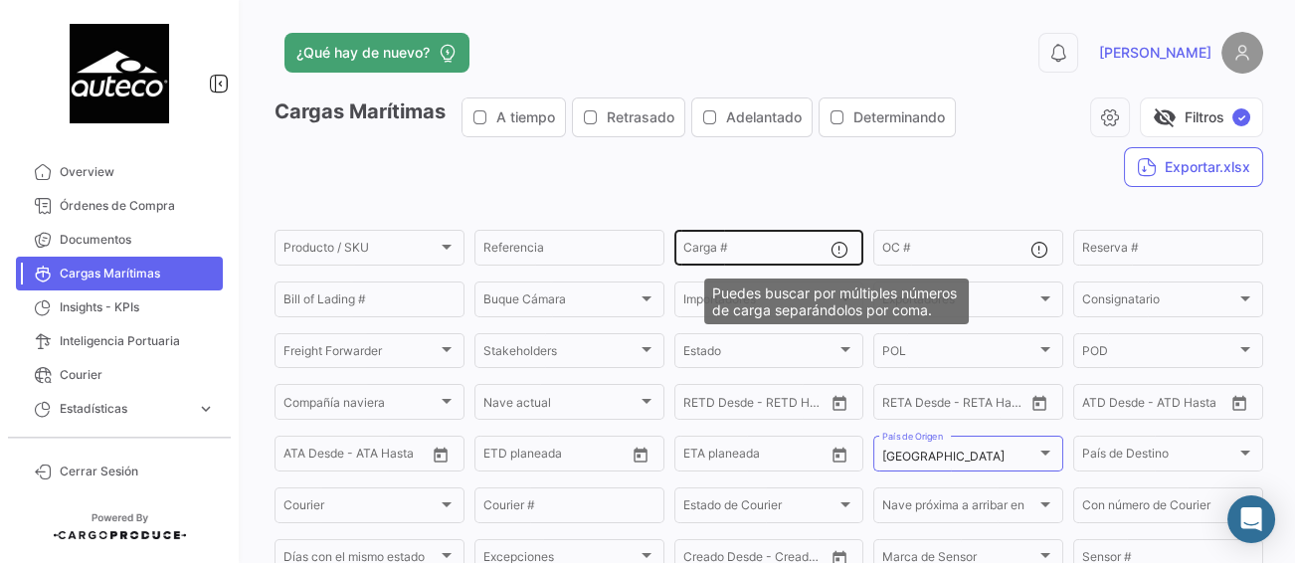
click at [736, 245] on input "Carga #" at bounding box center [757, 251] width 148 height 14
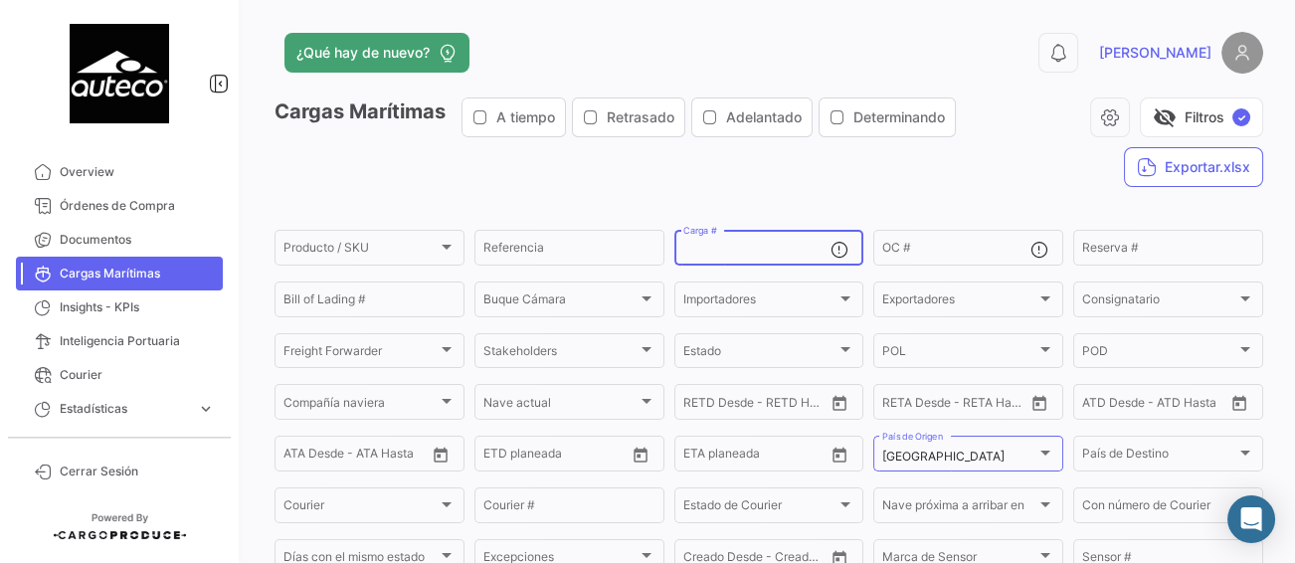
paste input "• OOLU9952869"
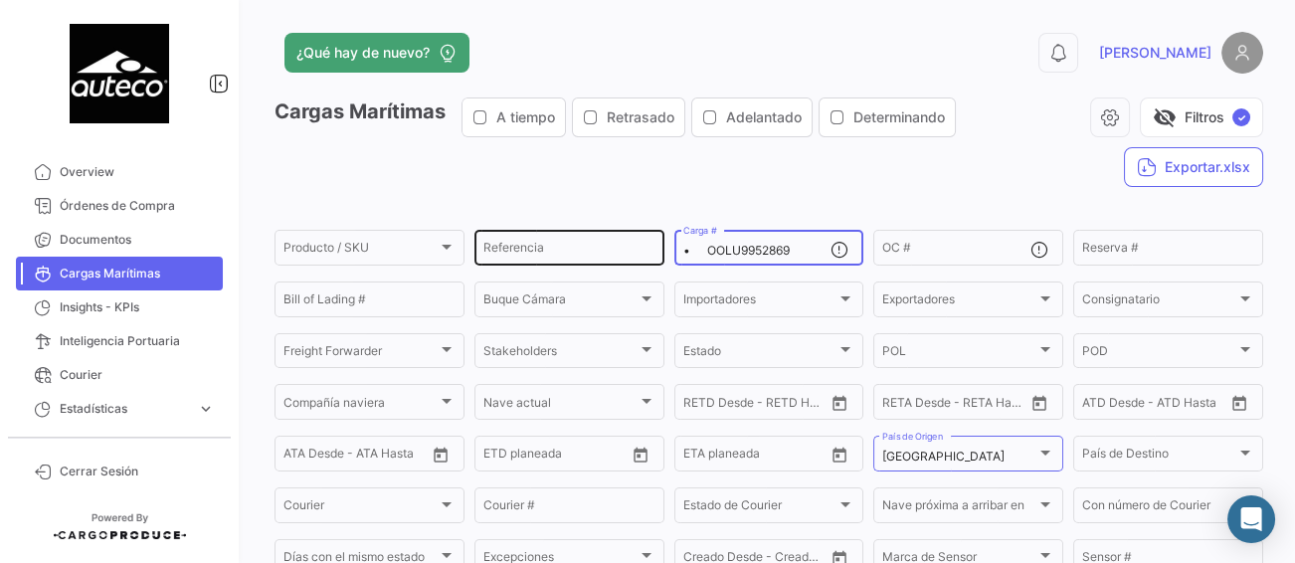
drag, startPoint x: 708, startPoint y: 251, endPoint x: 652, endPoint y: 252, distance: 55.7
click at [0, 0] on div "Producto / SKU Producto / SKU Referencia • OOLU9952869 Carga # OC # Reserva # B…" at bounding box center [0, 0] width 0 height 0
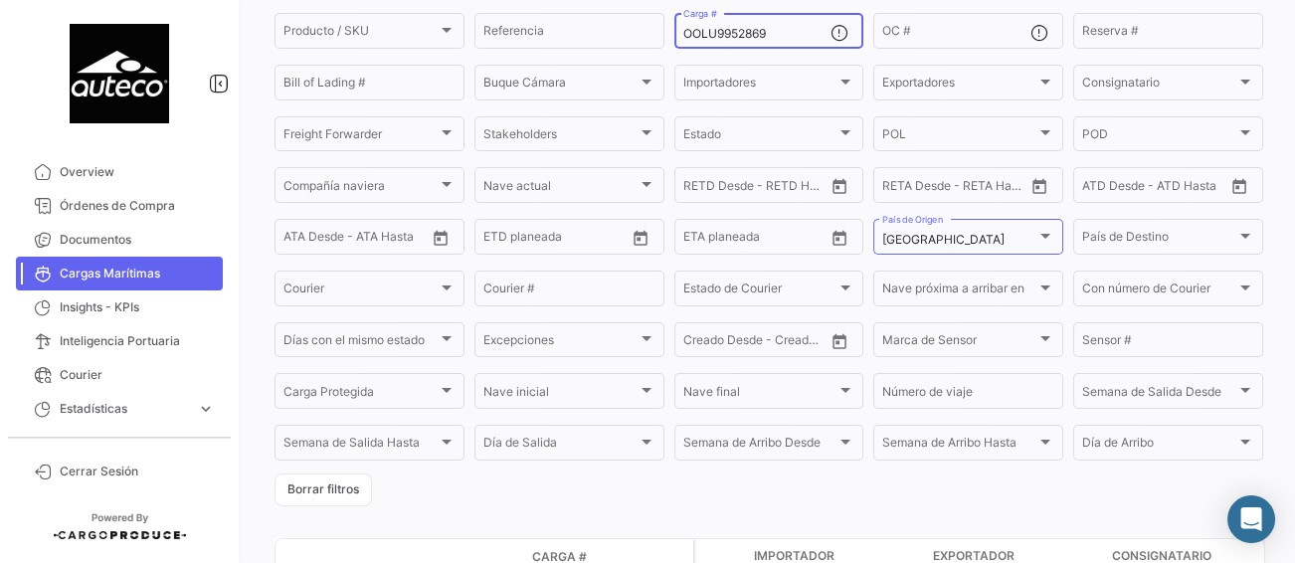
scroll to position [74, 0]
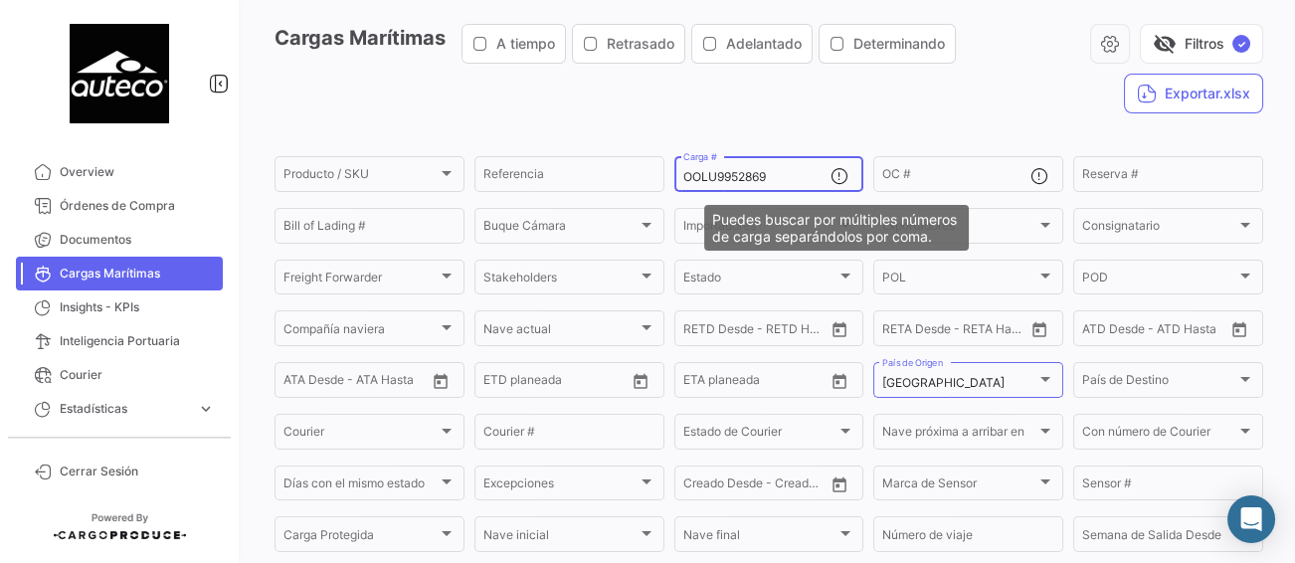
click at [836, 176] on mat-icon at bounding box center [842, 178] width 24 height 24
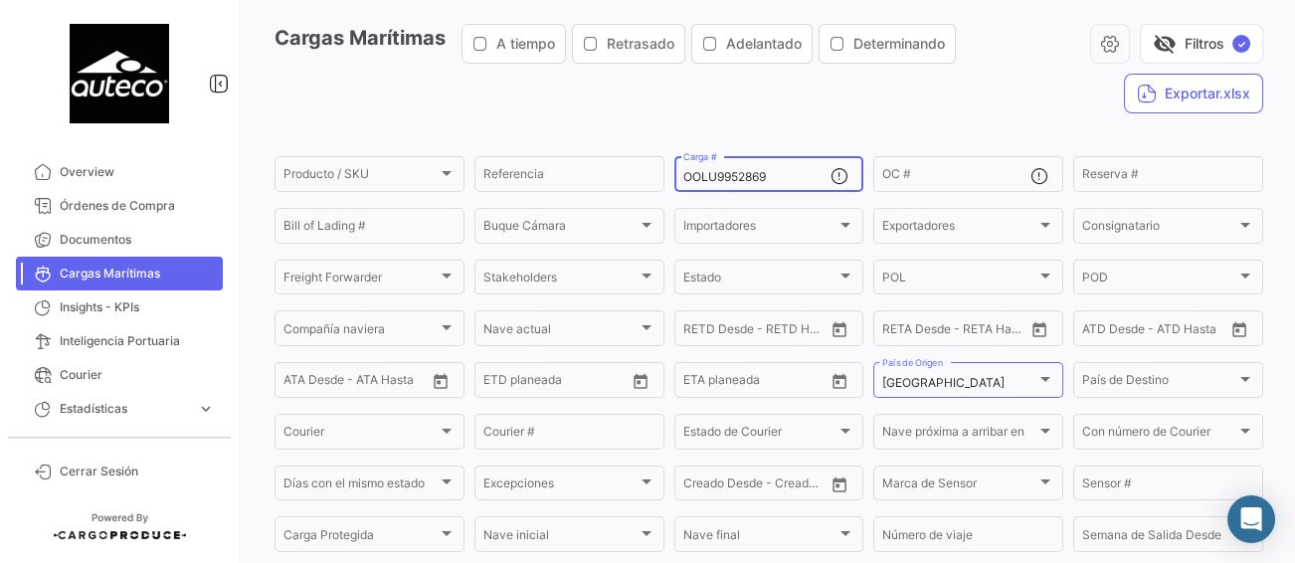
click at [764, 178] on input "OOLU9952869" at bounding box center [757, 177] width 148 height 14
drag, startPoint x: 769, startPoint y: 178, endPoint x: 640, endPoint y: 179, distance: 128.3
click at [0, 0] on div "Producto / SKU Producto / SKU Referencia OOLU9952869 Carga # OC # Reserva # Bil…" at bounding box center [0, 0] width 0 height 0
paste input "• TGBU4868898"
drag, startPoint x: 707, startPoint y: 179, endPoint x: 653, endPoint y: 179, distance: 53.7
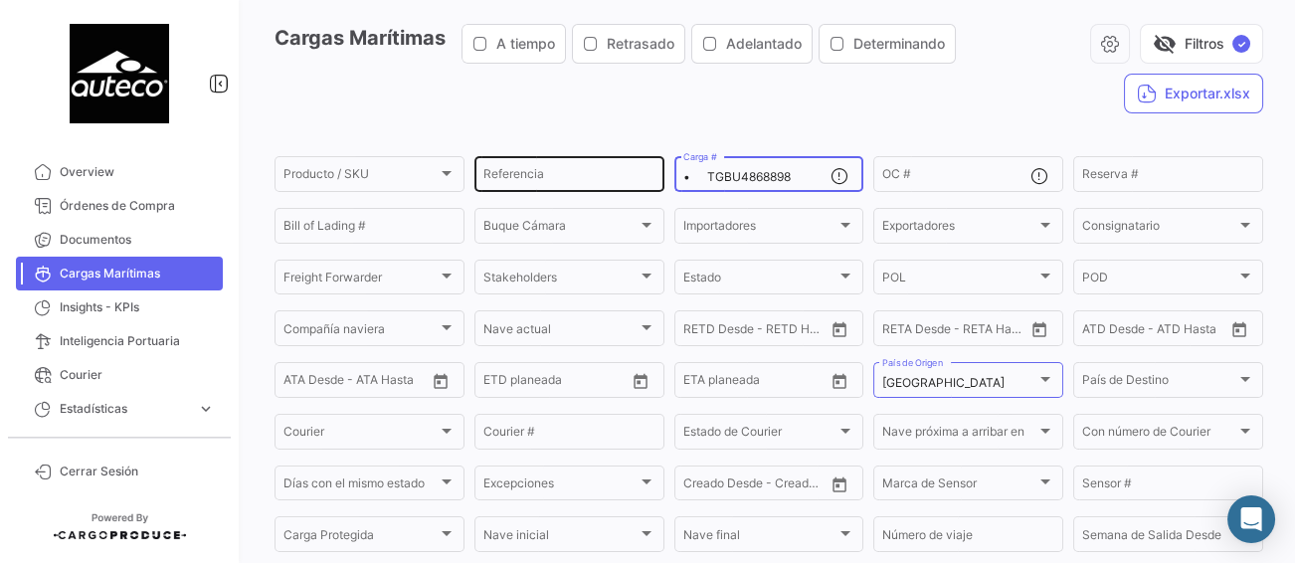
click at [0, 0] on div "Producto / SKU Producto / SKU Referencia • TGBU4868898 Carga # OC # Reserva # B…" at bounding box center [0, 0] width 0 height 0
type input "TGBU4868898"
click at [757, 172] on input "TGBU4868898" at bounding box center [757, 177] width 148 height 14
click at [761, 174] on input "TGBU4868898" at bounding box center [757, 177] width 148 height 14
click at [813, 136] on app-list-header "Cargas Marítimas A tiempo Retrasado Adelantado Determinando visibility_off Filt…" at bounding box center [768, 336] width 988 height 625
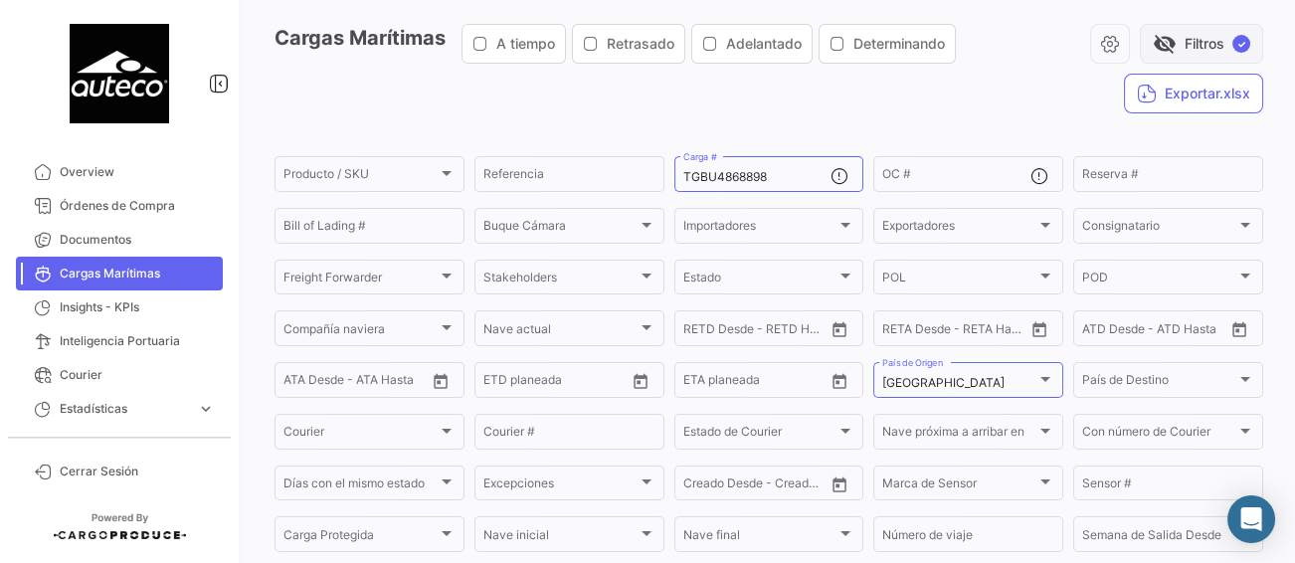
click at [1171, 47] on button "visibility_off Filtros ✓" at bounding box center [1201, 44] width 123 height 40
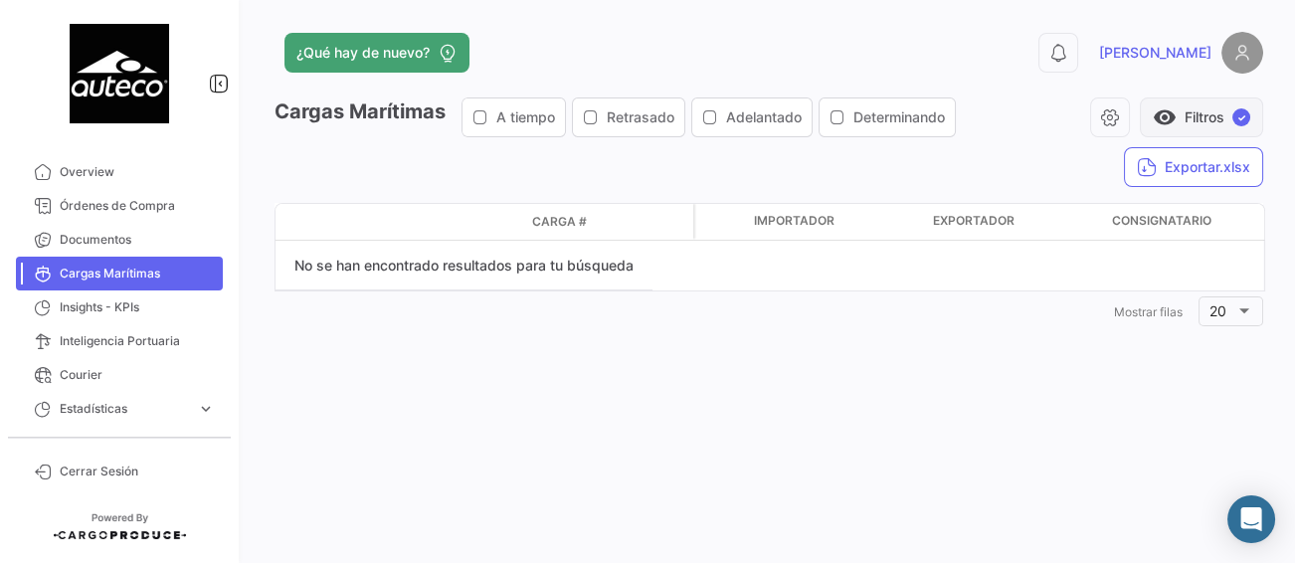
scroll to position [0, 0]
click at [1189, 109] on button "visibility Filtros ✓" at bounding box center [1201, 117] width 123 height 40
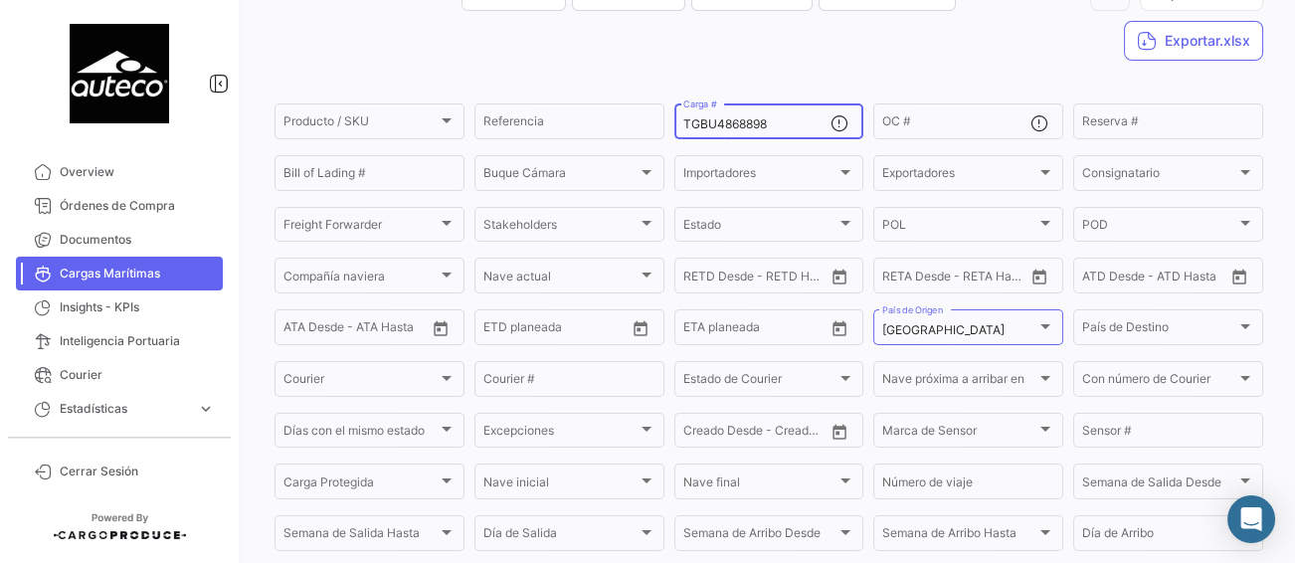
scroll to position [298, 0]
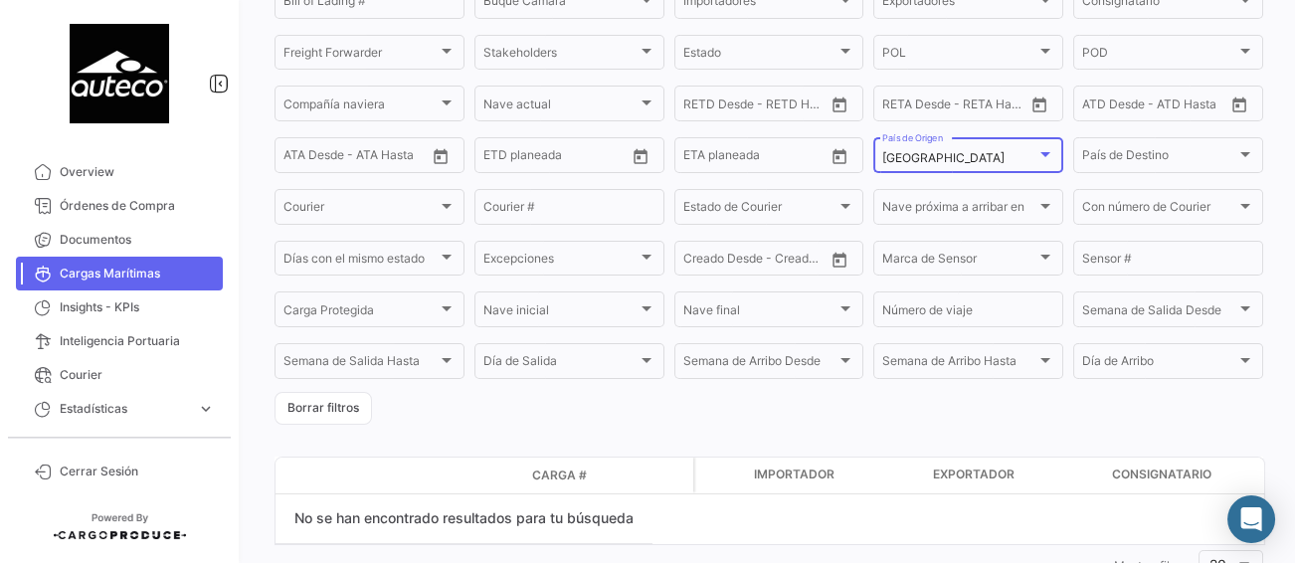
click at [1040, 155] on div at bounding box center [1045, 154] width 10 height 5
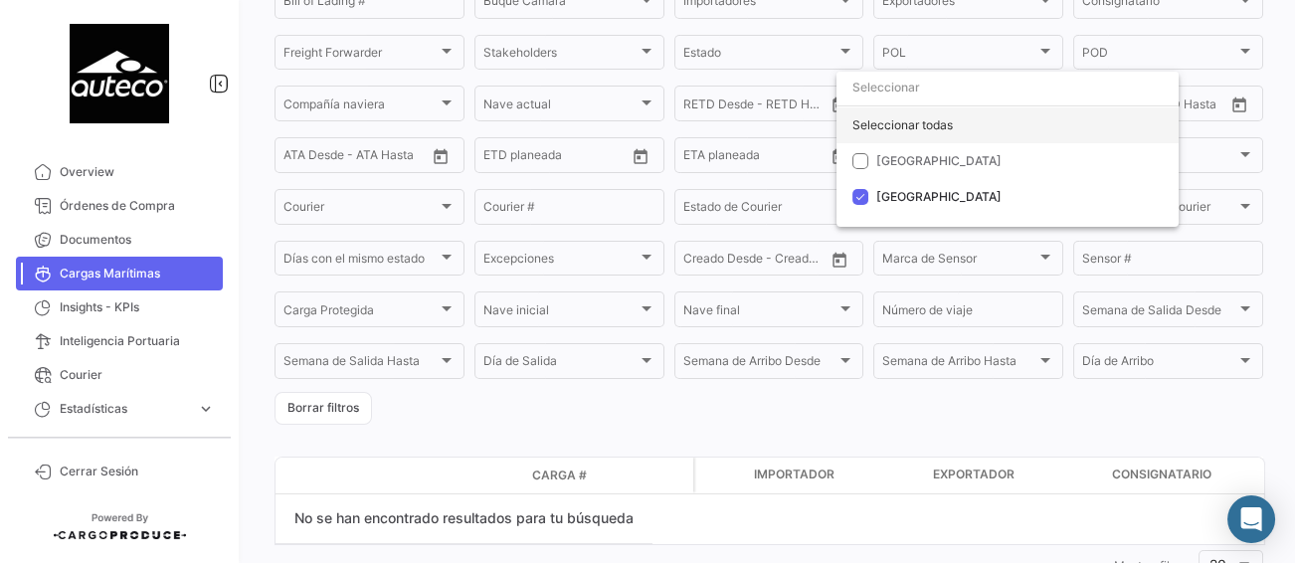
click at [858, 129] on div "Seleccionar todas" at bounding box center [1007, 125] width 342 height 36
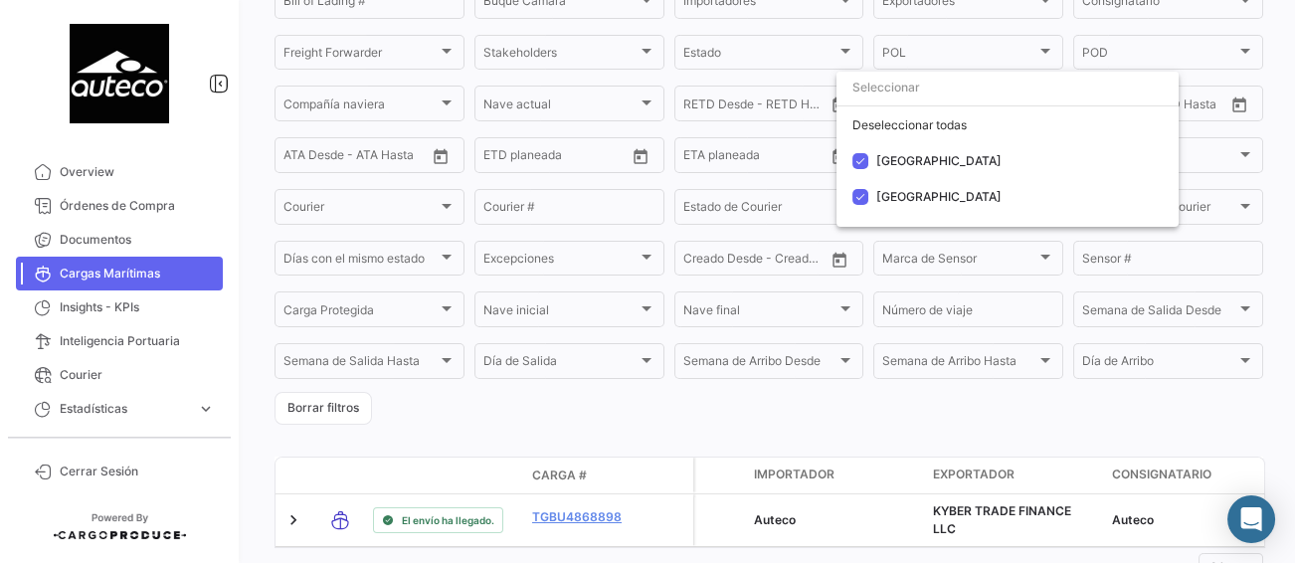
click at [793, 421] on div at bounding box center [647, 281] width 1295 height 563
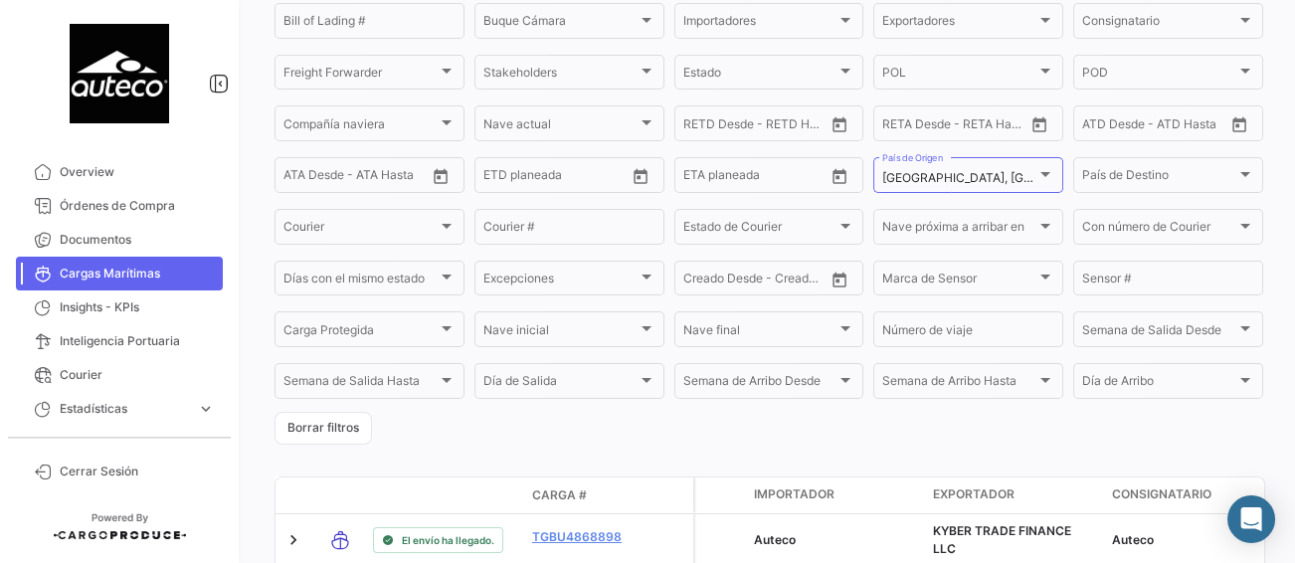
scroll to position [191, 0]
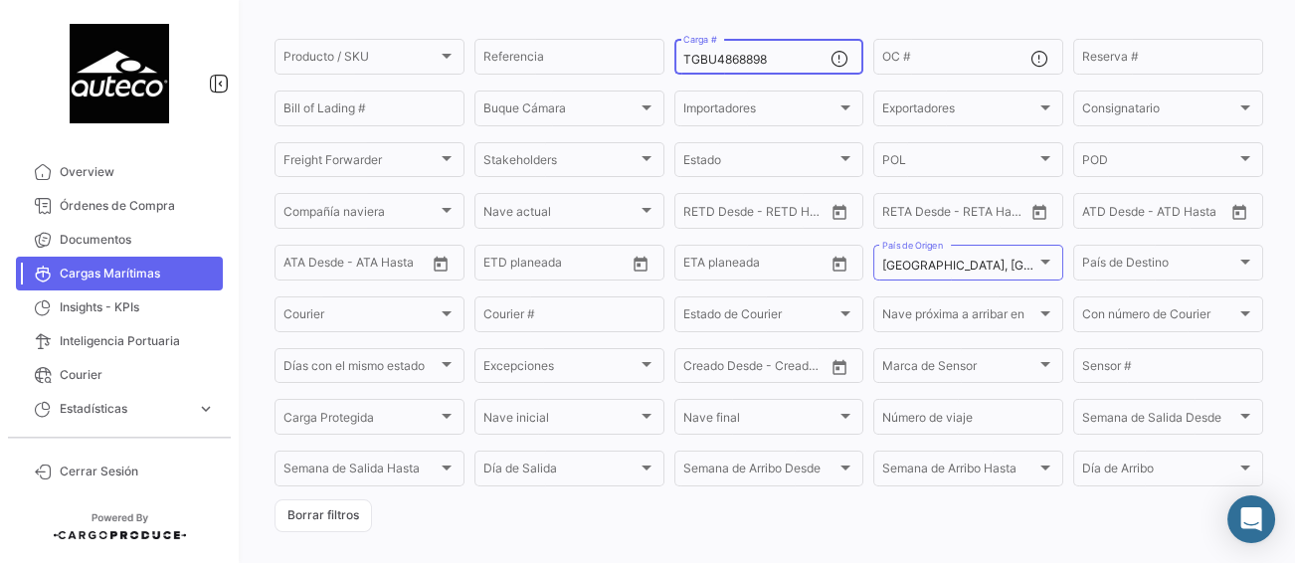
drag, startPoint x: 767, startPoint y: 51, endPoint x: 676, endPoint y: 64, distance: 91.4
click at [676, 64] on div "TGBU4868898 Carga #" at bounding box center [769, 55] width 190 height 39
drag, startPoint x: 763, startPoint y: 57, endPoint x: 676, endPoint y: 62, distance: 86.7
click at [676, 62] on div "TGBU4868898 Carga #" at bounding box center [769, 55] width 190 height 39
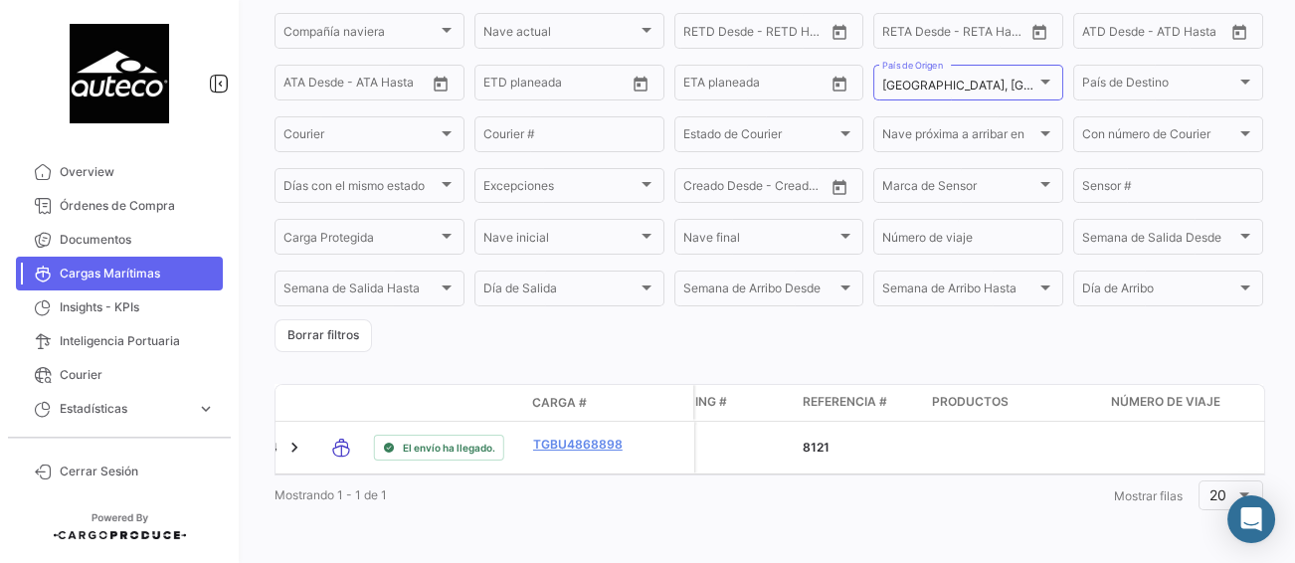
scroll to position [91, 0]
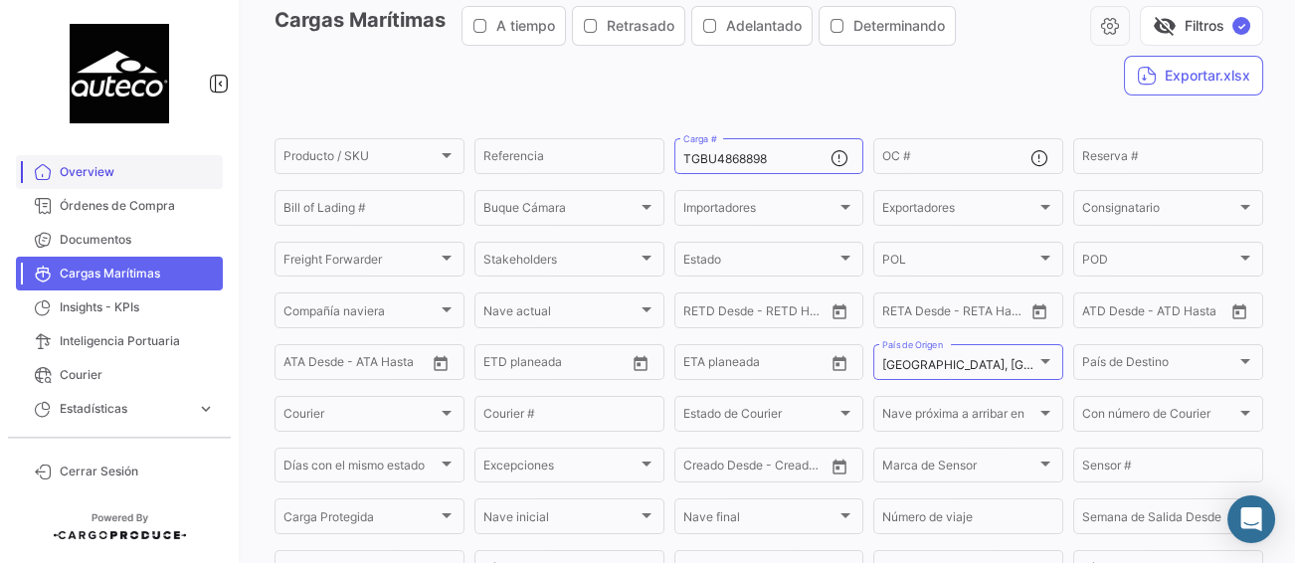
click at [97, 160] on link "Overview" at bounding box center [119, 172] width 207 height 34
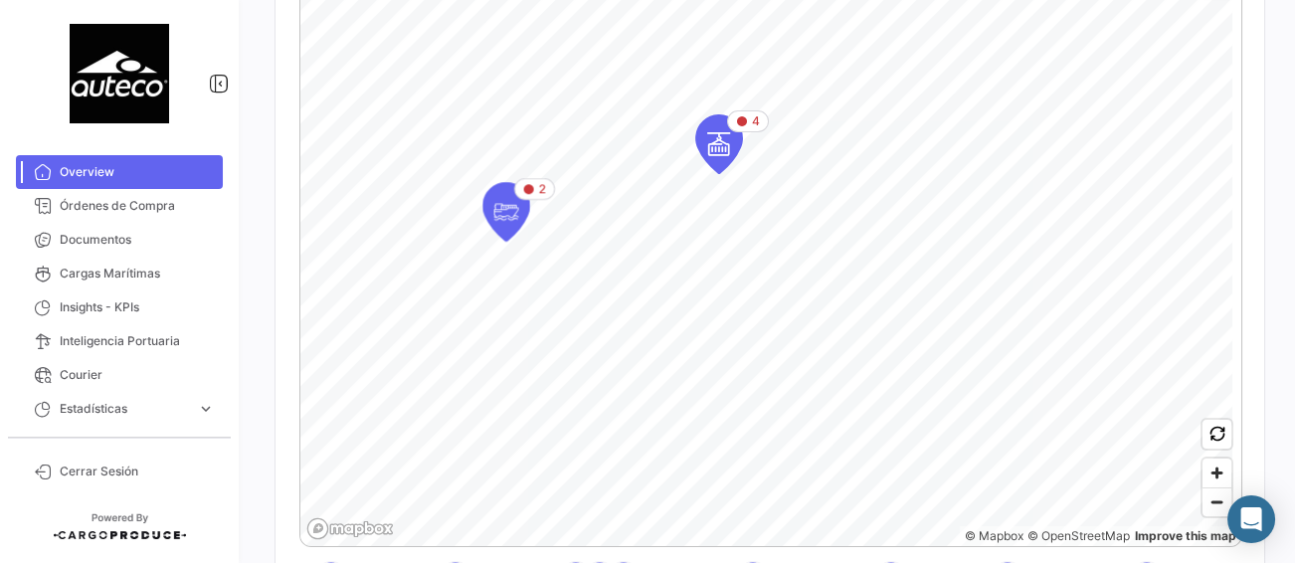
scroll to position [497, 0]
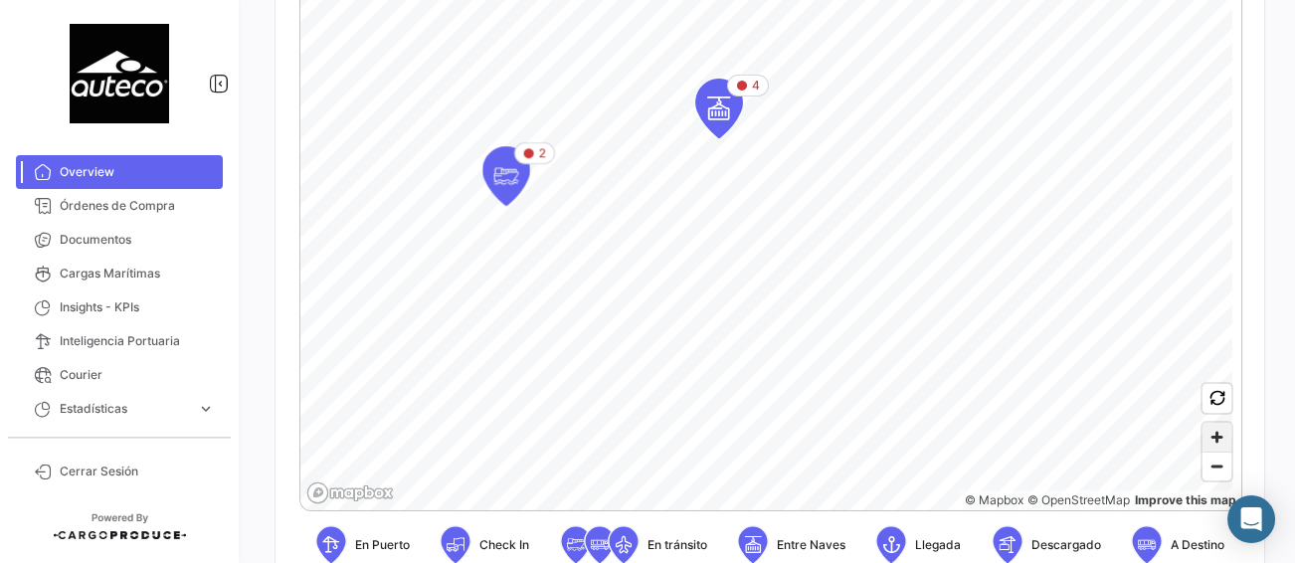
click at [1203, 437] on span "Zoom in" at bounding box center [1216, 437] width 29 height 29
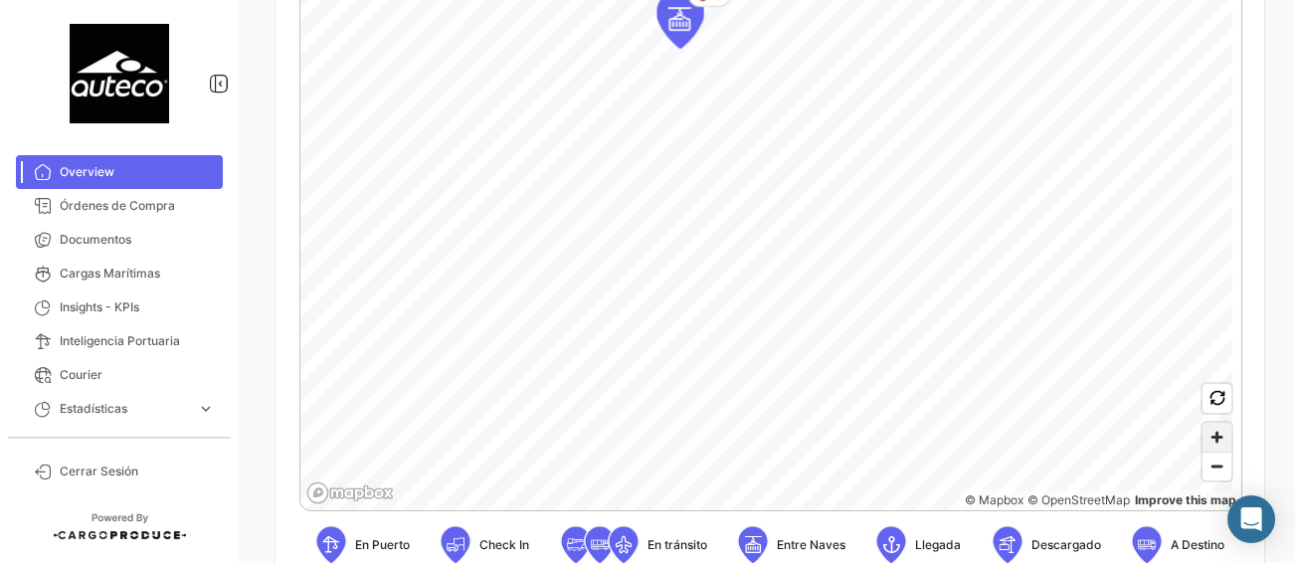
click at [1203, 437] on span "Zoom in" at bounding box center [1216, 437] width 29 height 29
click at [796, 314] on icon "Map marker" at bounding box center [781, 306] width 46 height 58
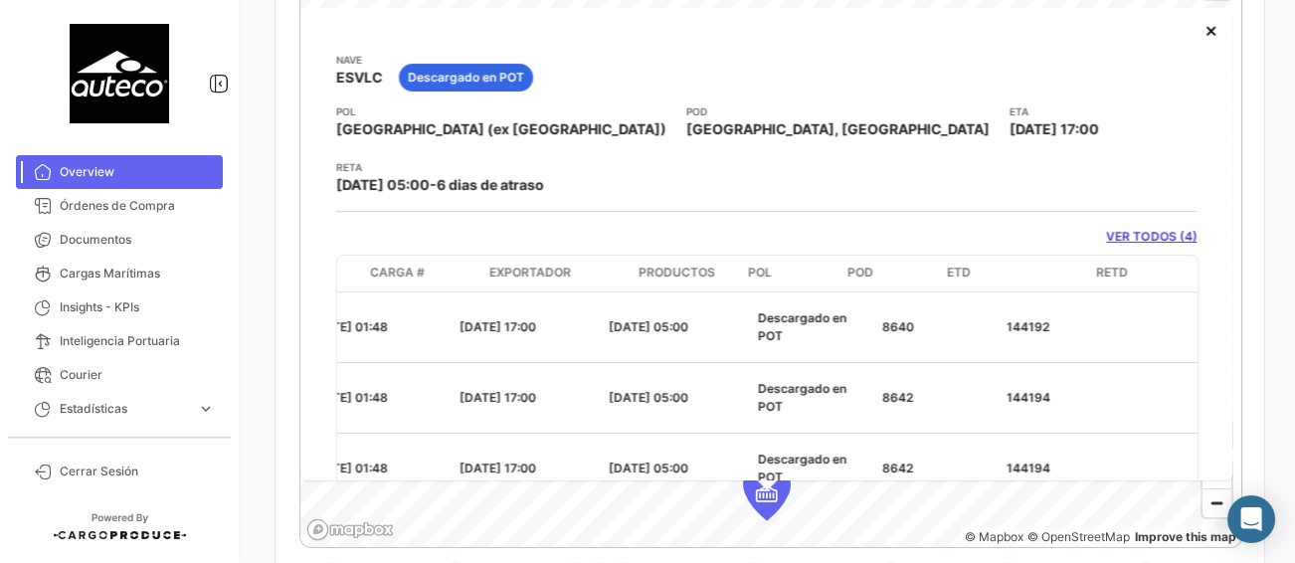
scroll to position [0, 0]
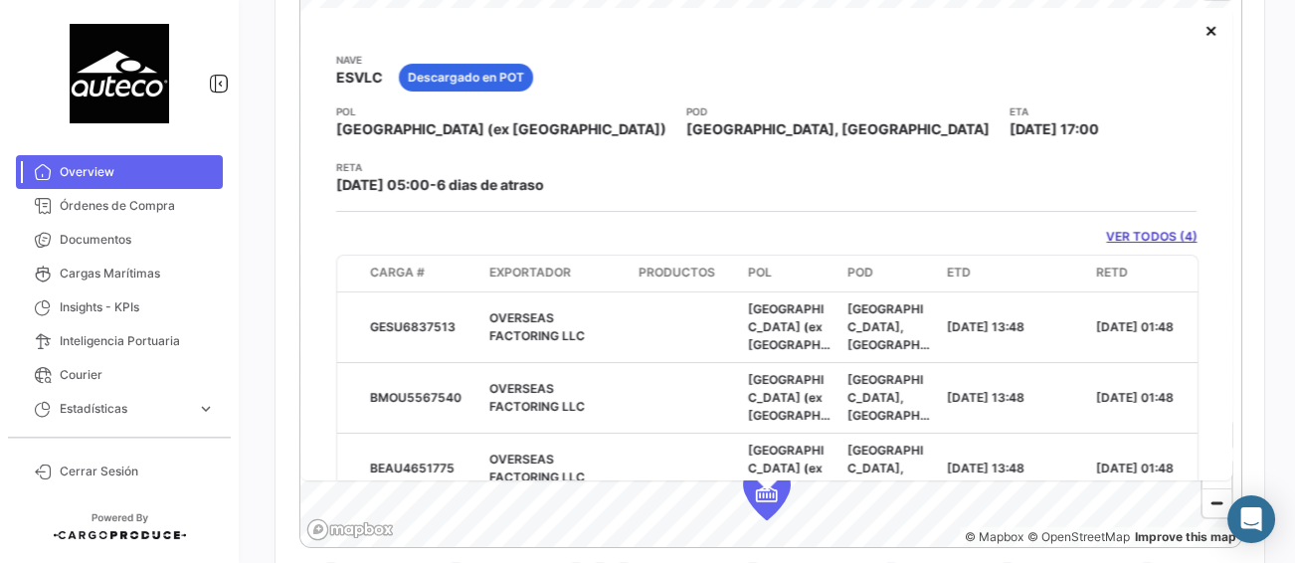
drag, startPoint x: 106, startPoint y: 266, endPoint x: 1276, endPoint y: 374, distance: 1174.3
click at [106, 266] on span "Cargas Marítimas" at bounding box center [137, 273] width 155 height 18
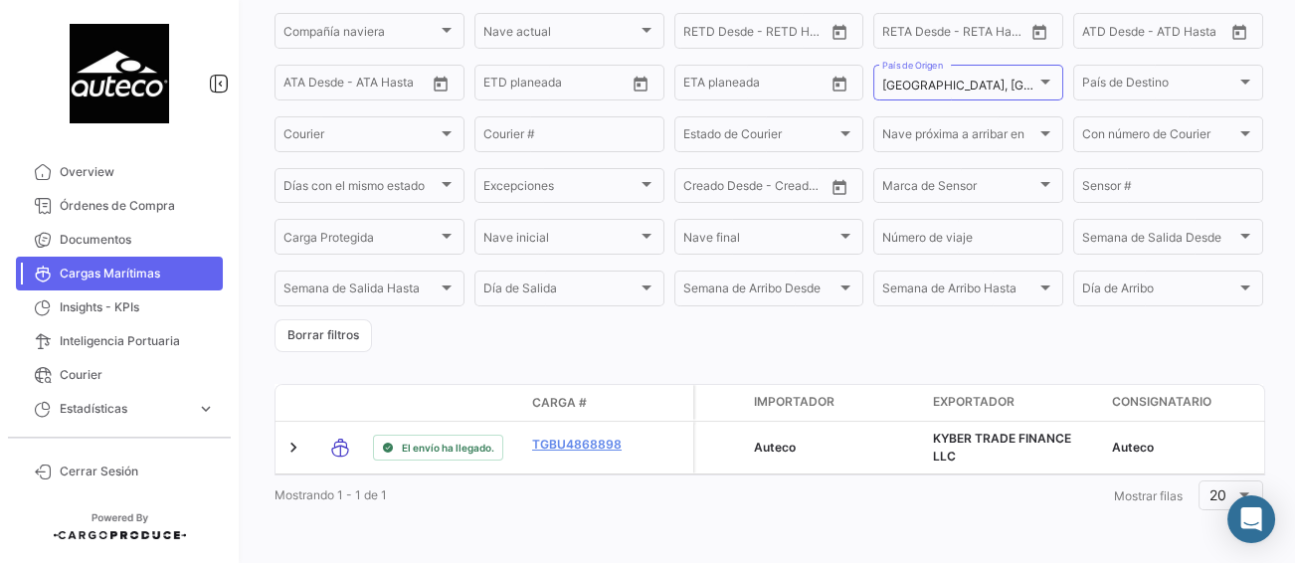
click at [123, 269] on span "Cargas Marítimas" at bounding box center [137, 273] width 155 height 18
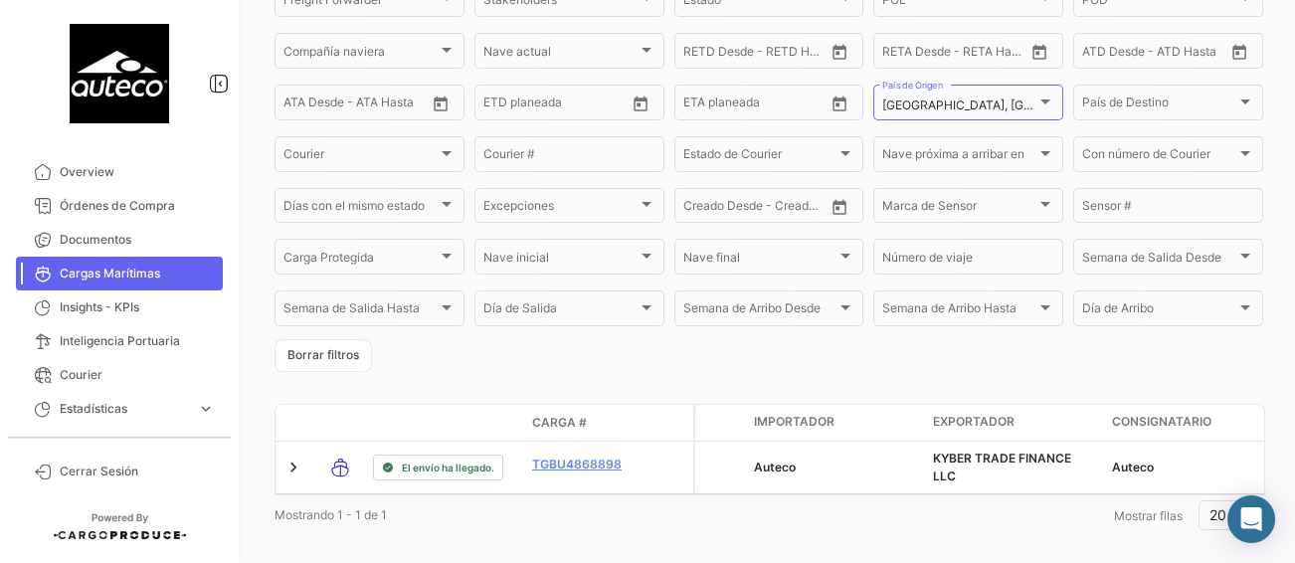
scroll to position [390, 0]
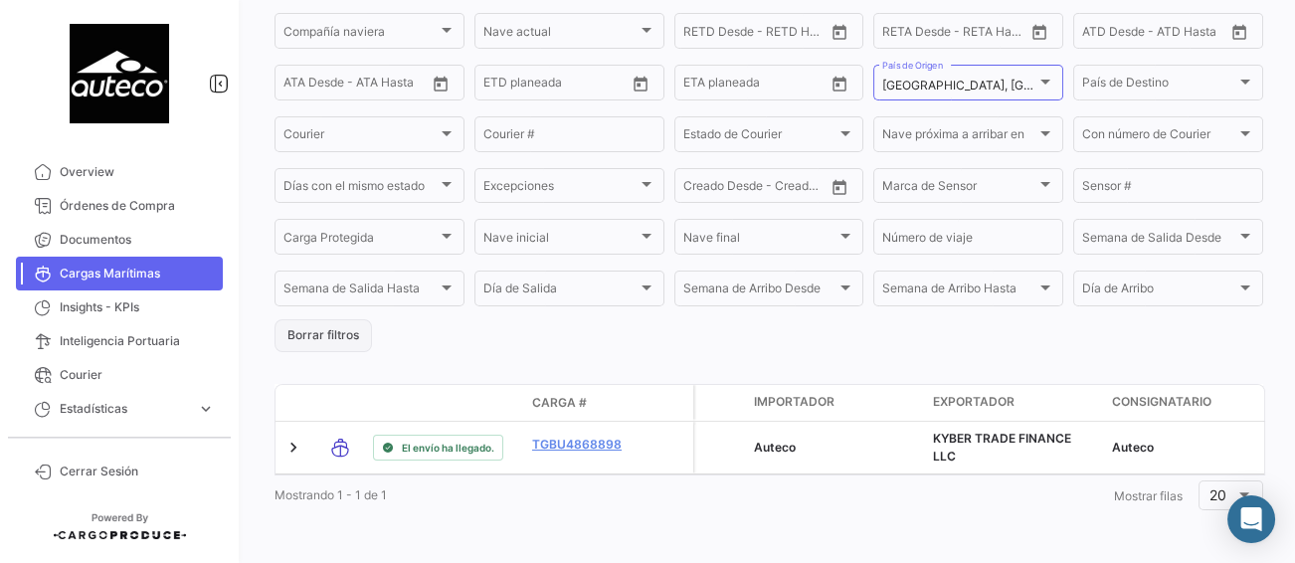
click at [295, 325] on button "Borrar filtros" at bounding box center [322, 335] width 97 height 33
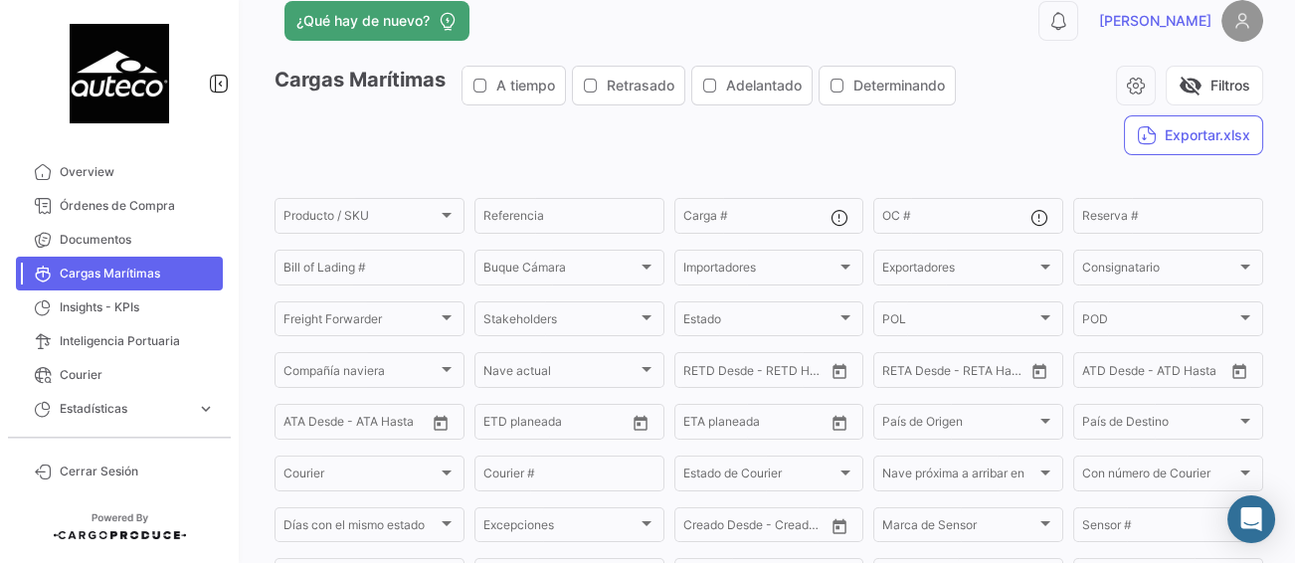
scroll to position [0, 0]
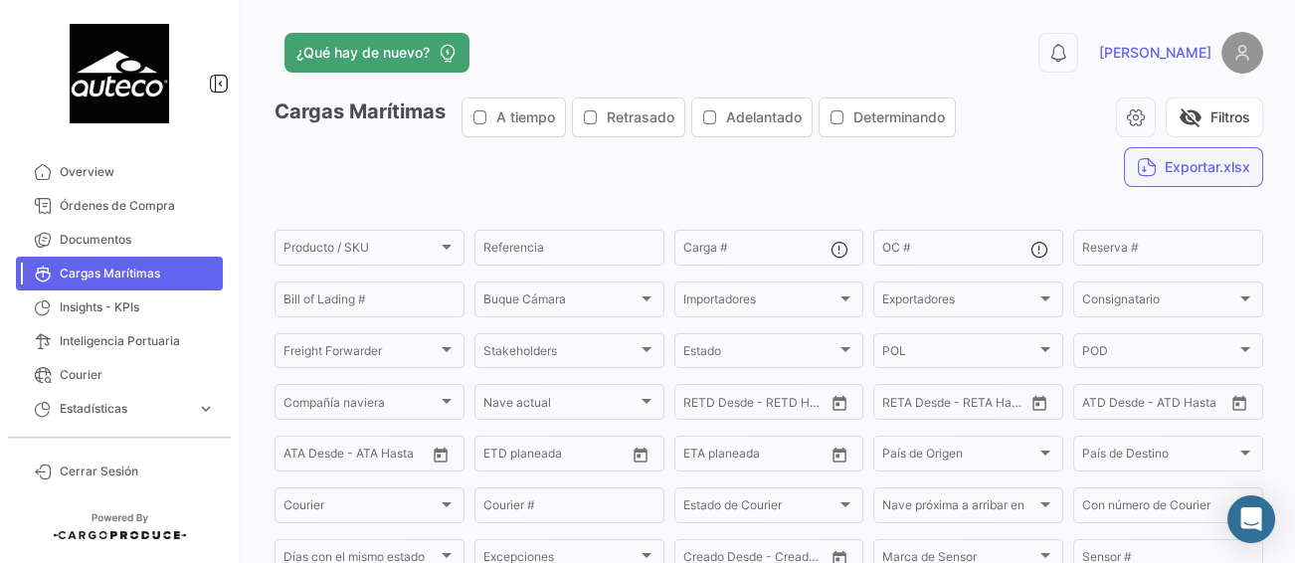
click at [1186, 174] on button "Exportar.xlsx" at bounding box center [1193, 167] width 139 height 40
